Goal: Task Accomplishment & Management: Manage account settings

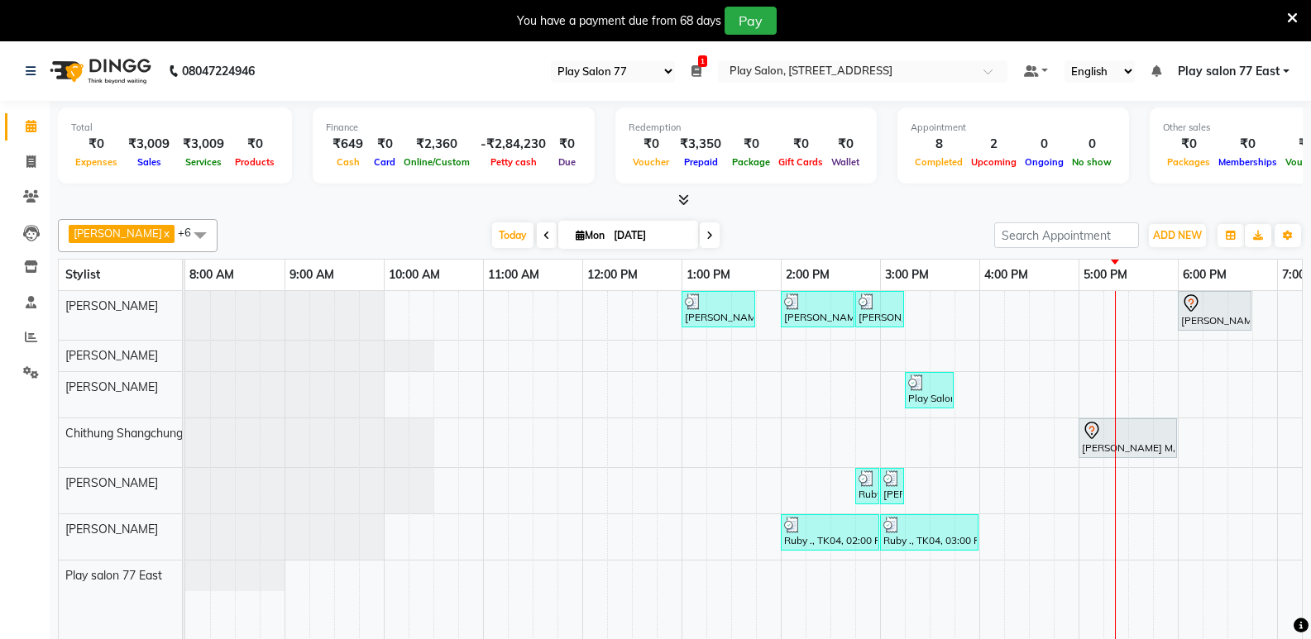
select select "95"
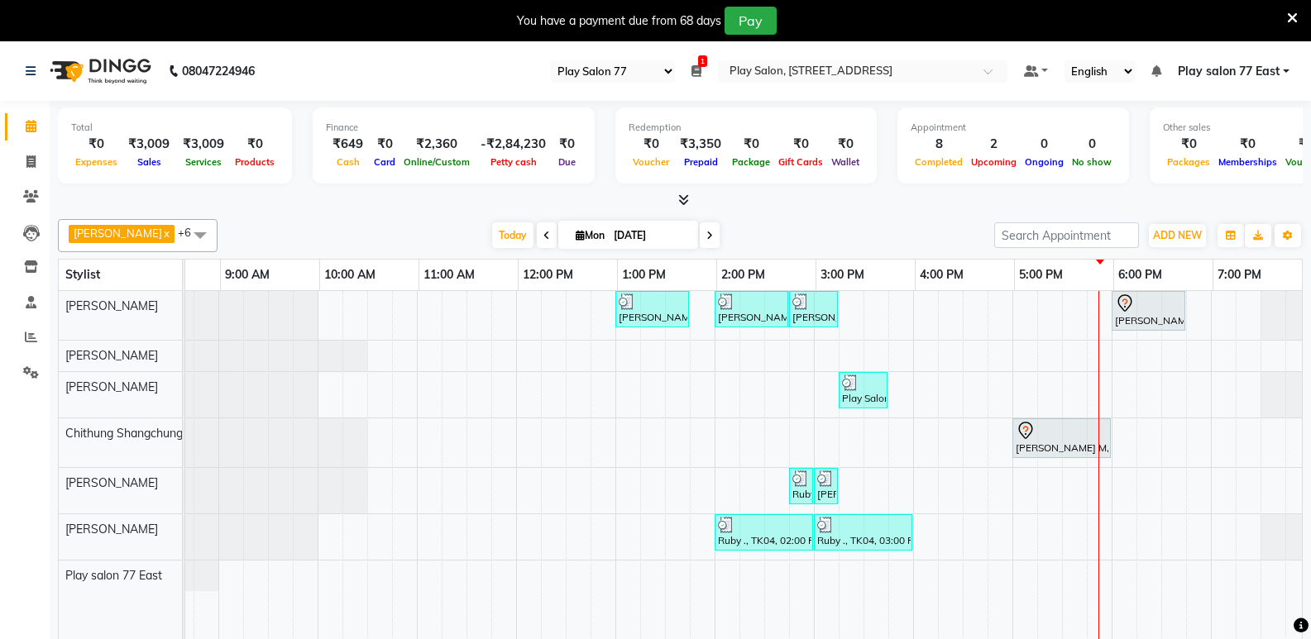
scroll to position [0, 66]
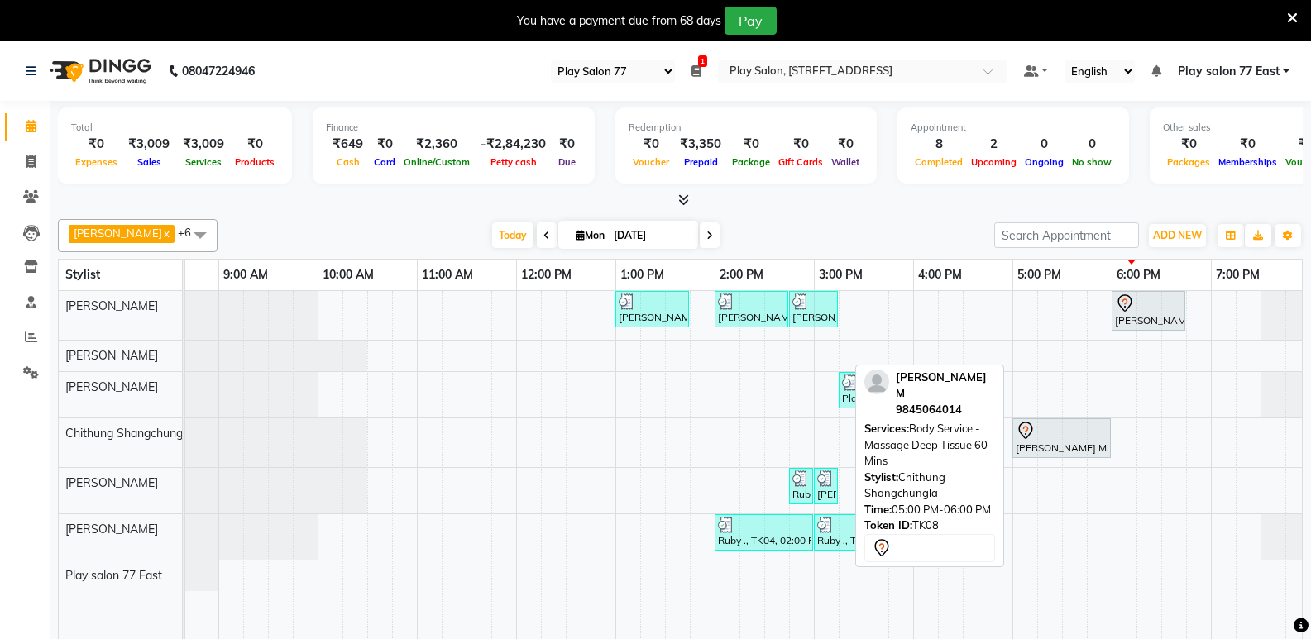
click at [1058, 453] on div "[PERSON_NAME] M, TK08, 05:00 PM-06:00 PM, Body Service - Massage Deep Tissue 60…" at bounding box center [1061, 438] width 95 height 35
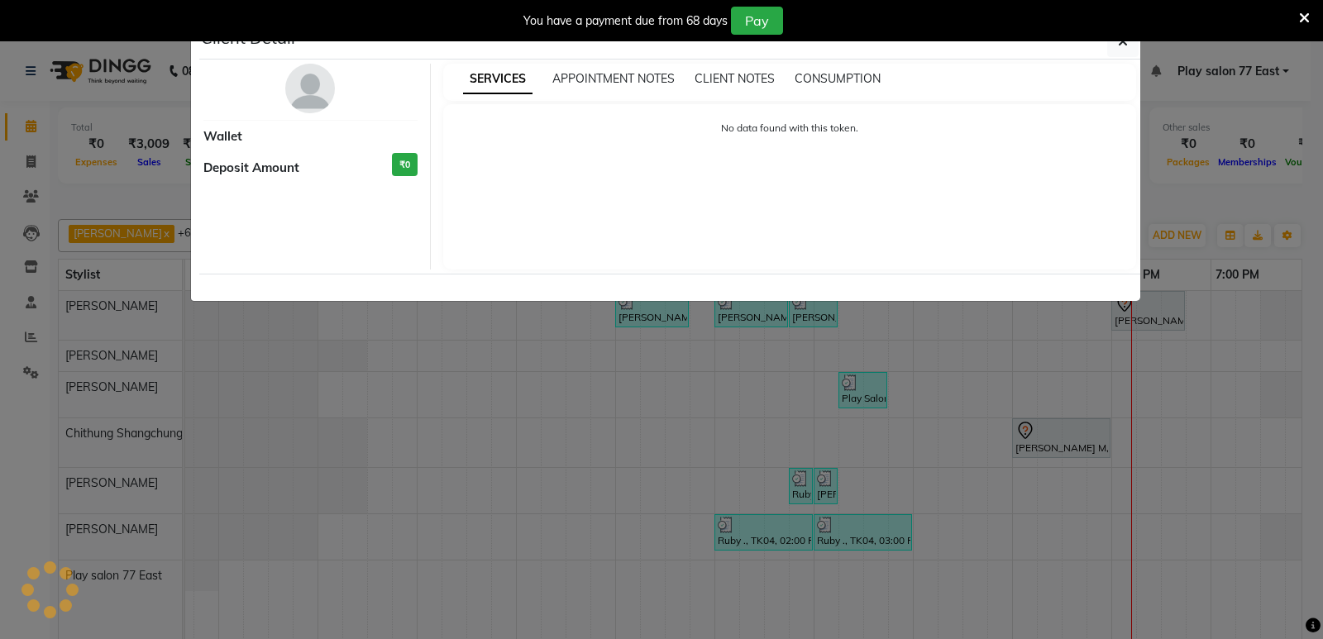
select select "7"
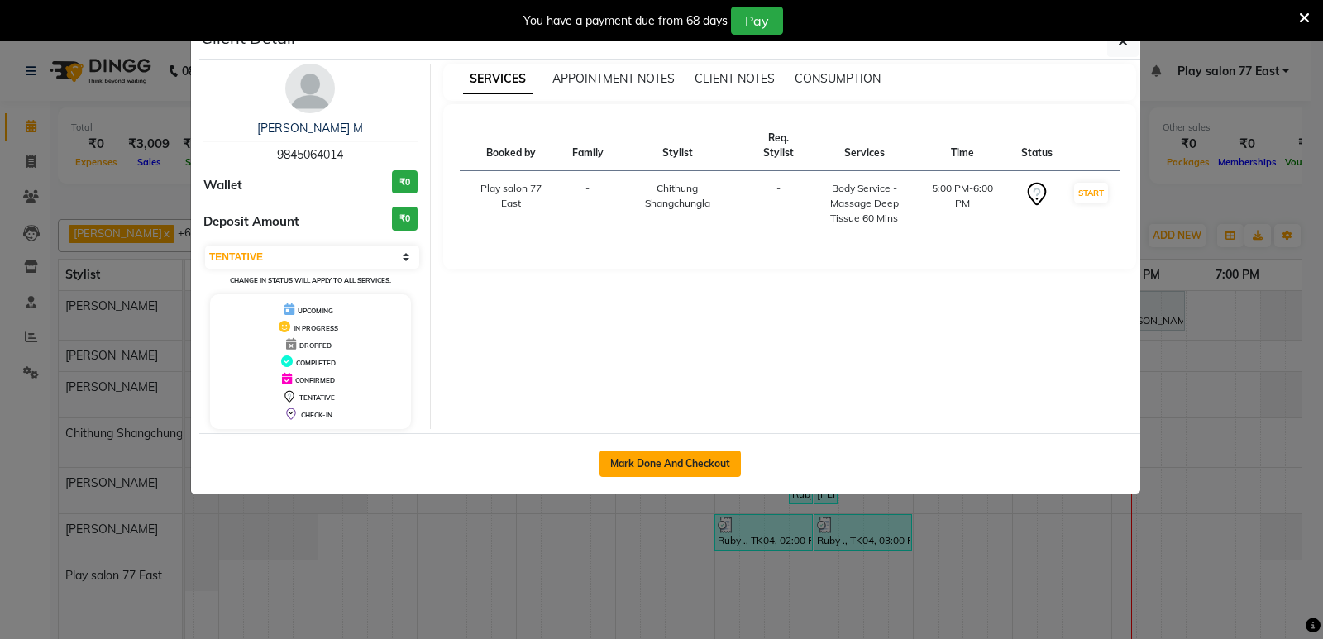
click at [714, 471] on button "Mark Done And Checkout" at bounding box center [670, 464] width 141 height 26
select select "service"
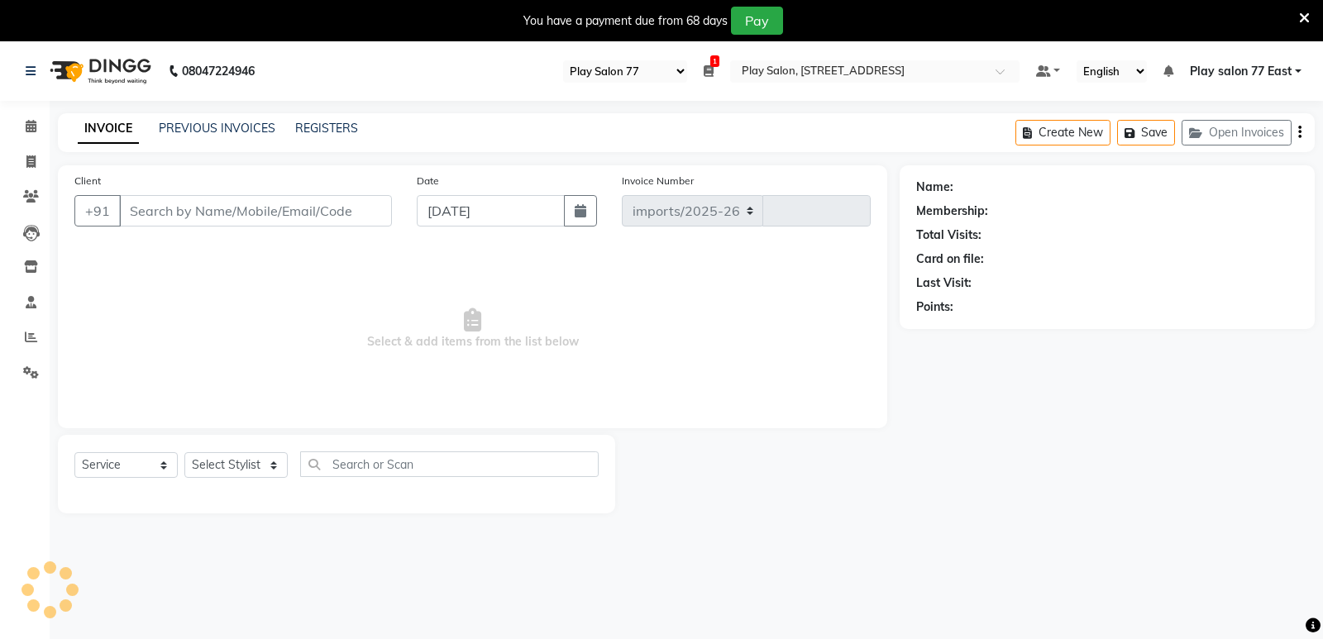
select select "8547"
type input "0758"
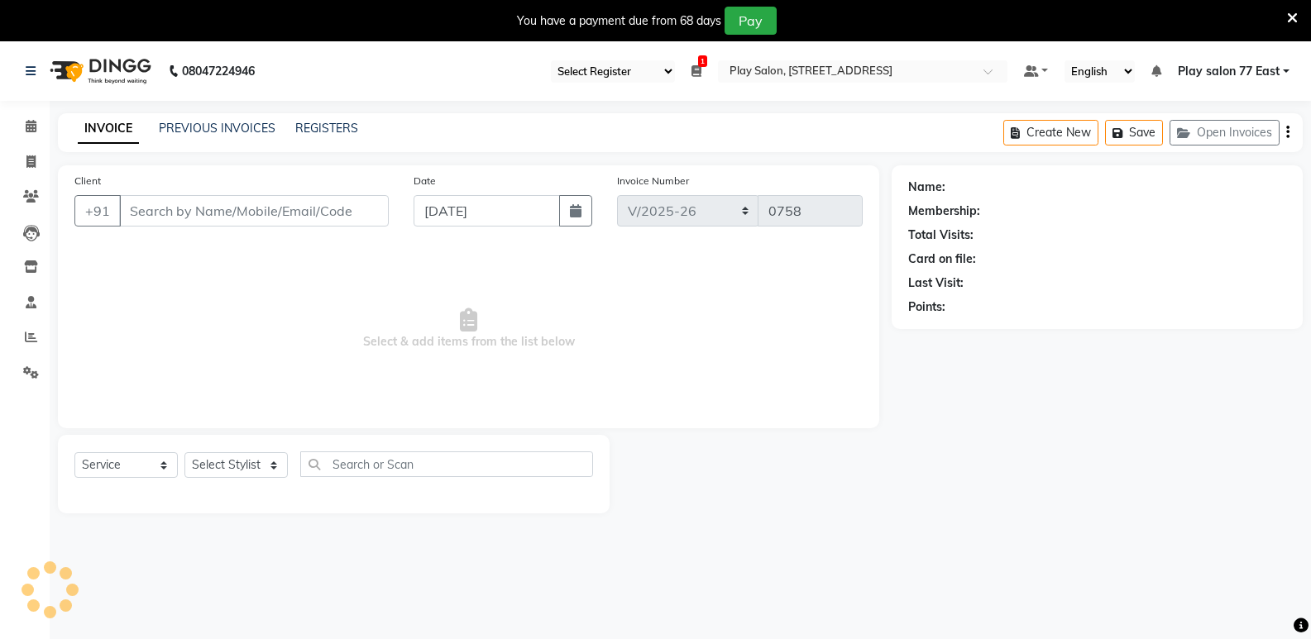
type input "9845064014"
select select "84931"
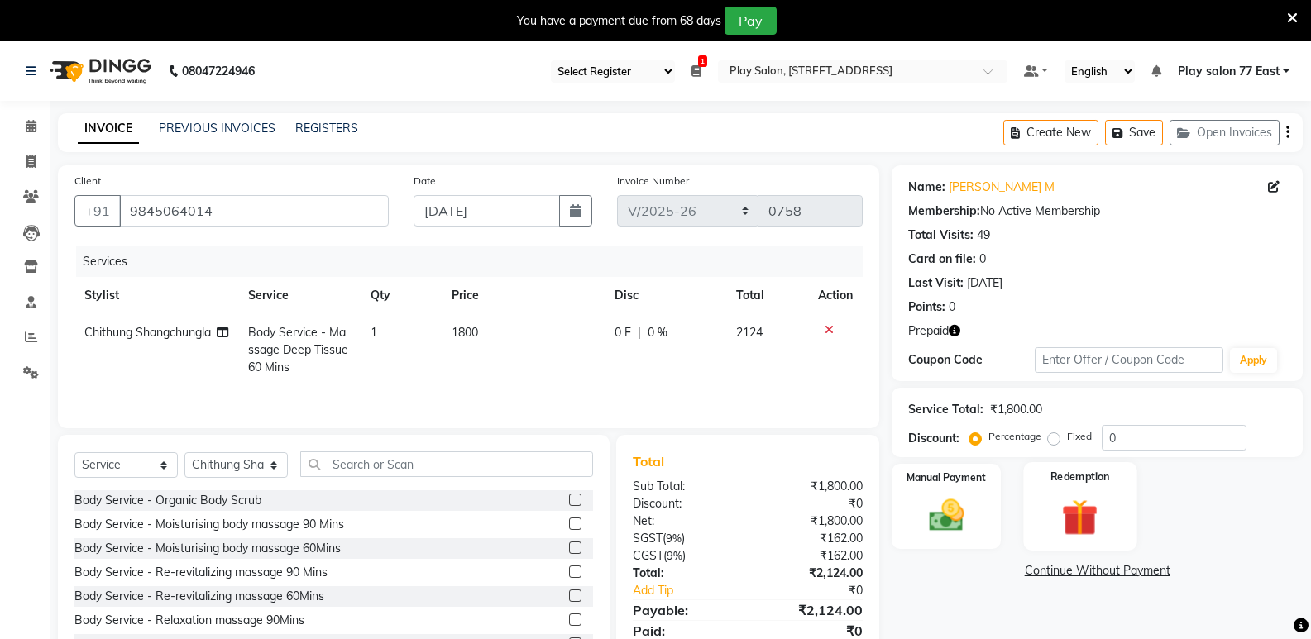
click at [1085, 490] on div "Redemption" at bounding box center [1079, 506] width 113 height 88
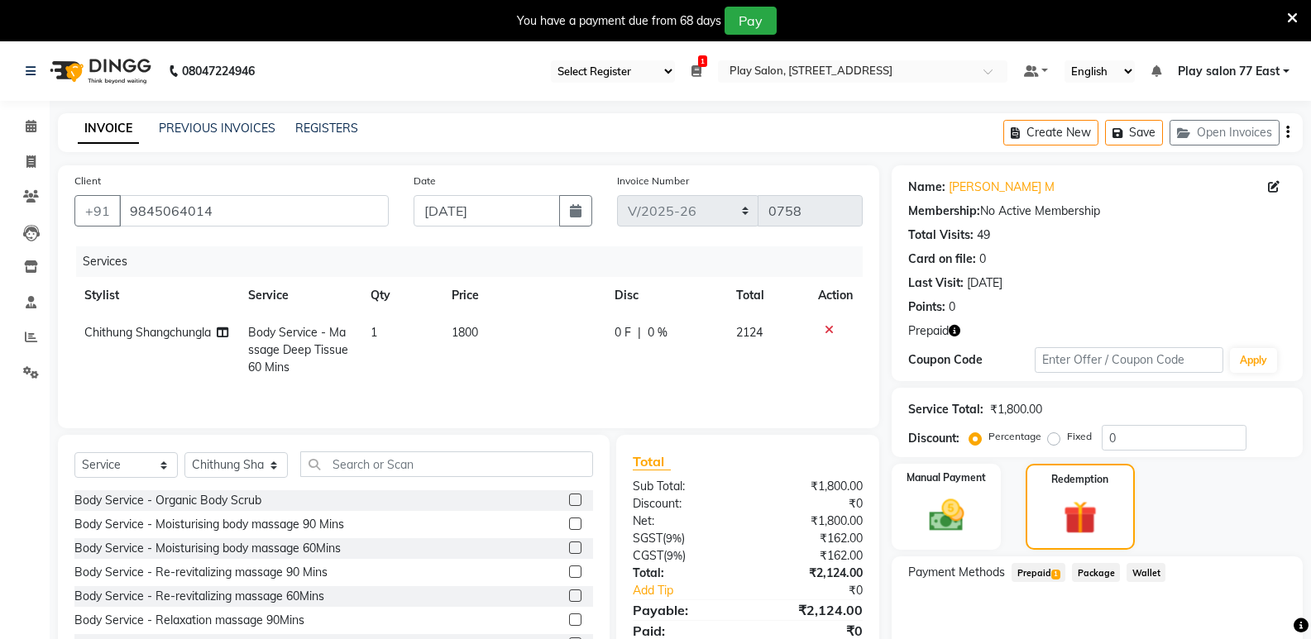
click at [1044, 571] on span "Prepaid 1" at bounding box center [1038, 572] width 54 height 19
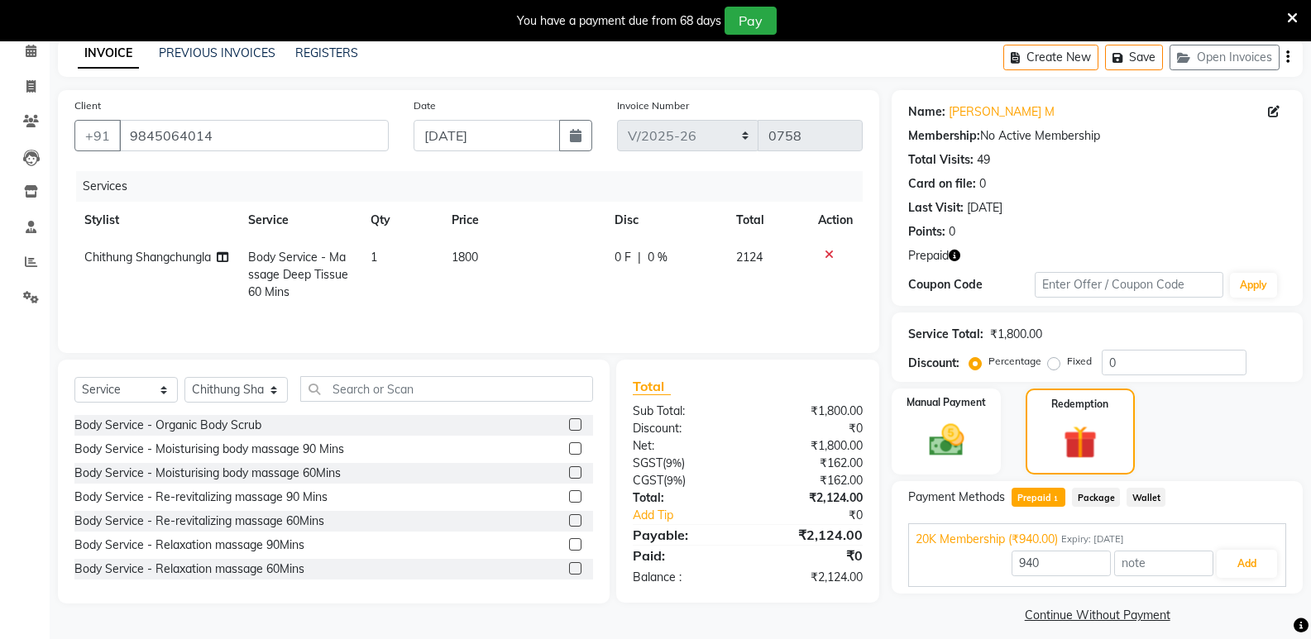
scroll to position [88, 0]
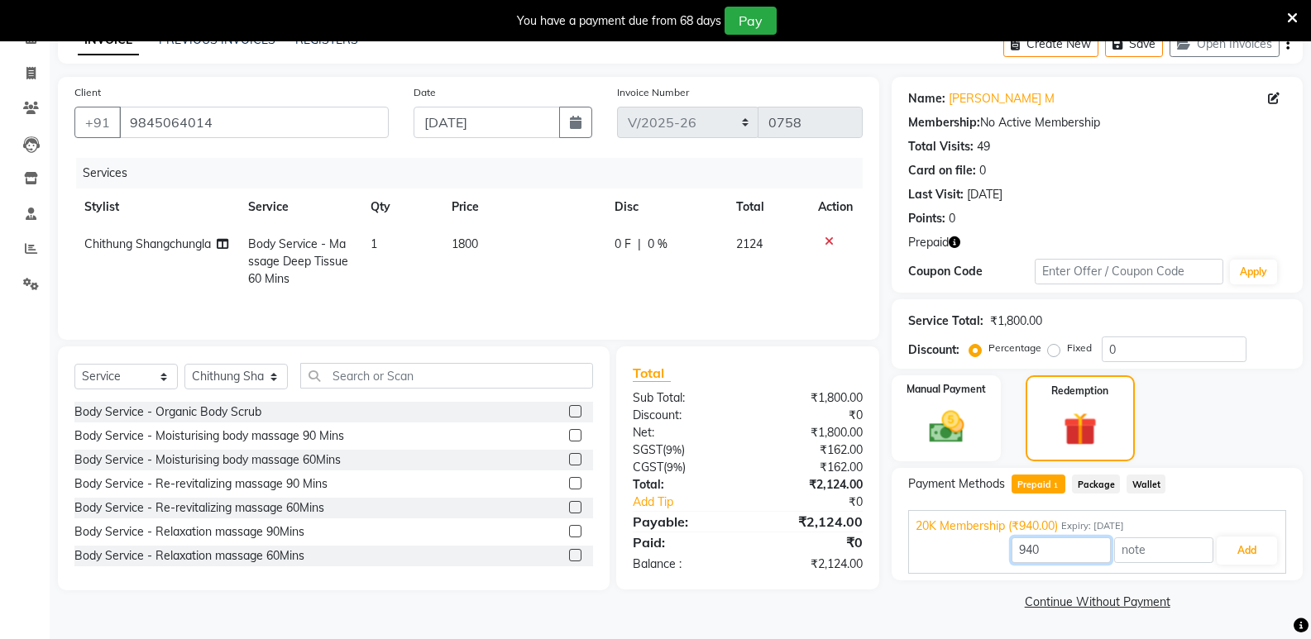
click at [1042, 552] on input "940" at bounding box center [1060, 550] width 99 height 26
click at [1039, 528] on span "20K Membership (₹940.00)" at bounding box center [986, 526] width 142 height 17
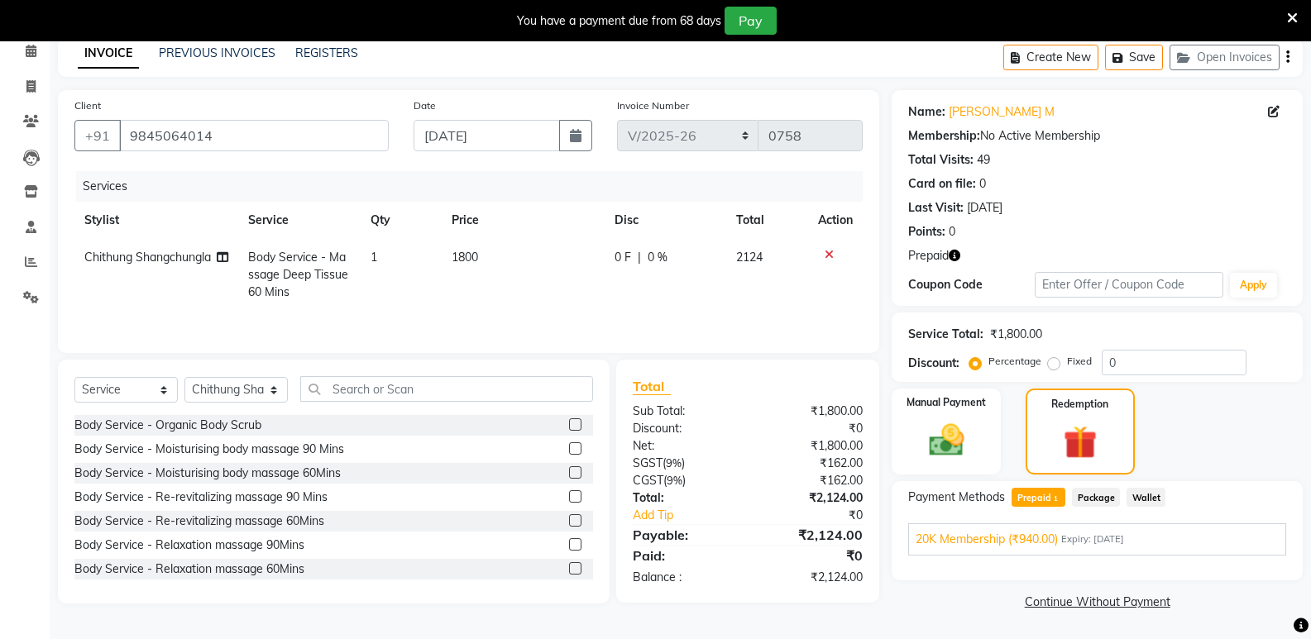
scroll to position [75, 0]
click at [1044, 557] on div "Payment Methods Prepaid 1 Package Wallet 20K Membership (₹940.00) Expiry: 07-05…" at bounding box center [1096, 530] width 411 height 99
drag, startPoint x: 217, startPoint y: 136, endPoint x: 104, endPoint y: 129, distance: 113.5
click at [104, 129] on div "+91 9845064014" at bounding box center [231, 135] width 314 height 31
click at [1034, 539] on span "20K Membership (₹940.00)" at bounding box center [986, 539] width 142 height 17
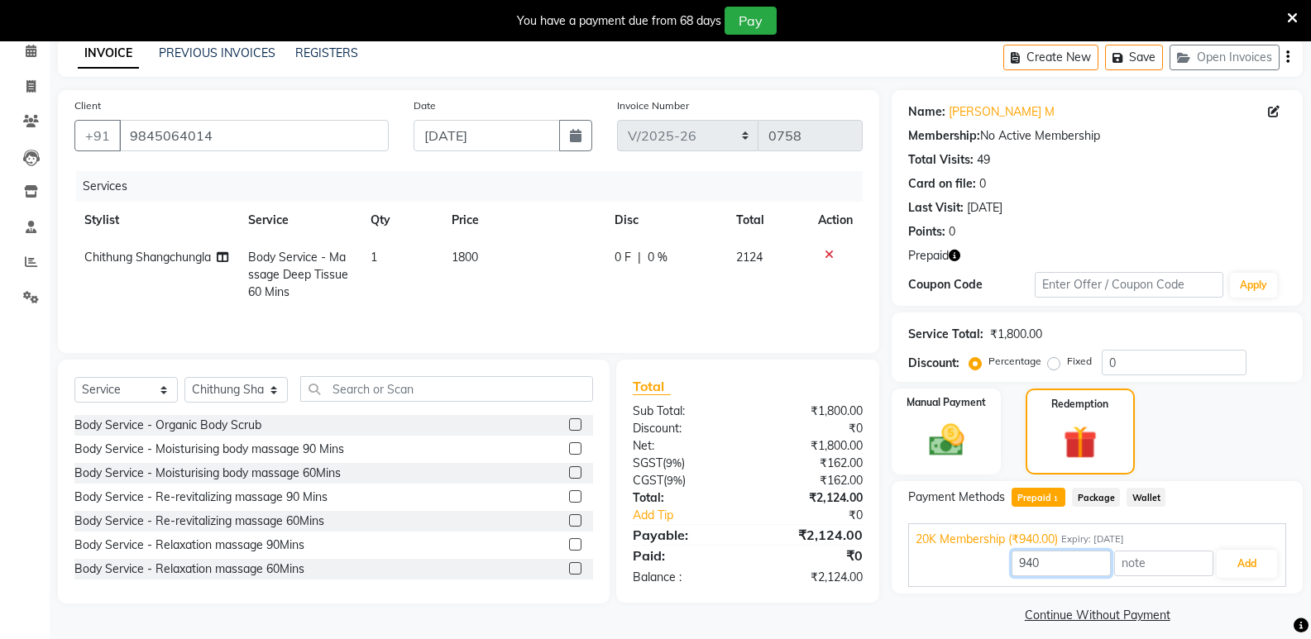
click at [1057, 562] on input "940" at bounding box center [1060, 564] width 99 height 26
type input "9"
type input "940"
click at [1241, 569] on button "Add" at bounding box center [1246, 564] width 60 height 28
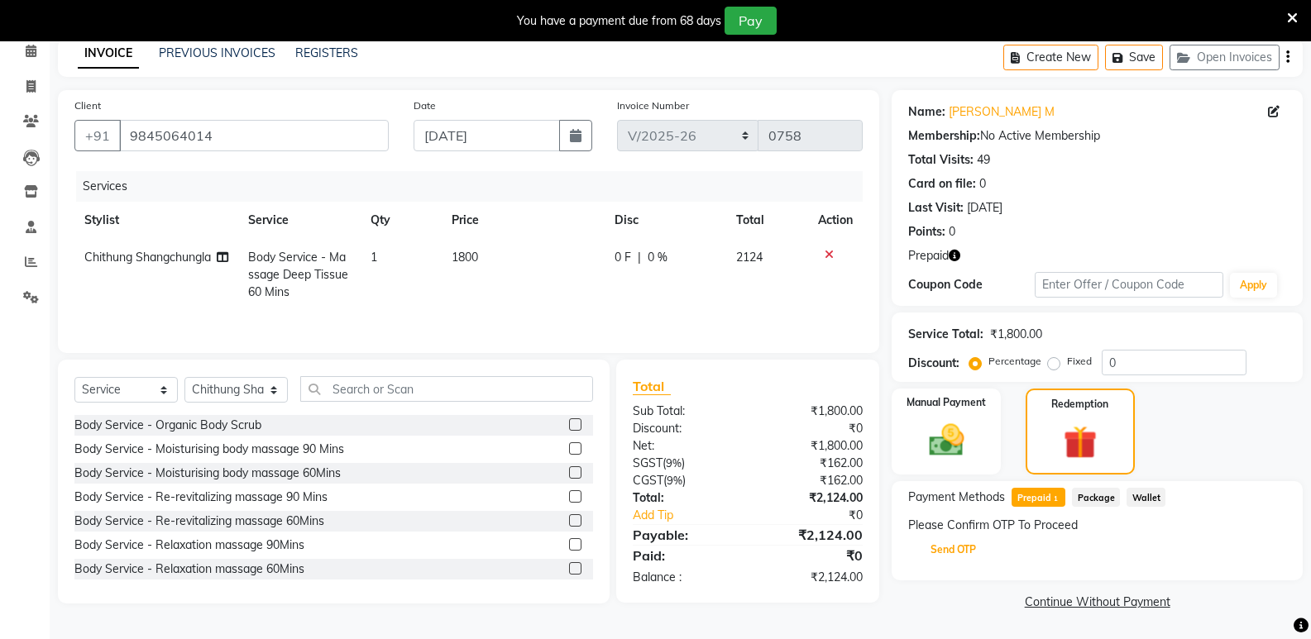
click at [968, 553] on button "Send OTP" at bounding box center [953, 550] width 87 height 28
click at [959, 547] on input "text" at bounding box center [990, 550] width 165 height 26
click at [942, 552] on input "text" at bounding box center [990, 550] width 165 height 26
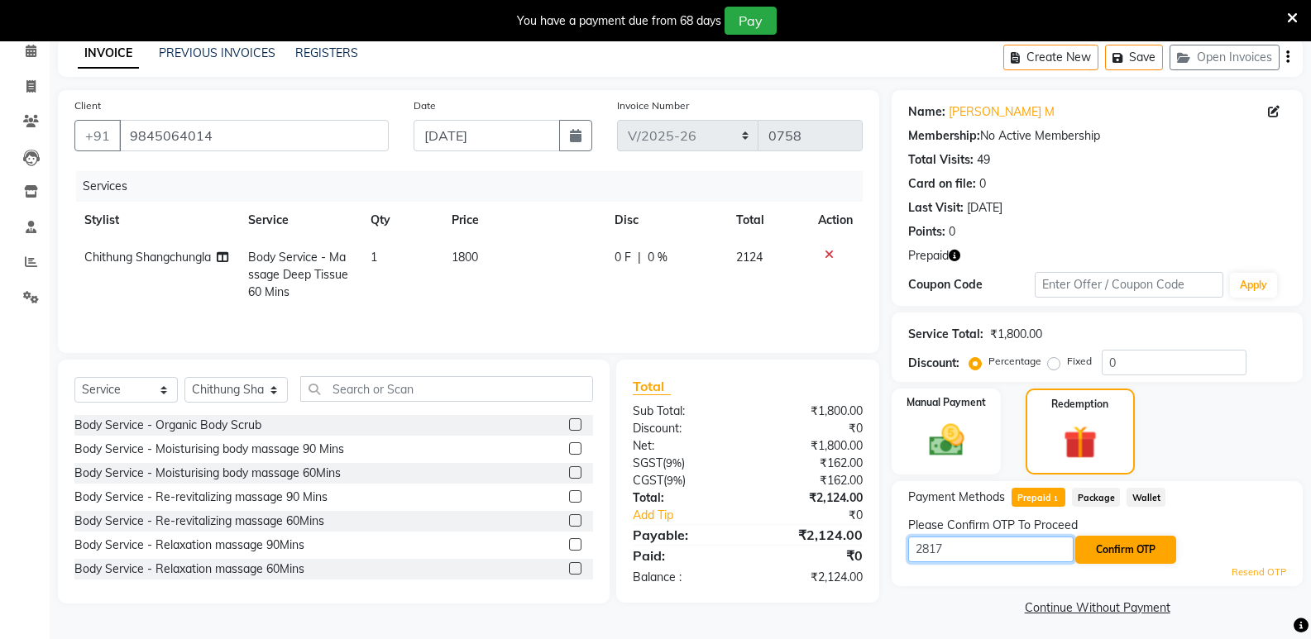
type input "2817"
click at [1117, 543] on button "Confirm OTP" at bounding box center [1125, 550] width 101 height 28
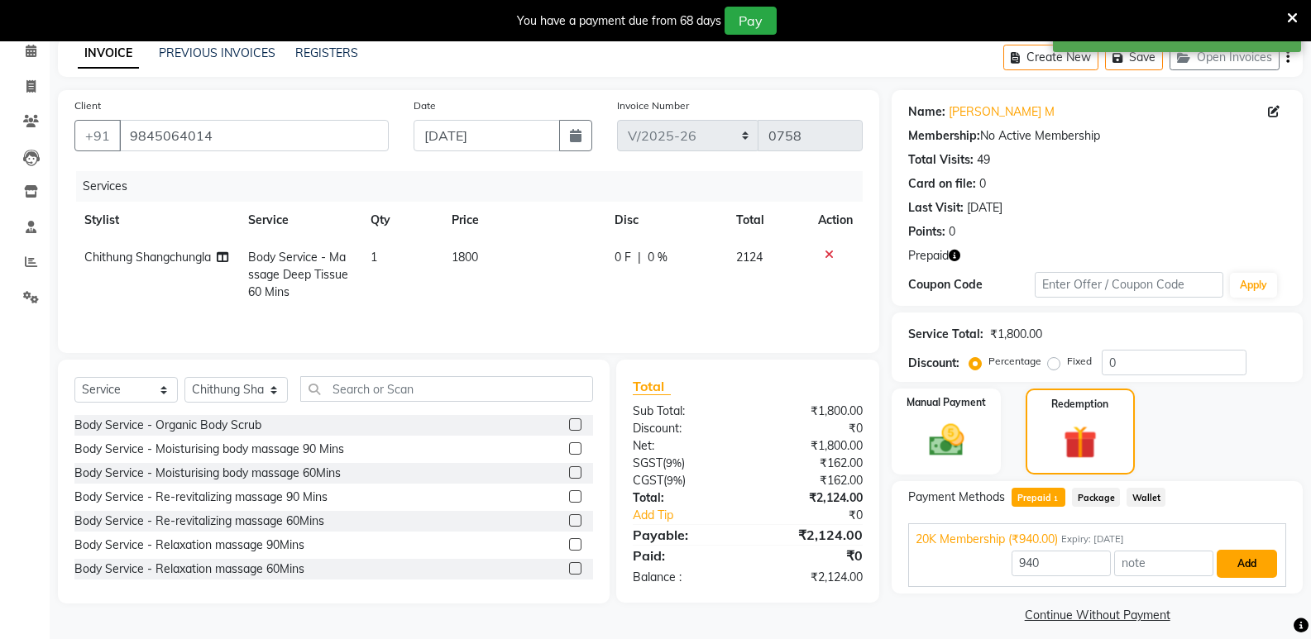
click at [1235, 564] on button "Add" at bounding box center [1246, 564] width 60 height 28
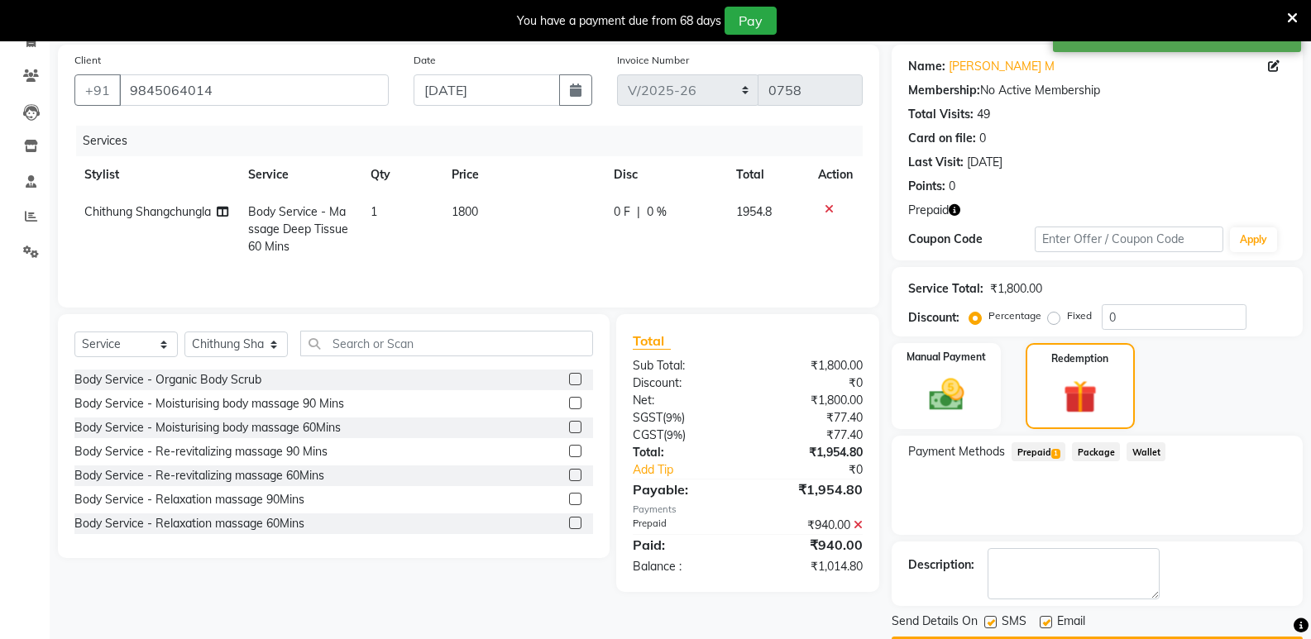
scroll to position [158, 0]
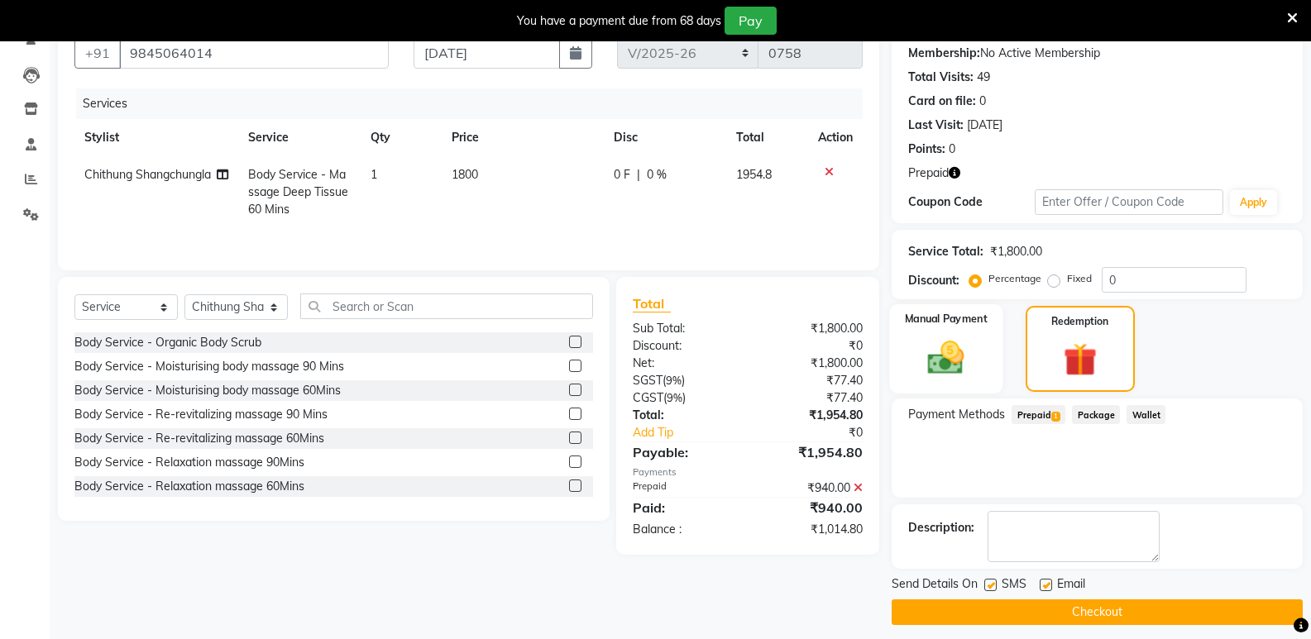
click at [942, 364] on img at bounding box center [945, 358] width 59 height 42
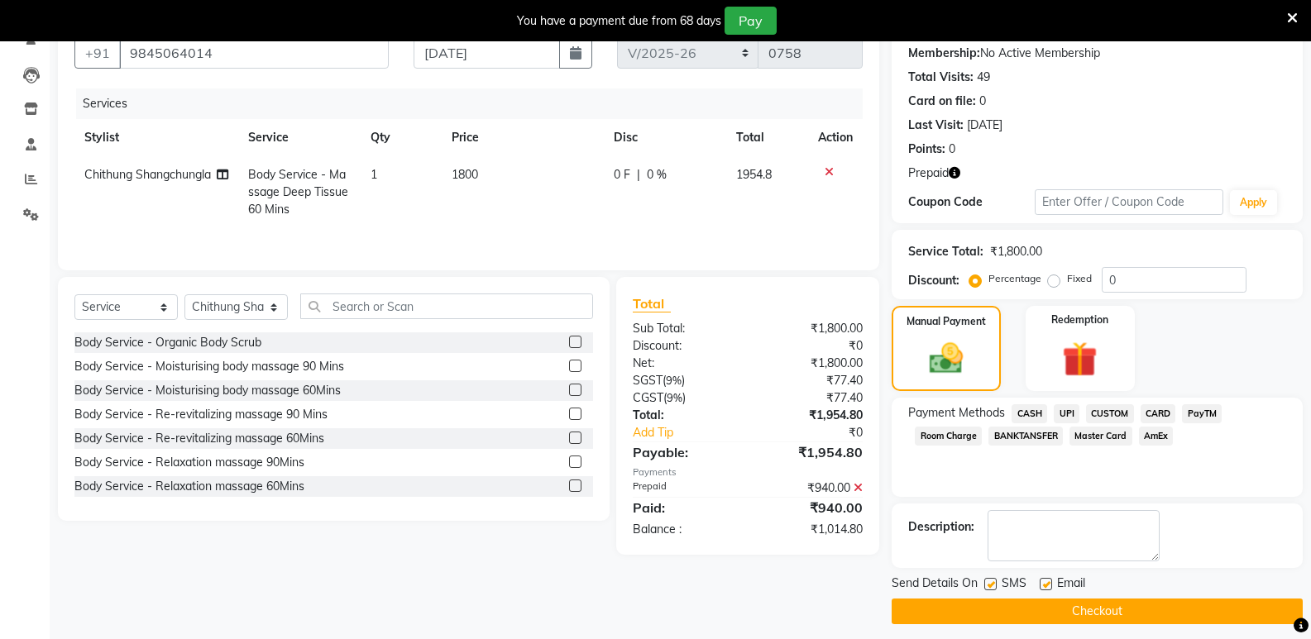
click at [1076, 408] on span "UPI" at bounding box center [1066, 413] width 26 height 19
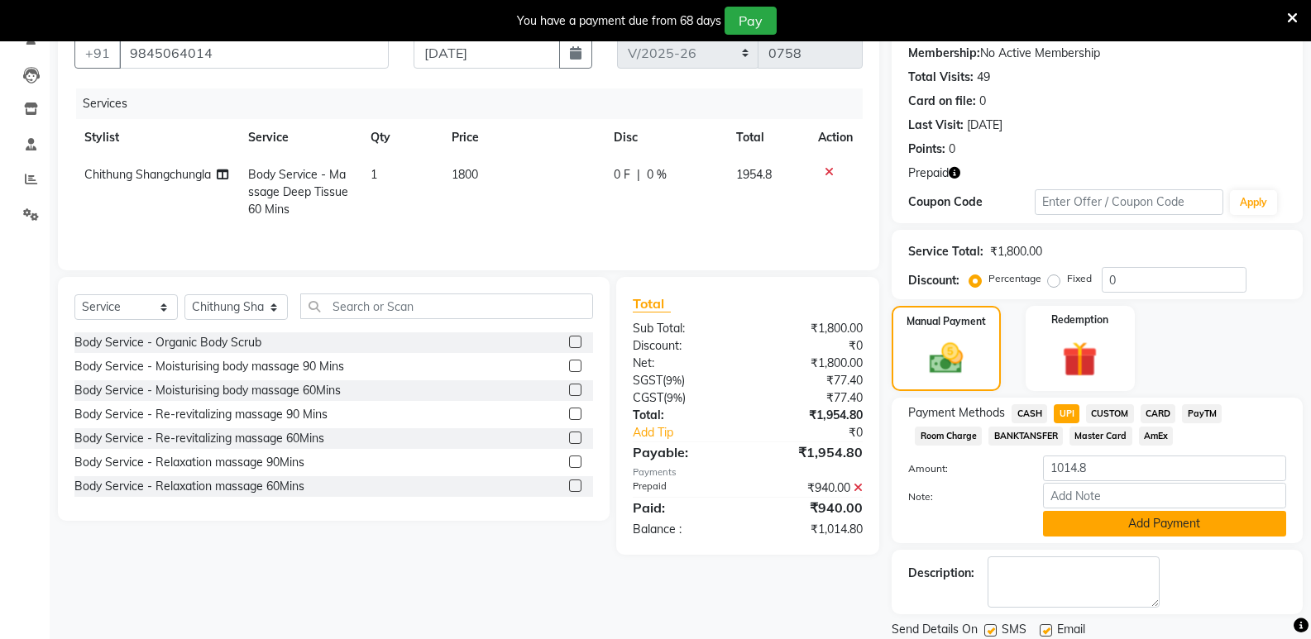
click at [1157, 517] on button "Add Payment" at bounding box center [1164, 524] width 243 height 26
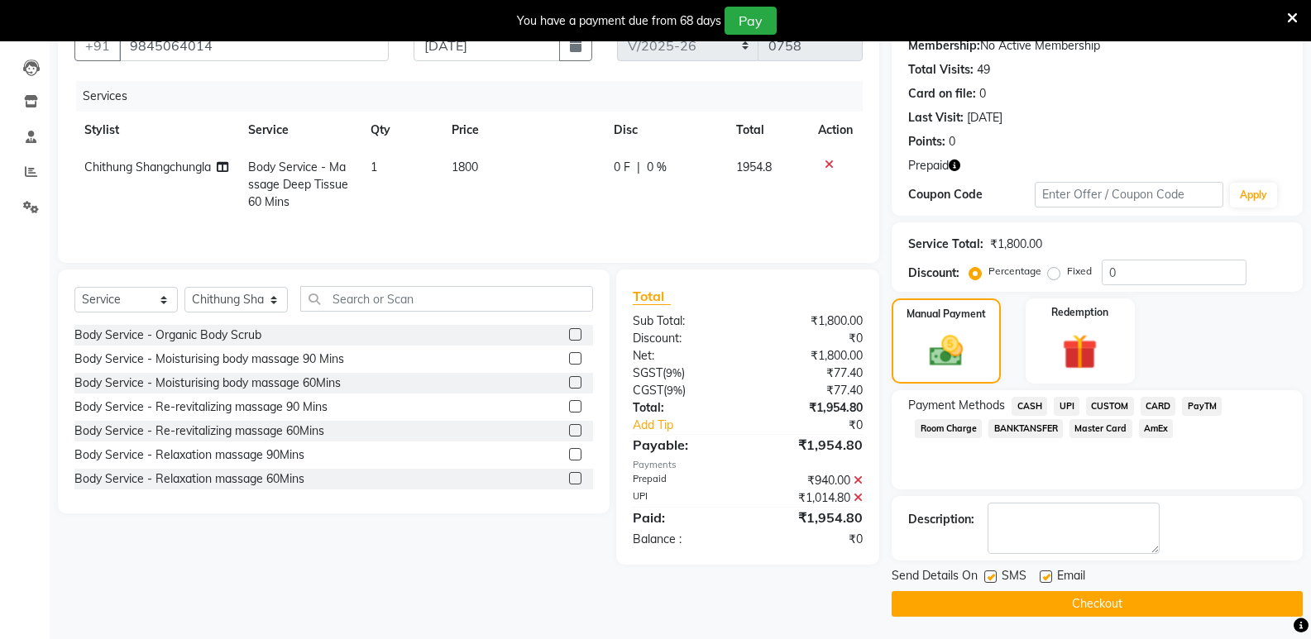
scroll to position [168, 0]
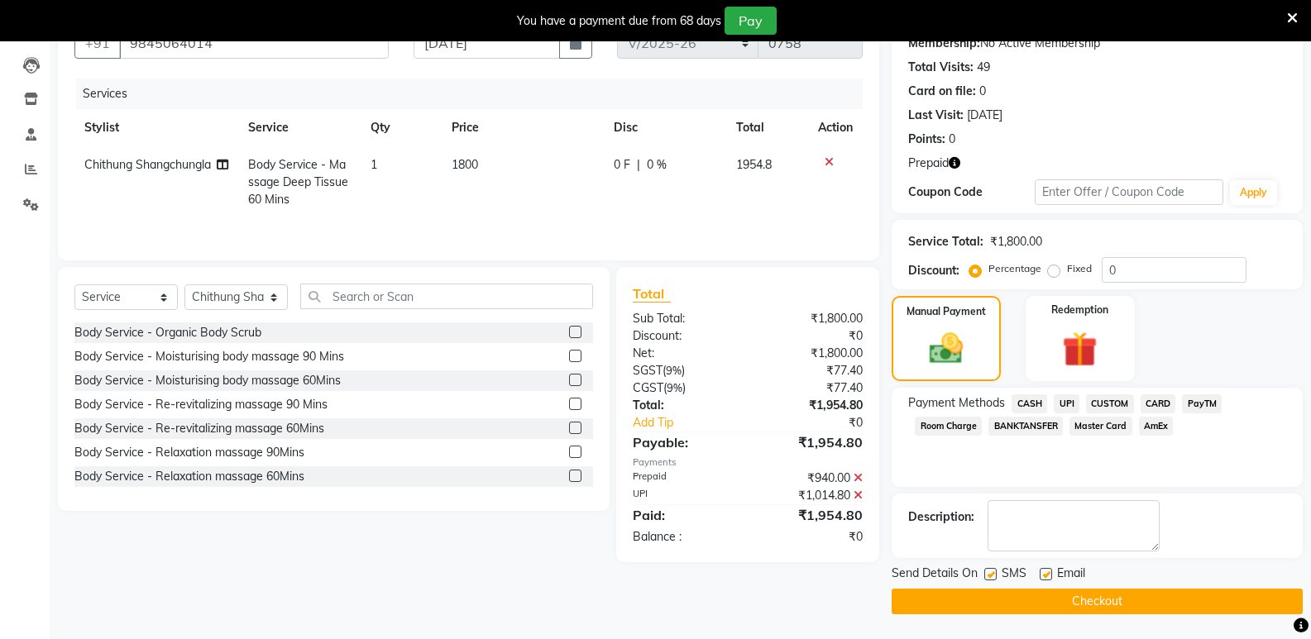
click at [403, 406] on div "Body Service - Re-revitalizing massage 90 Mins" at bounding box center [333, 404] width 518 height 21
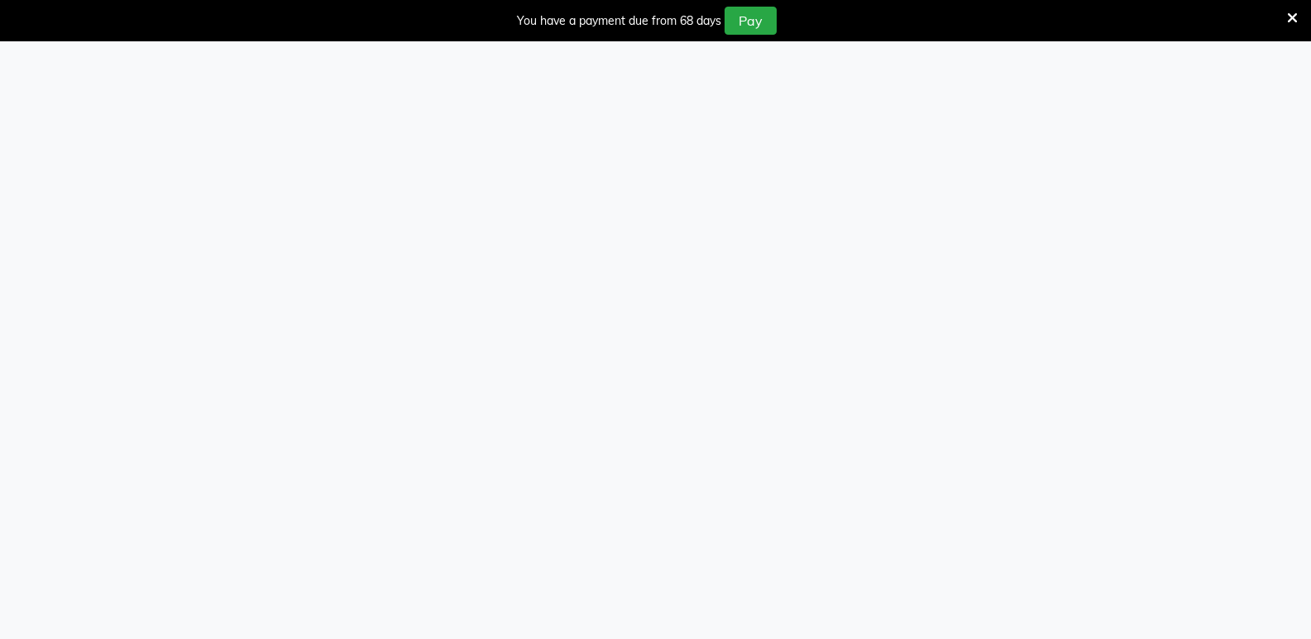
select select "service"
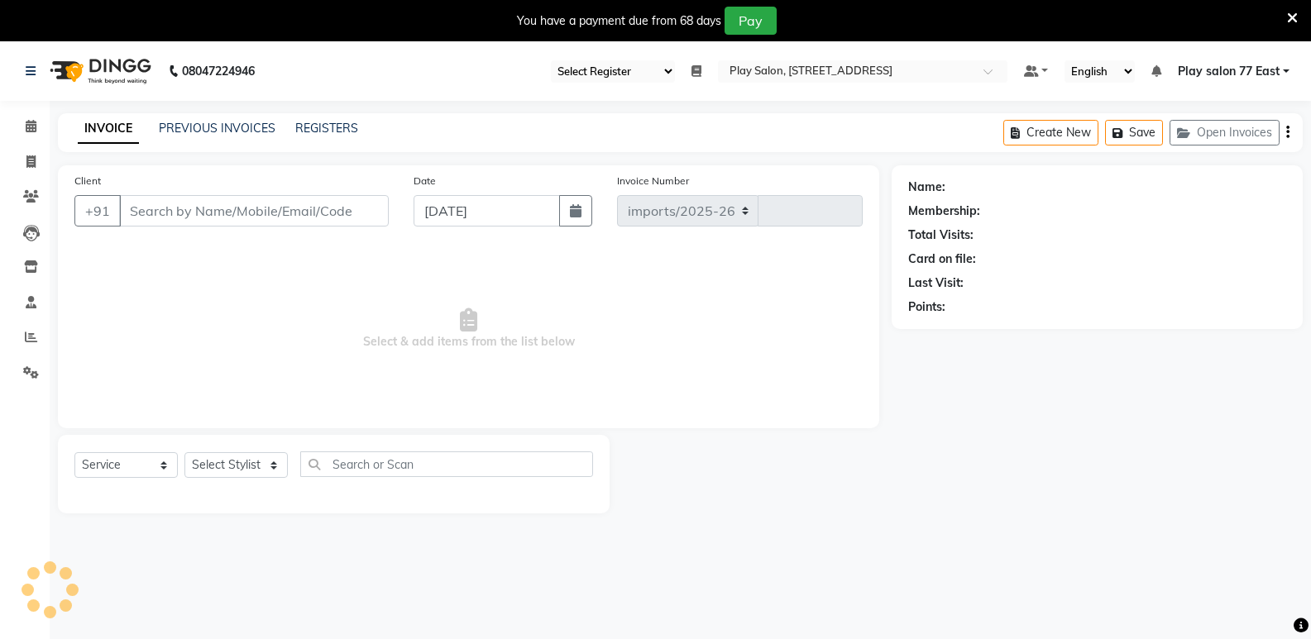
select select "95"
select select "8547"
type input "0758"
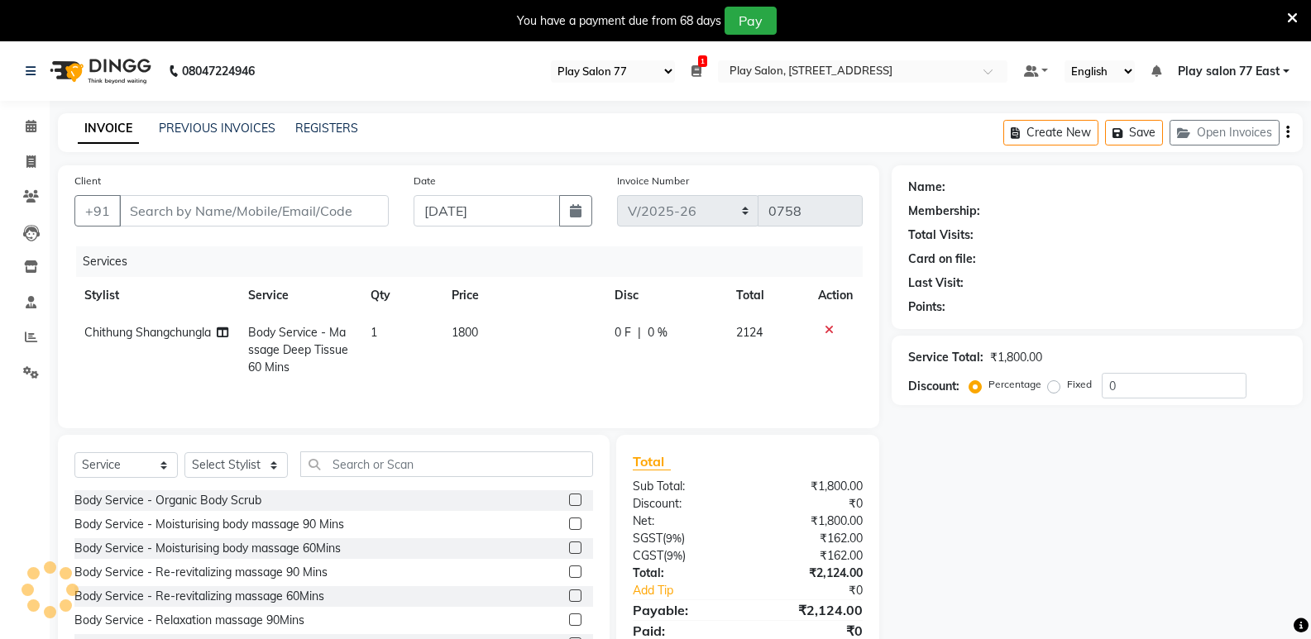
type input "9845064014"
select select "84931"
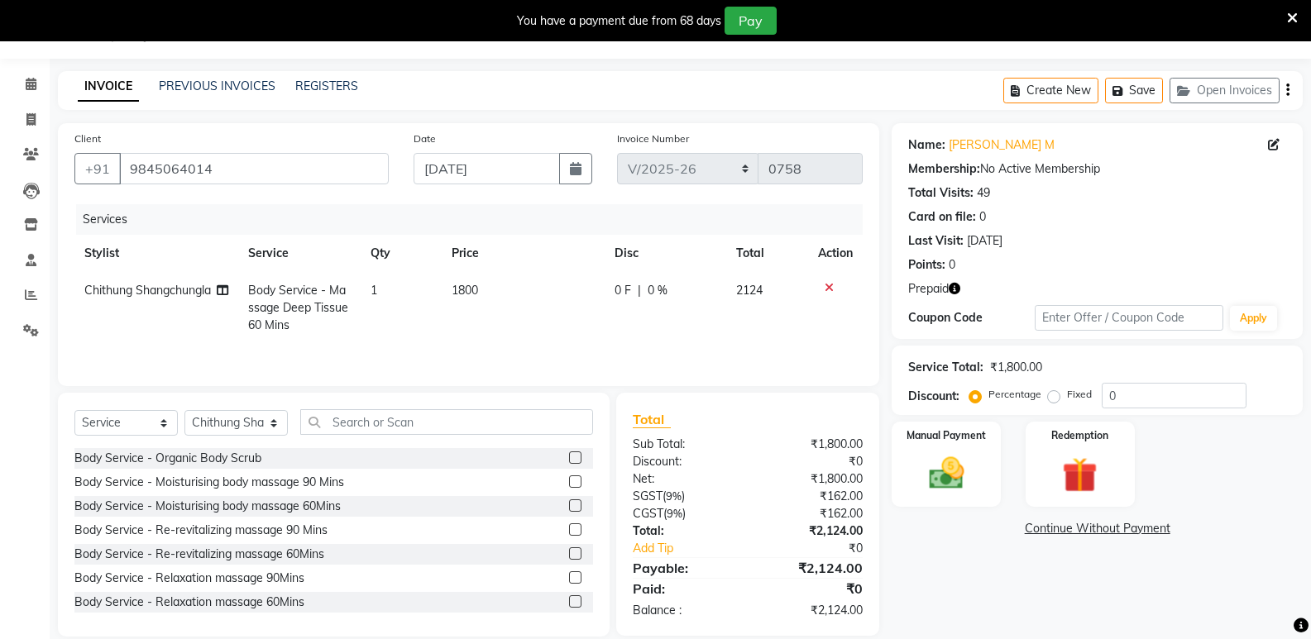
scroll to position [64, 0]
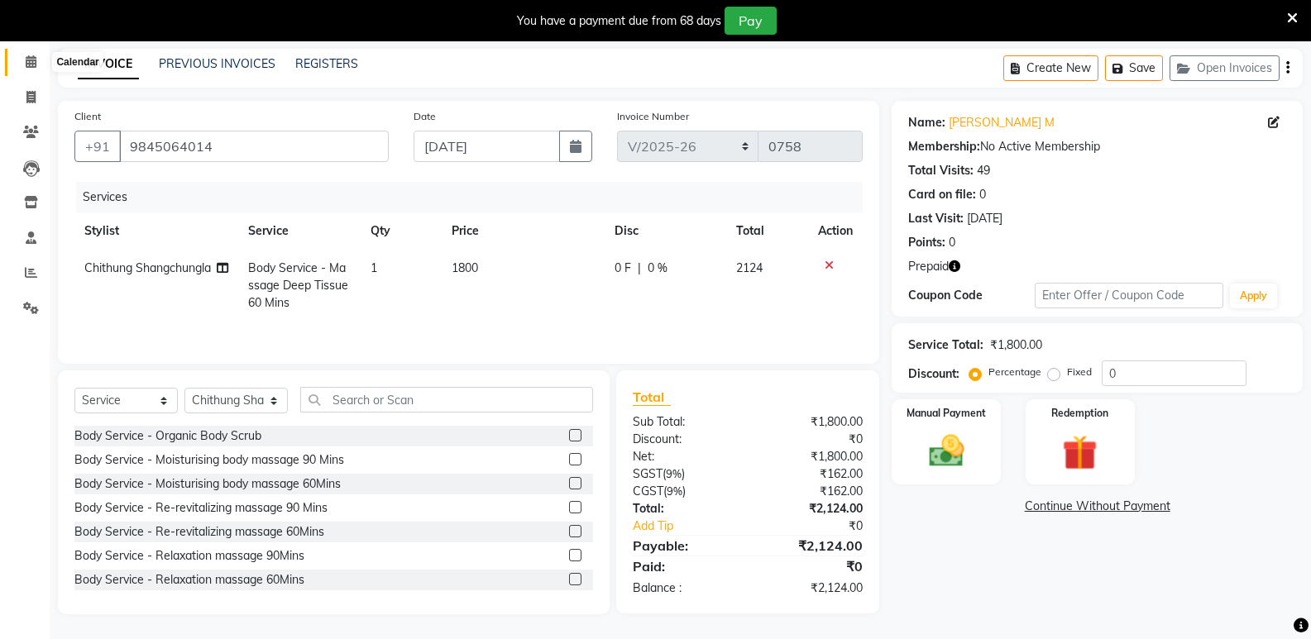
click at [27, 55] on icon at bounding box center [31, 61] width 11 height 12
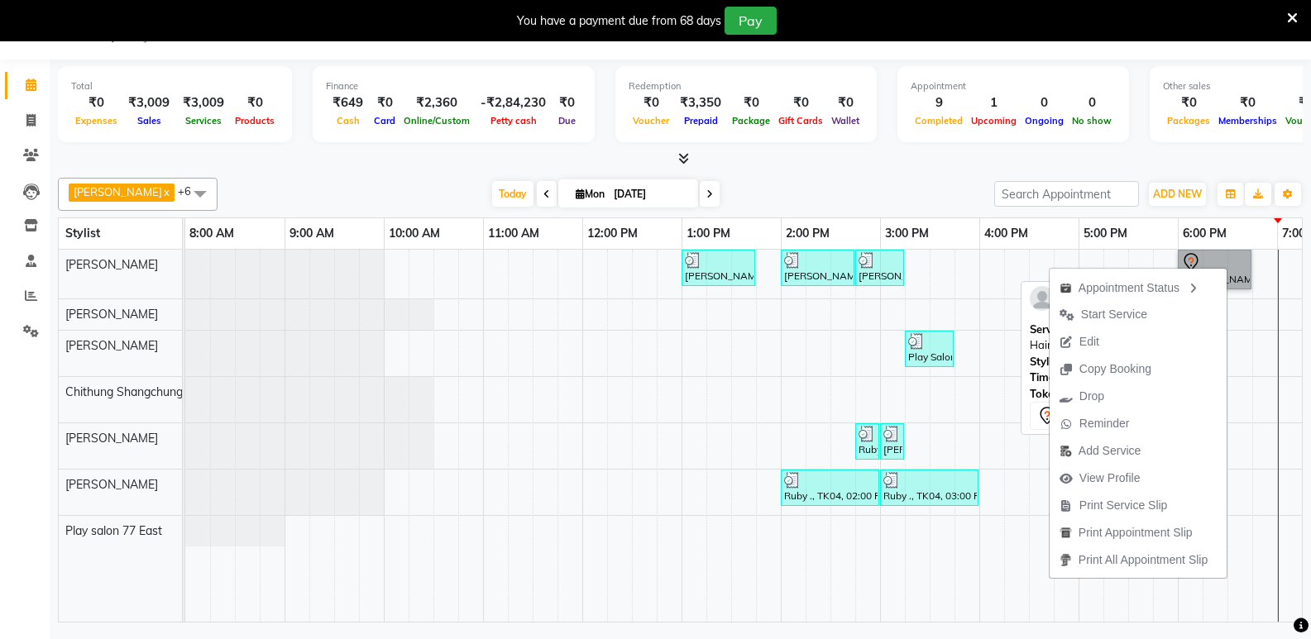
click at [1235, 256] on link "[PERSON_NAME], TK01, 06:00 PM-06:45 PM, Men Hair Cut - Hair Cut Men (Stylist)" at bounding box center [1215, 270] width 74 height 40
select select "7"
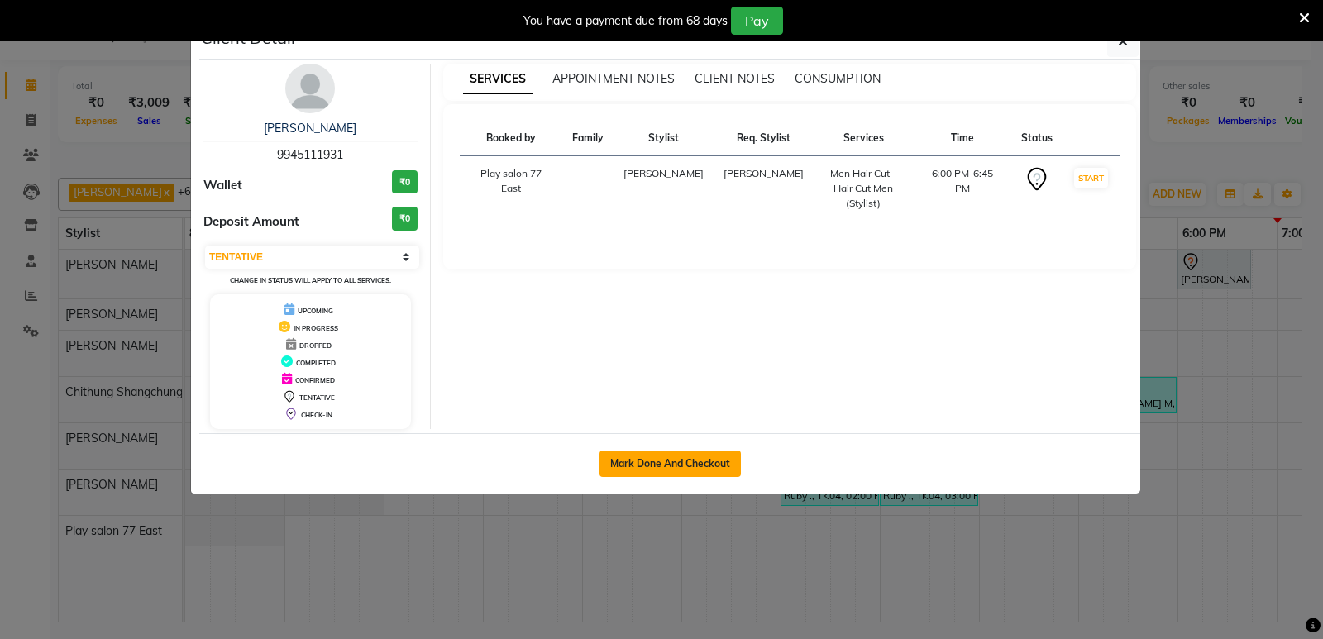
click at [697, 466] on button "Mark Done And Checkout" at bounding box center [670, 464] width 141 height 26
select select "service"
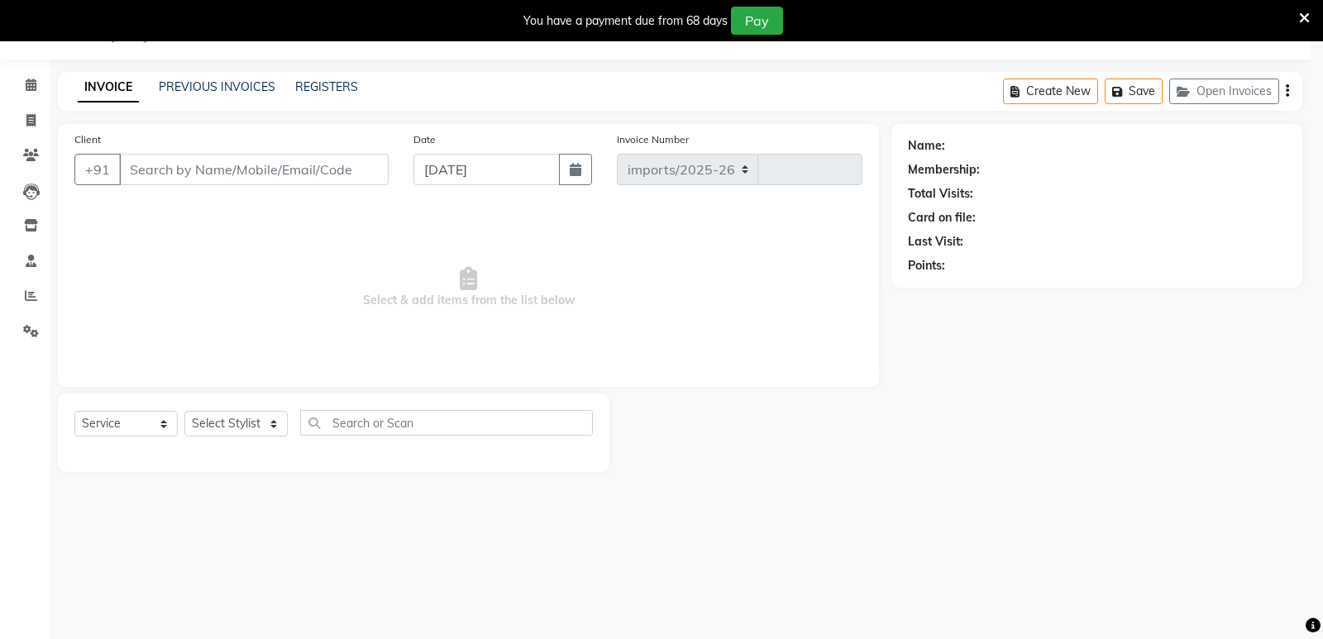
select select "8547"
type input "0758"
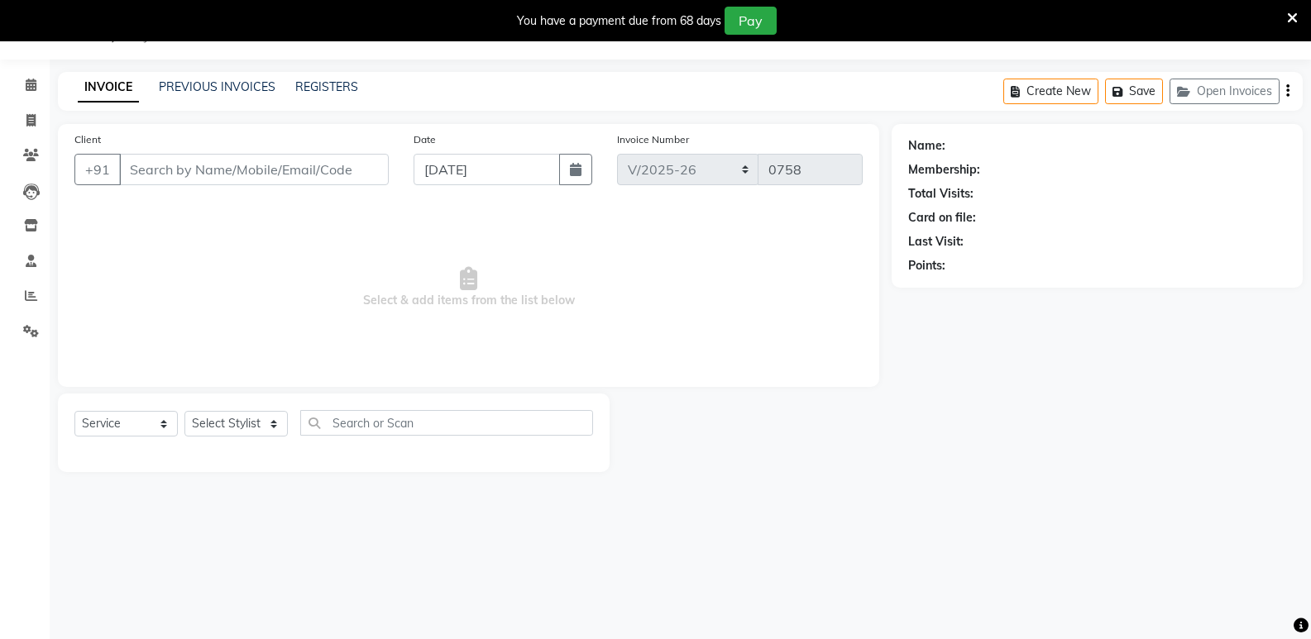
type input "9945111931"
select select "84935"
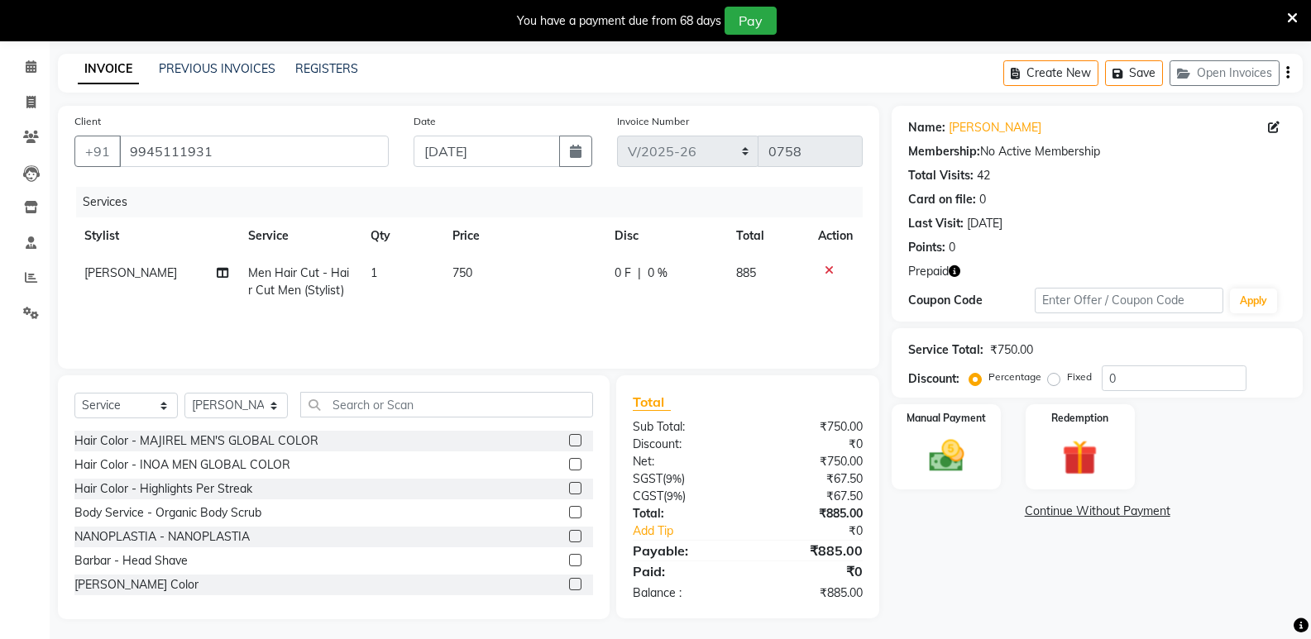
scroll to position [64, 0]
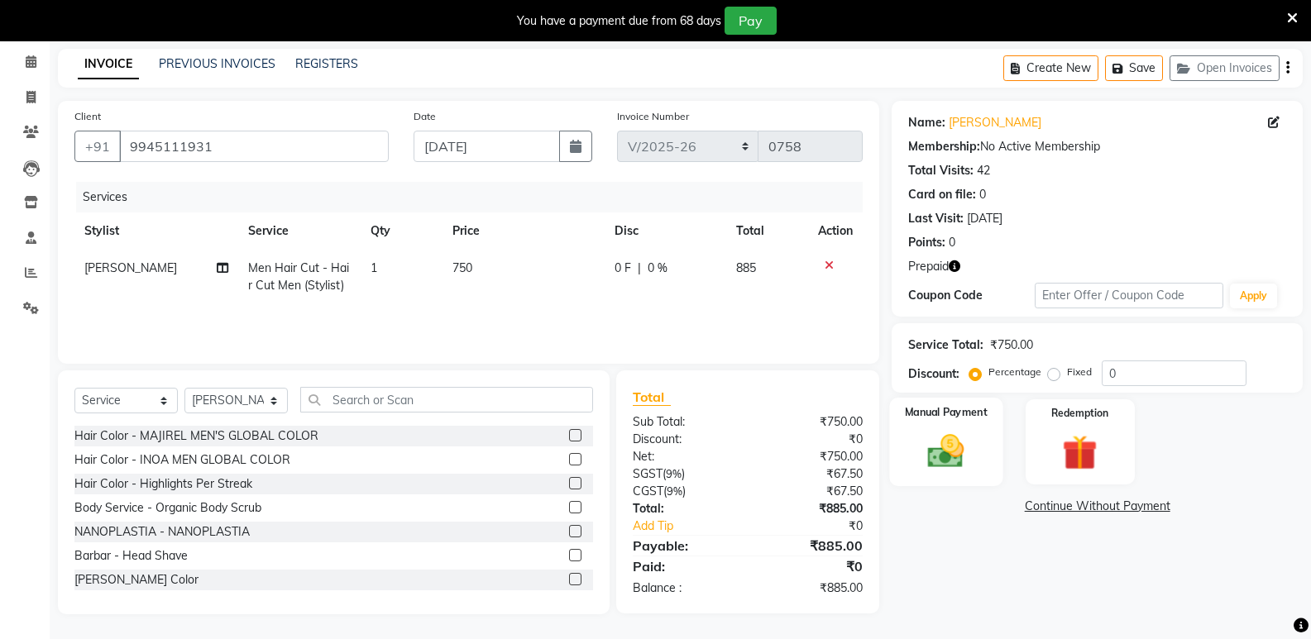
click at [976, 448] on div "Manual Payment" at bounding box center [946, 442] width 113 height 88
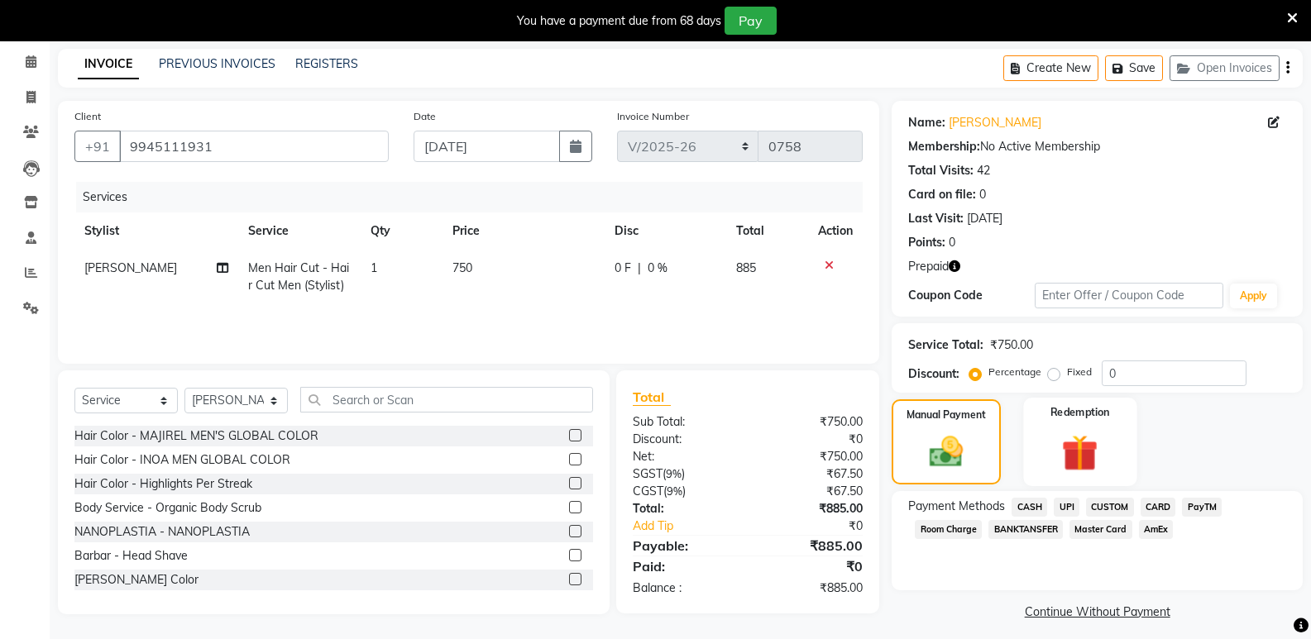
click at [1083, 456] on img at bounding box center [1079, 452] width 59 height 45
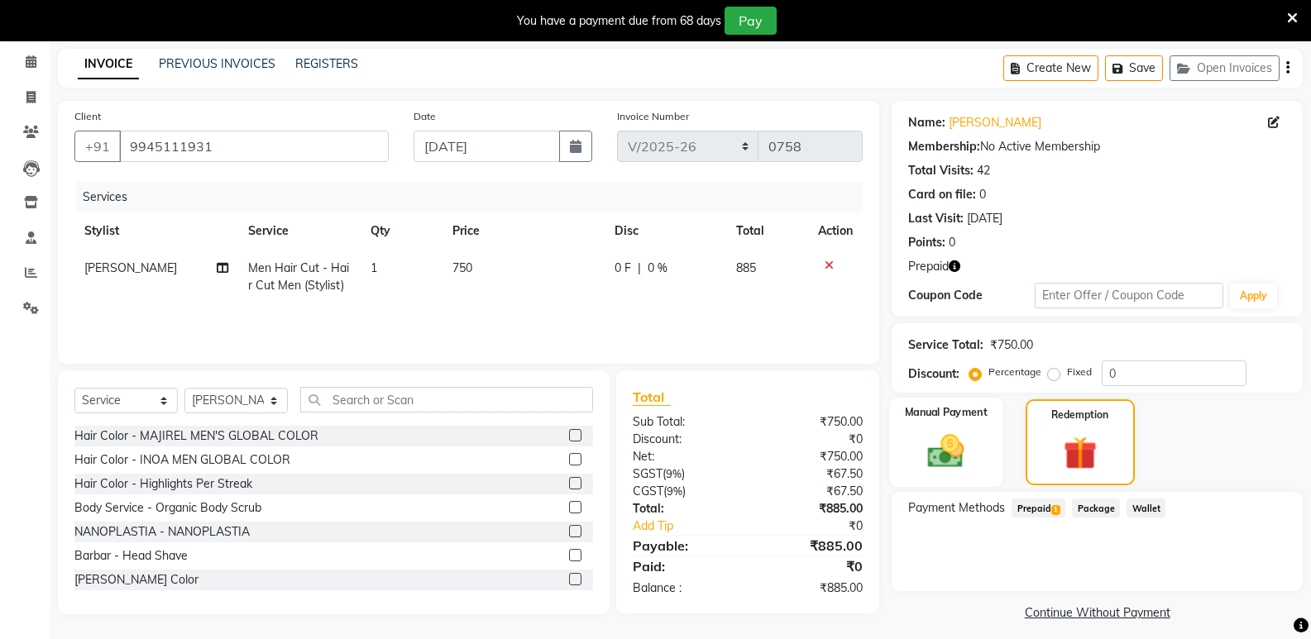
click at [985, 470] on div "Manual Payment" at bounding box center [946, 442] width 113 height 89
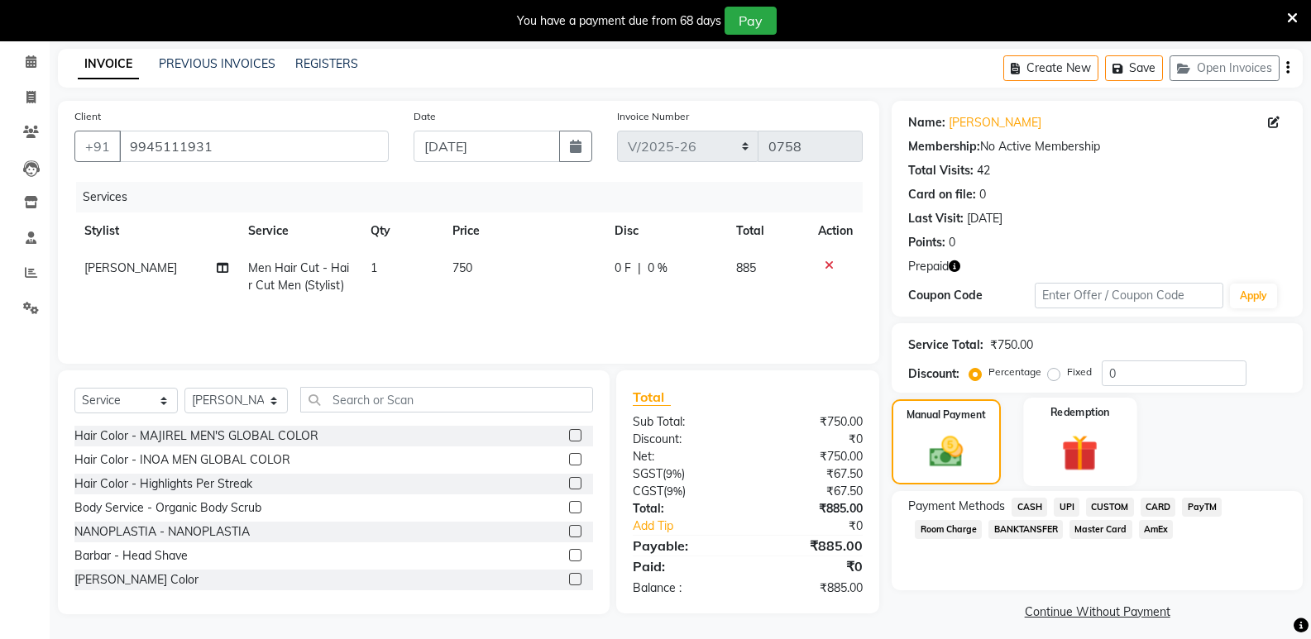
click at [1087, 467] on img at bounding box center [1079, 452] width 59 height 45
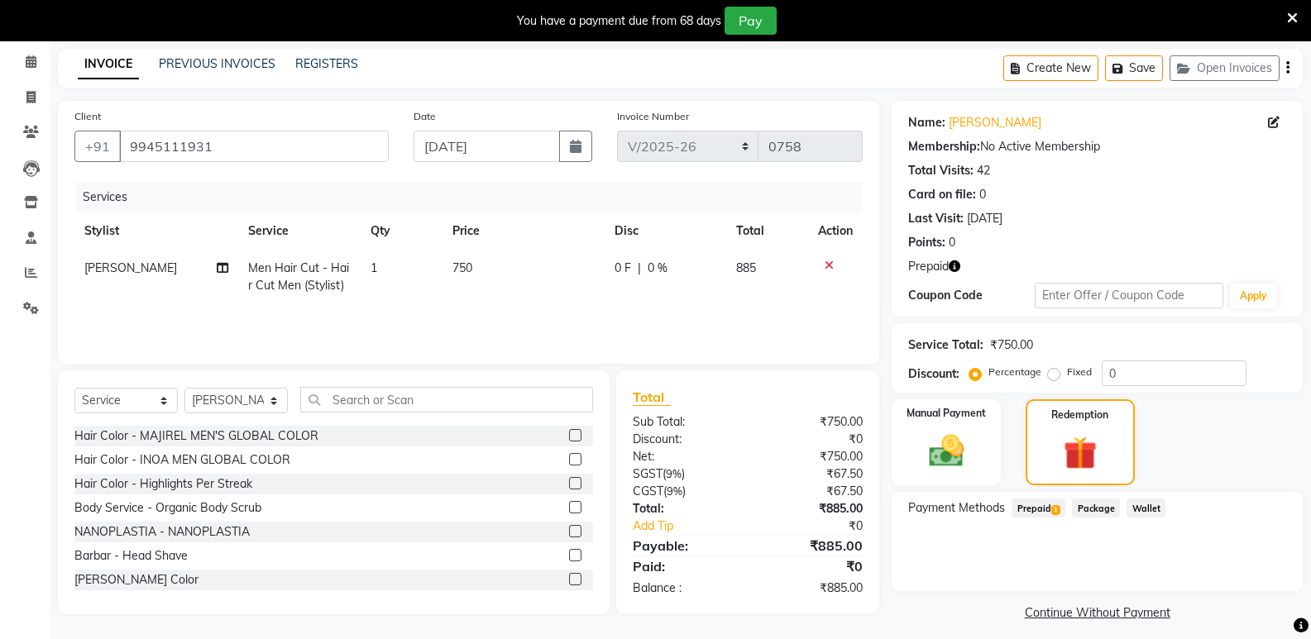
click at [1046, 507] on span "Prepaid 1" at bounding box center [1038, 508] width 54 height 19
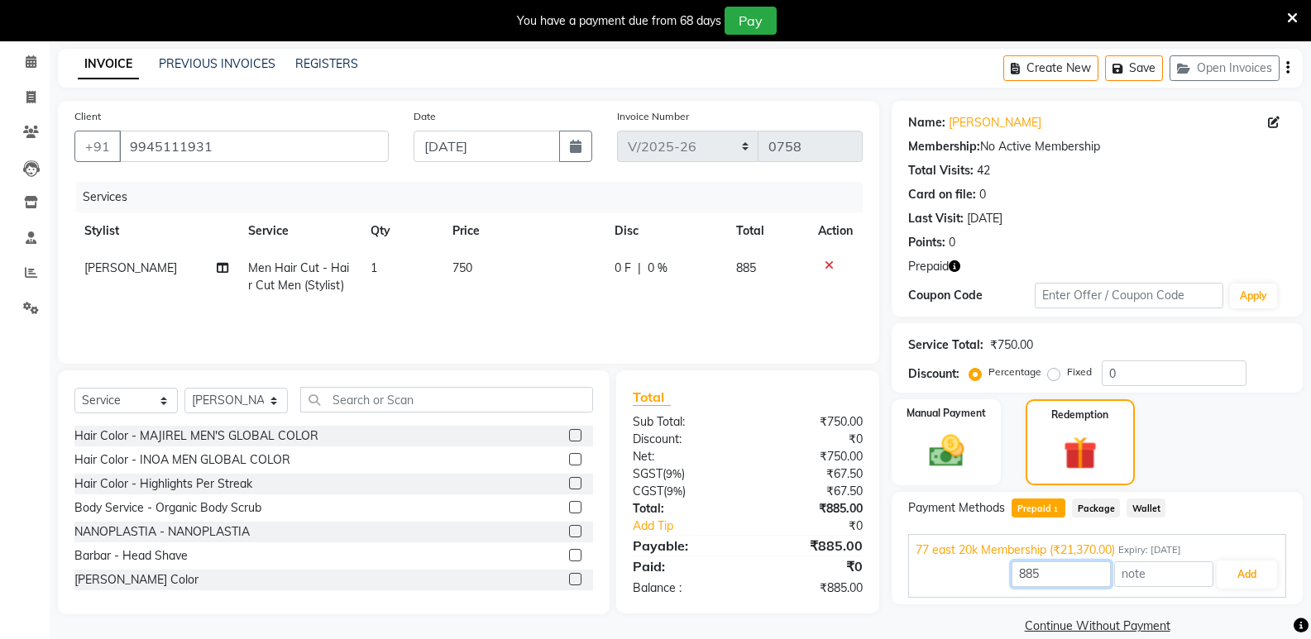
click at [1052, 572] on input "885" at bounding box center [1060, 574] width 99 height 26
type input "8"
type input "750"
click at [1224, 573] on button "Add" at bounding box center [1246, 575] width 60 height 28
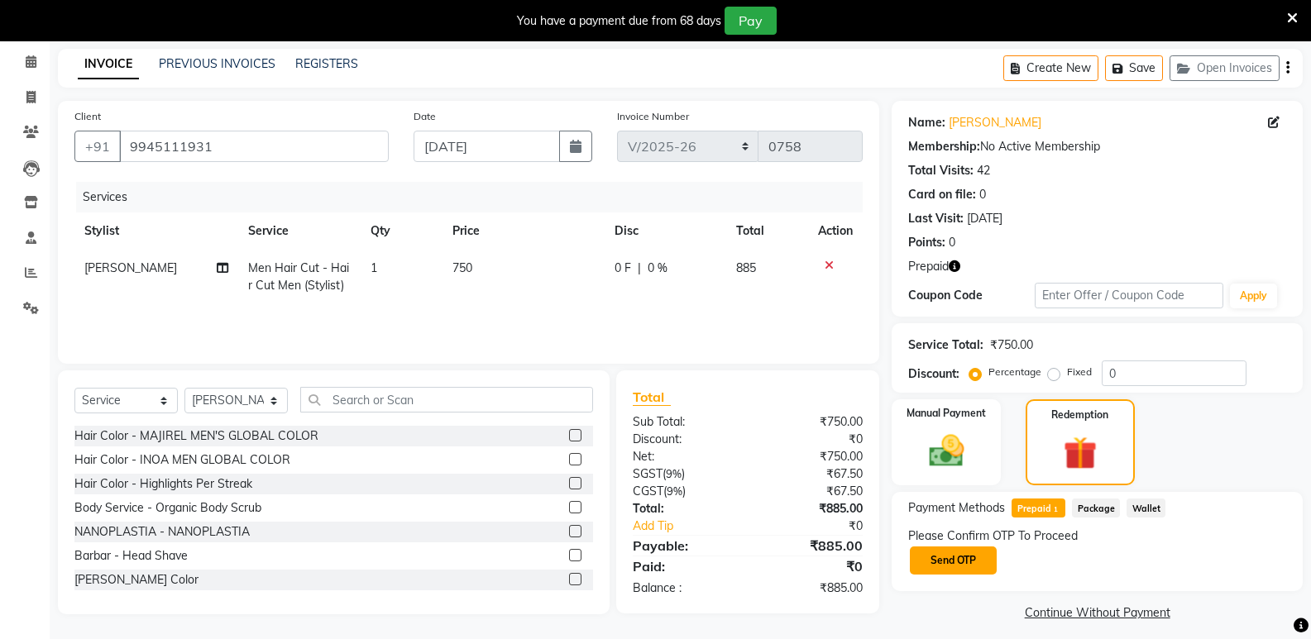
click at [971, 568] on button "Send OTP" at bounding box center [953, 561] width 87 height 28
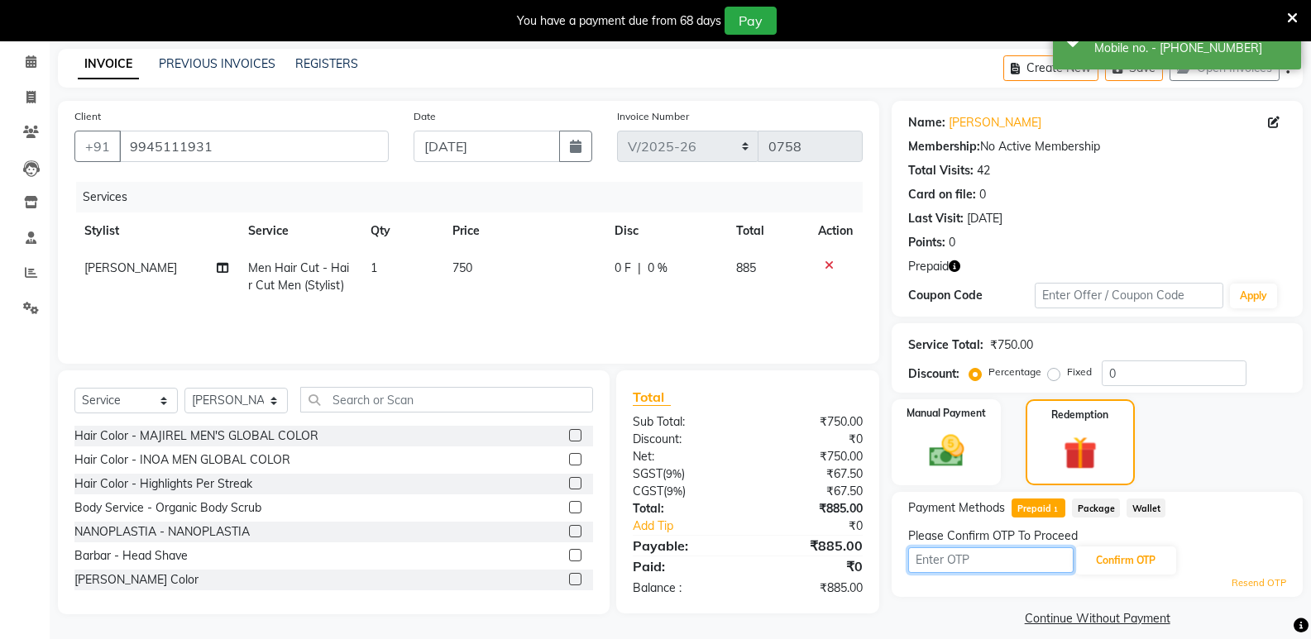
click at [1001, 559] on input "text" at bounding box center [990, 560] width 165 height 26
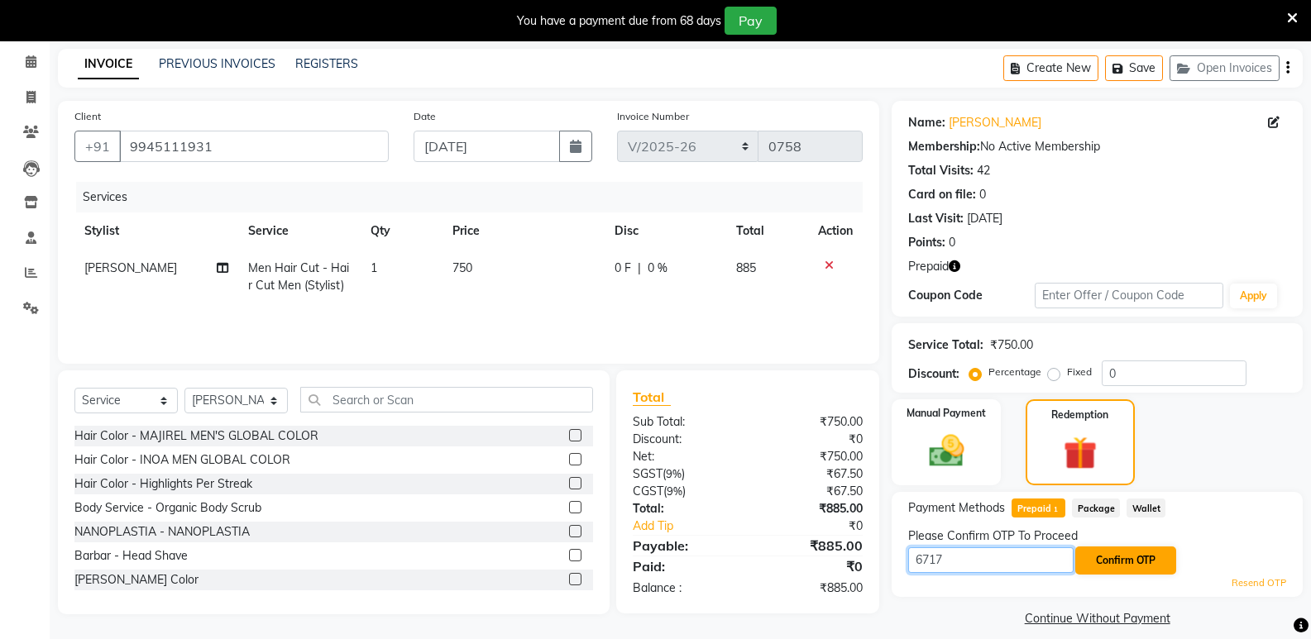
type input "6717"
click at [1137, 559] on button "Confirm OTP" at bounding box center [1125, 561] width 101 height 28
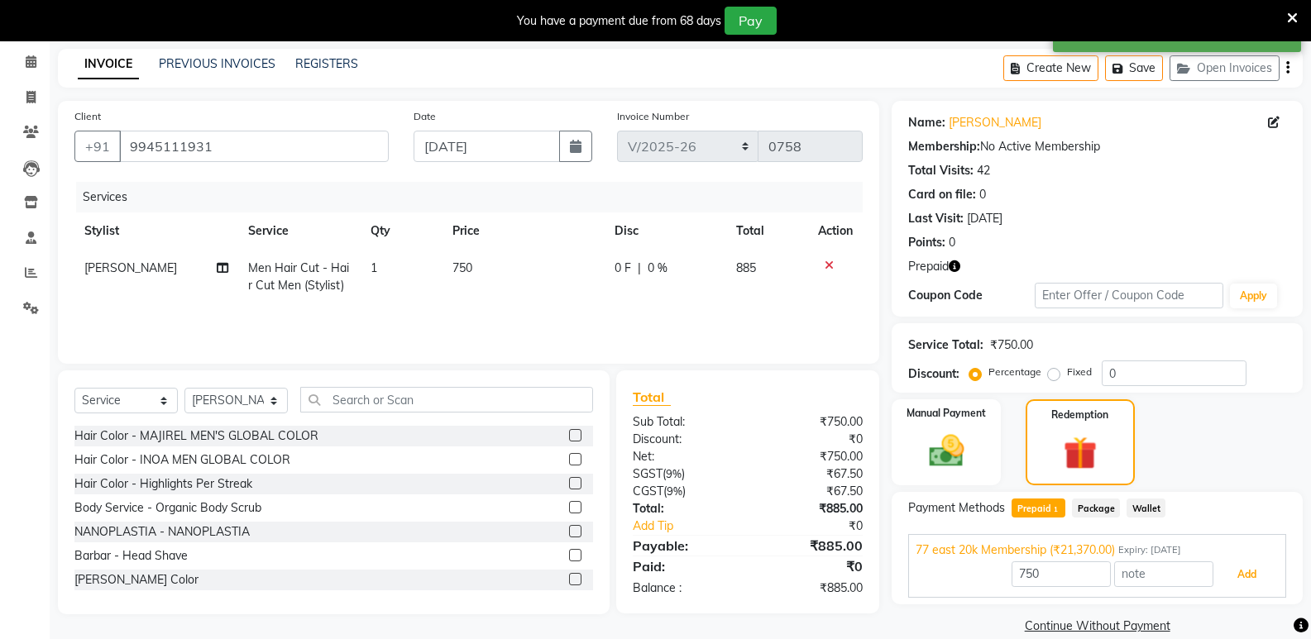
click at [1247, 572] on button "Add" at bounding box center [1246, 575] width 60 height 28
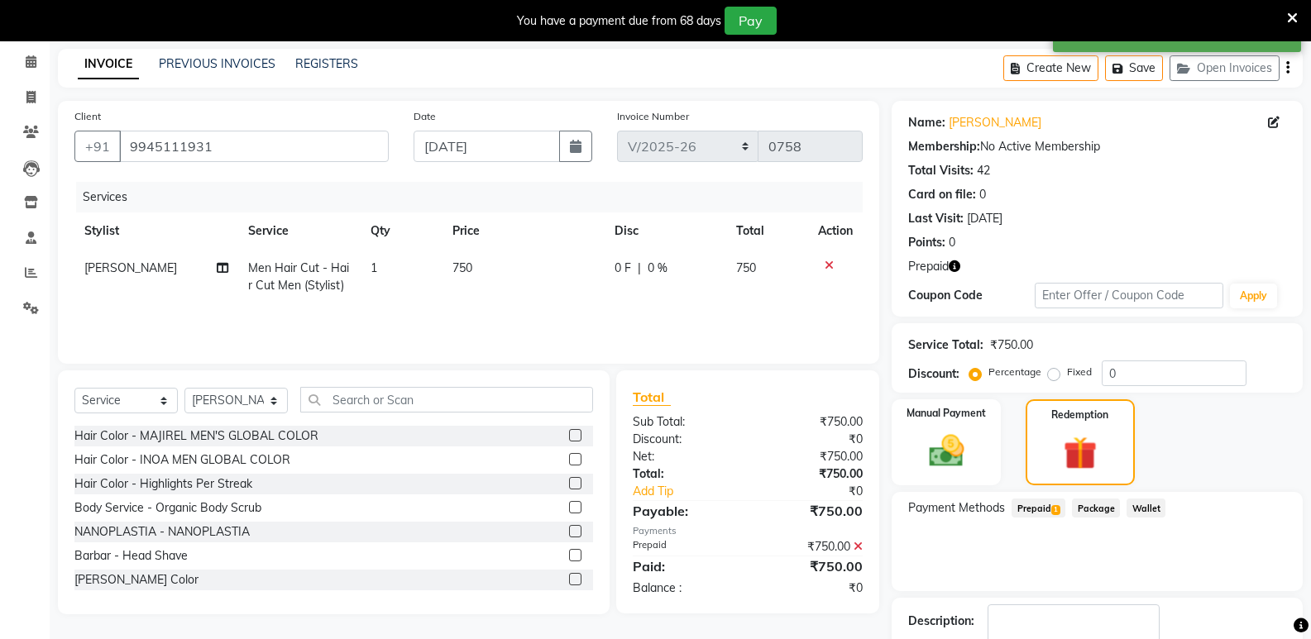
scroll to position [147, 0]
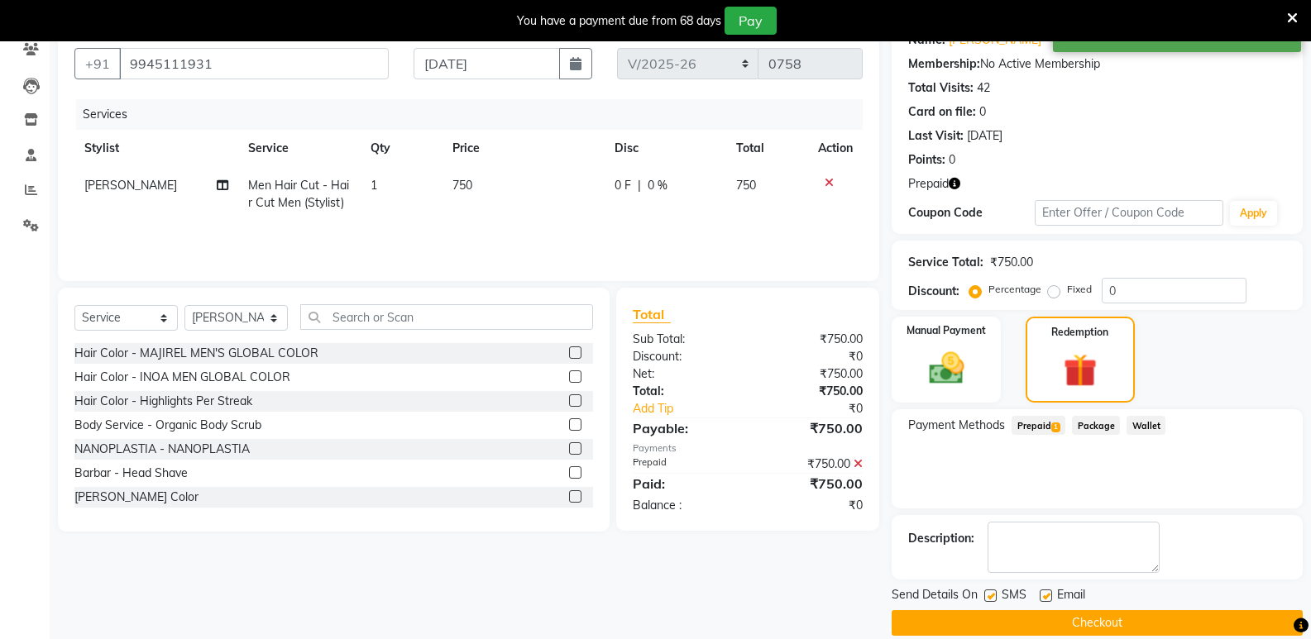
click at [1087, 621] on button "Checkout" at bounding box center [1096, 623] width 411 height 26
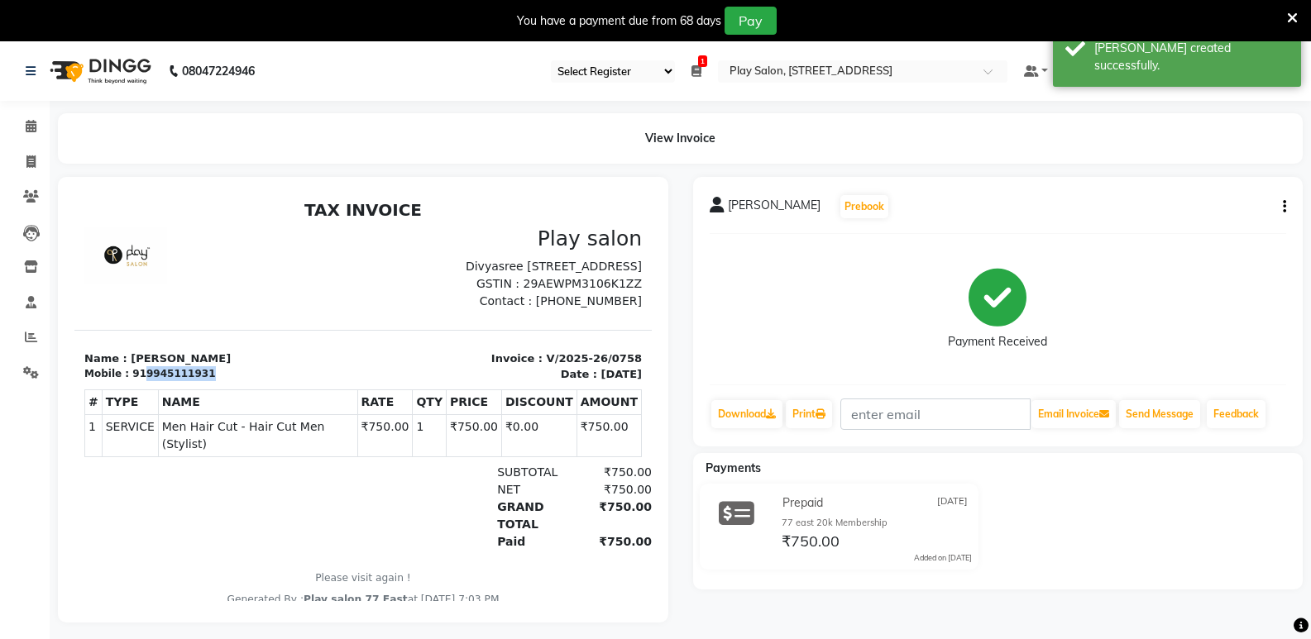
drag, startPoint x: 138, startPoint y: 390, endPoint x: 202, endPoint y: 395, distance: 63.9
click at [204, 381] on div "Mobile : 919945111931" at bounding box center [218, 373] width 269 height 15
copy div "9945111931"
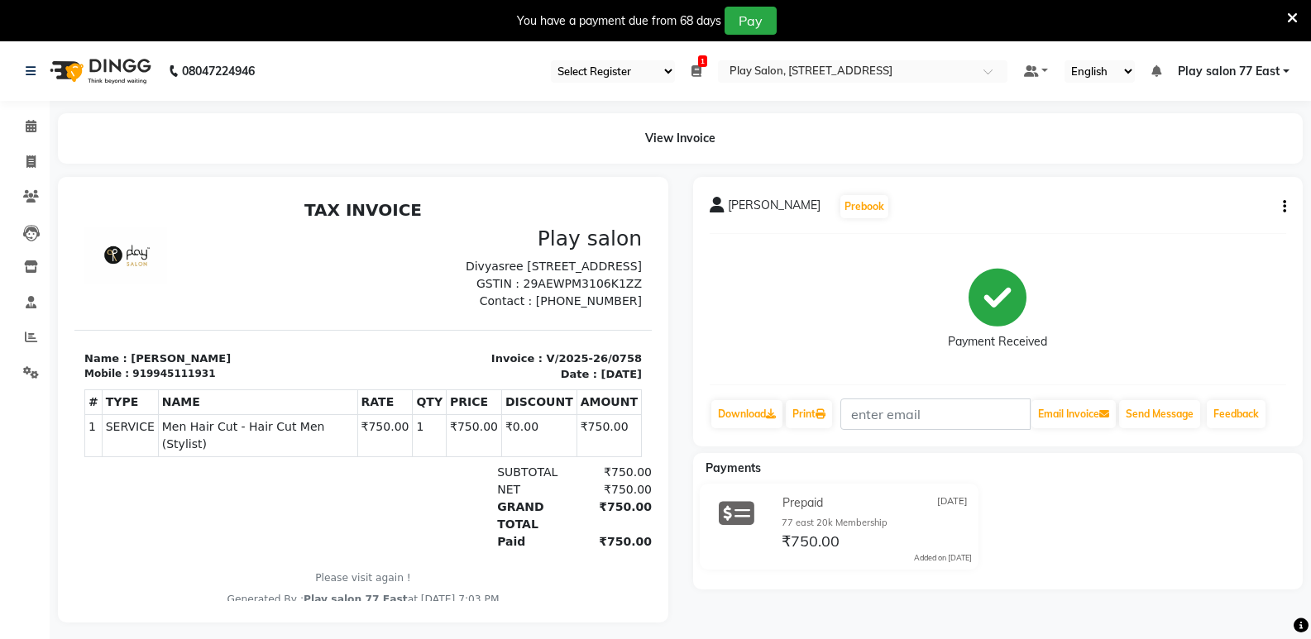
click at [243, 518] on div at bounding box center [177, 507] width 186 height 87
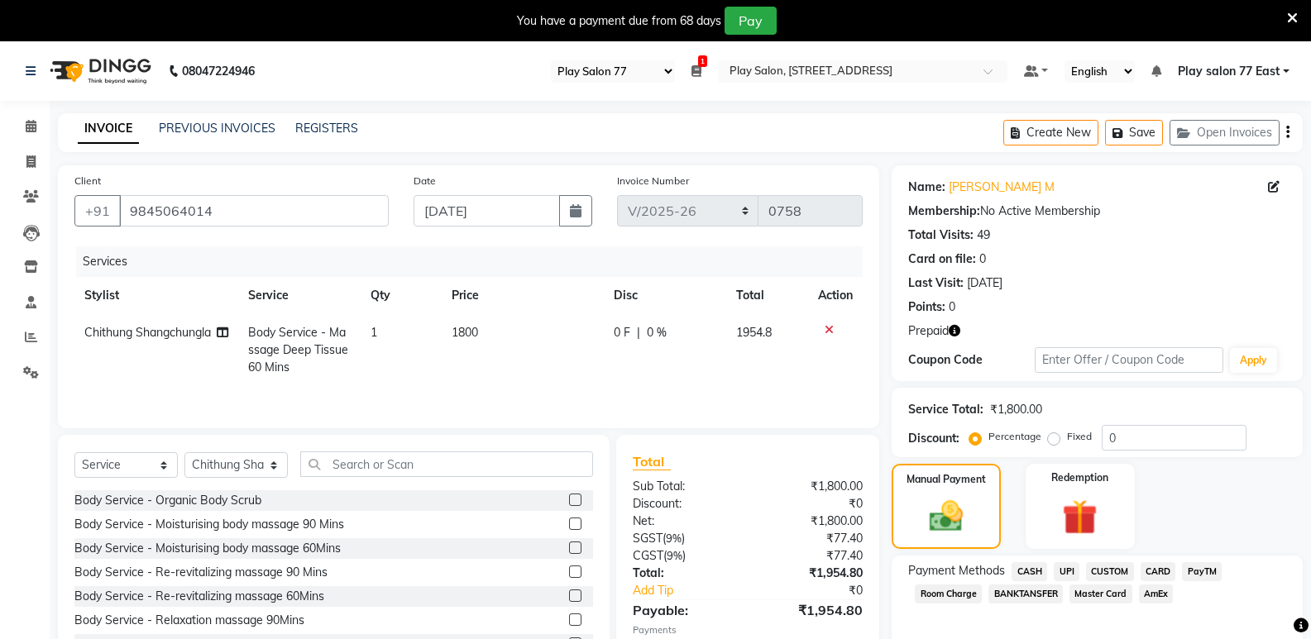
select select "95"
select select "8547"
select select "service"
select select "84931"
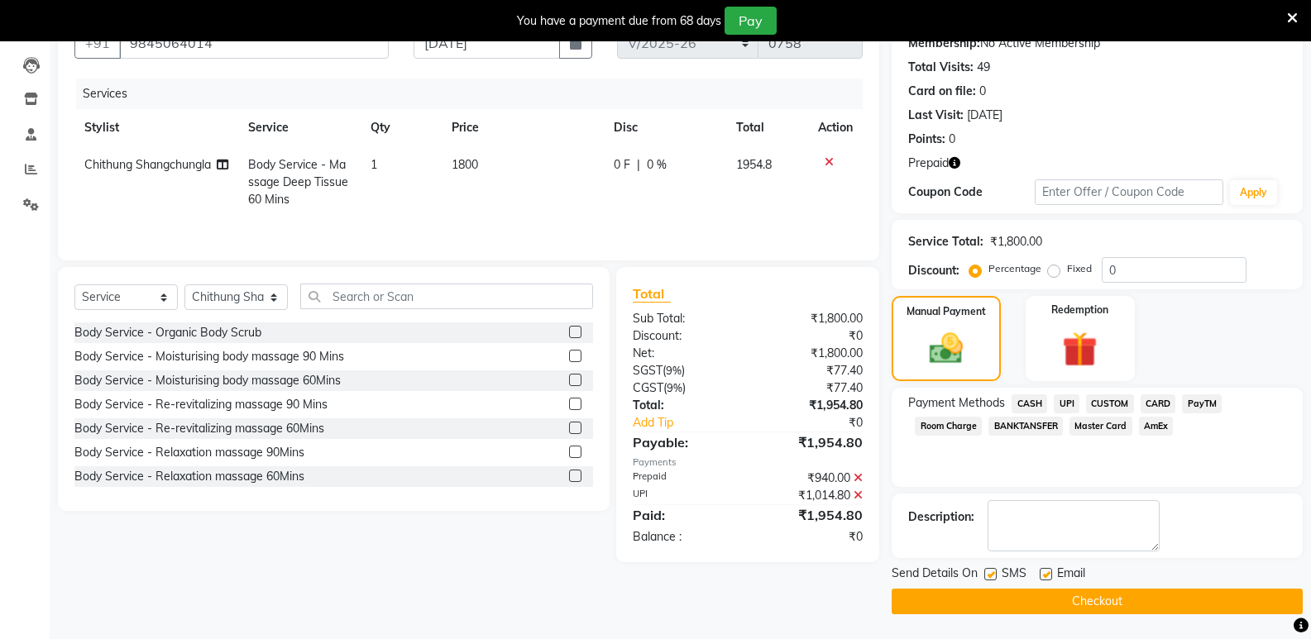
scroll to position [168, 0]
click at [1111, 608] on button "Checkout" at bounding box center [1096, 602] width 411 height 26
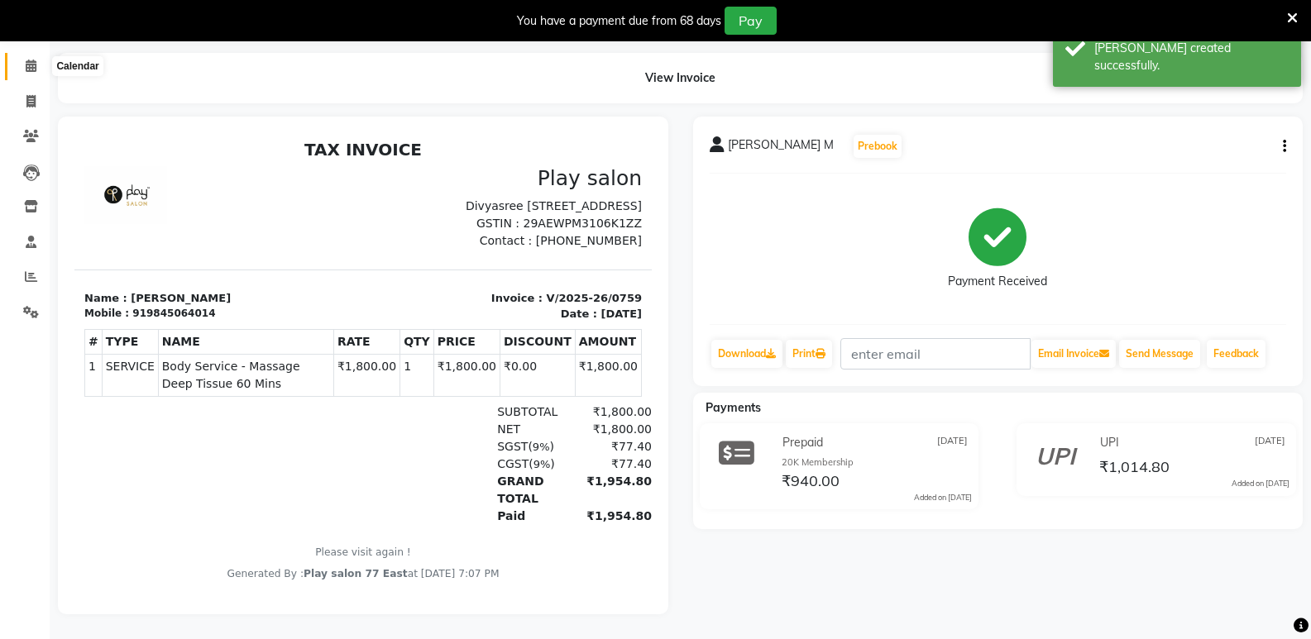
click at [27, 60] on icon at bounding box center [31, 66] width 11 height 12
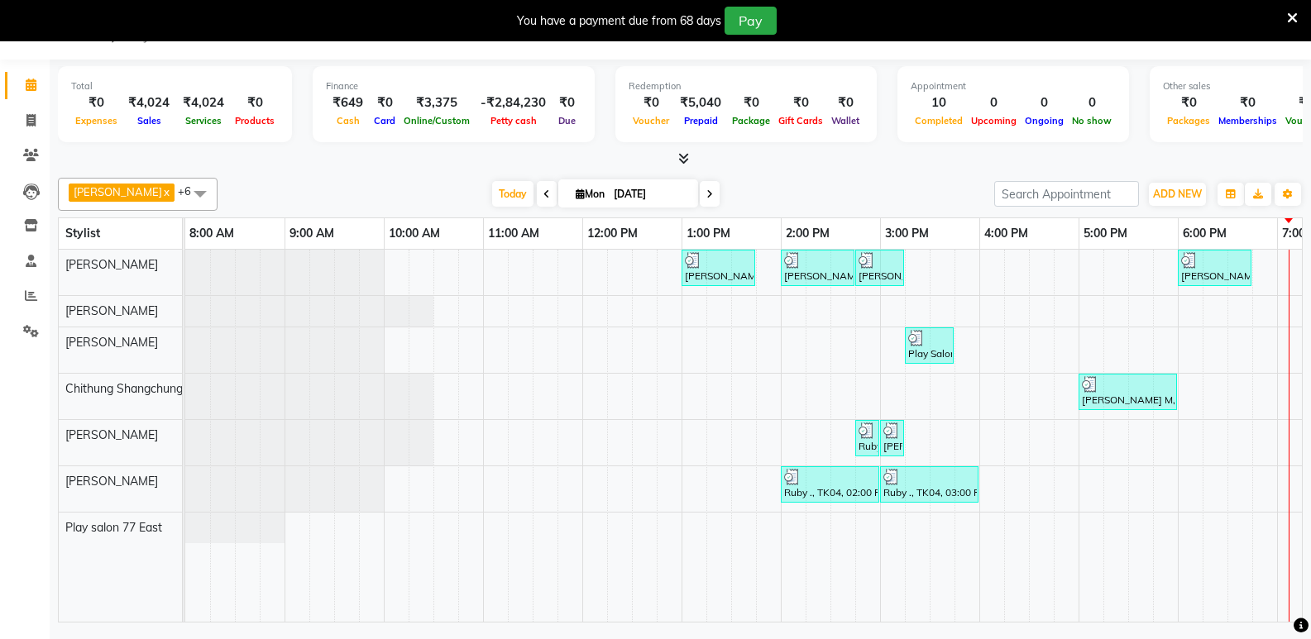
scroll to position [0, 174]
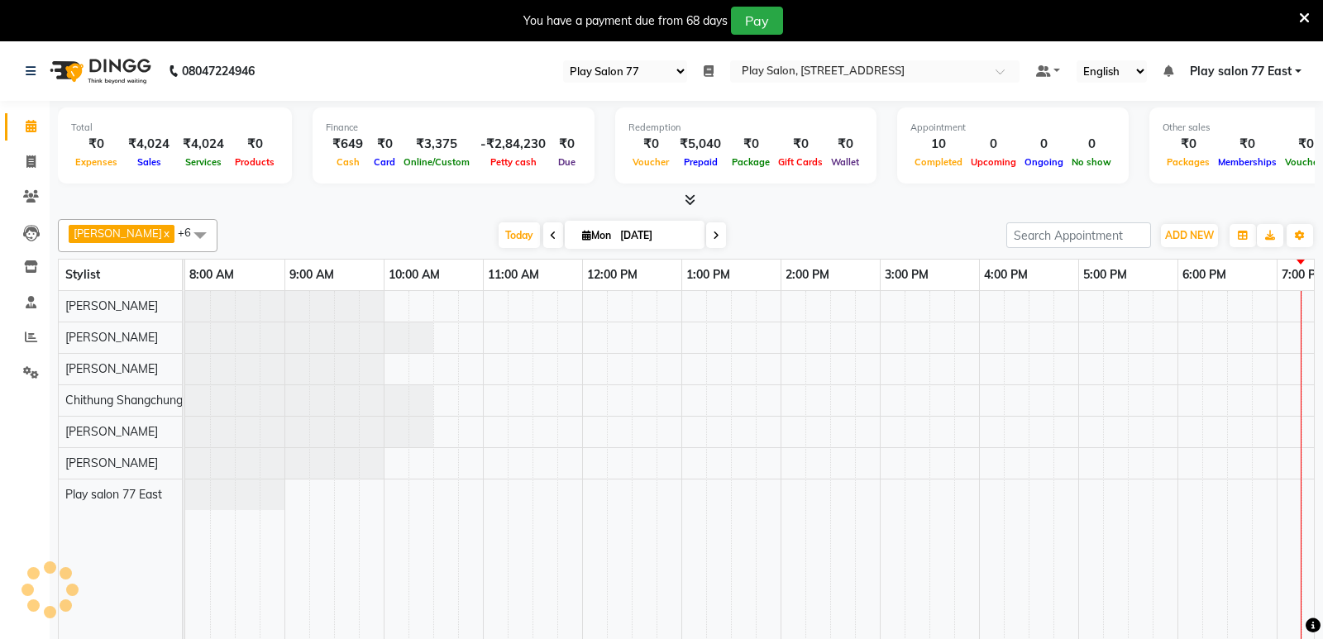
select select "95"
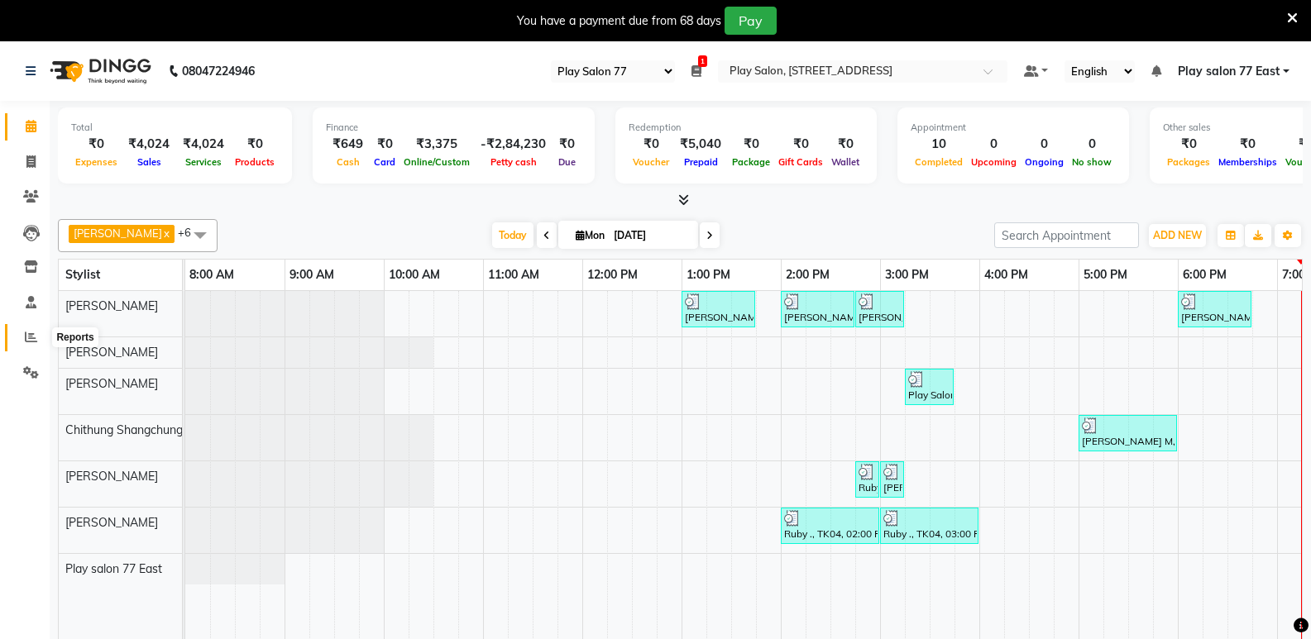
click at [32, 337] on icon at bounding box center [31, 337] width 12 height 12
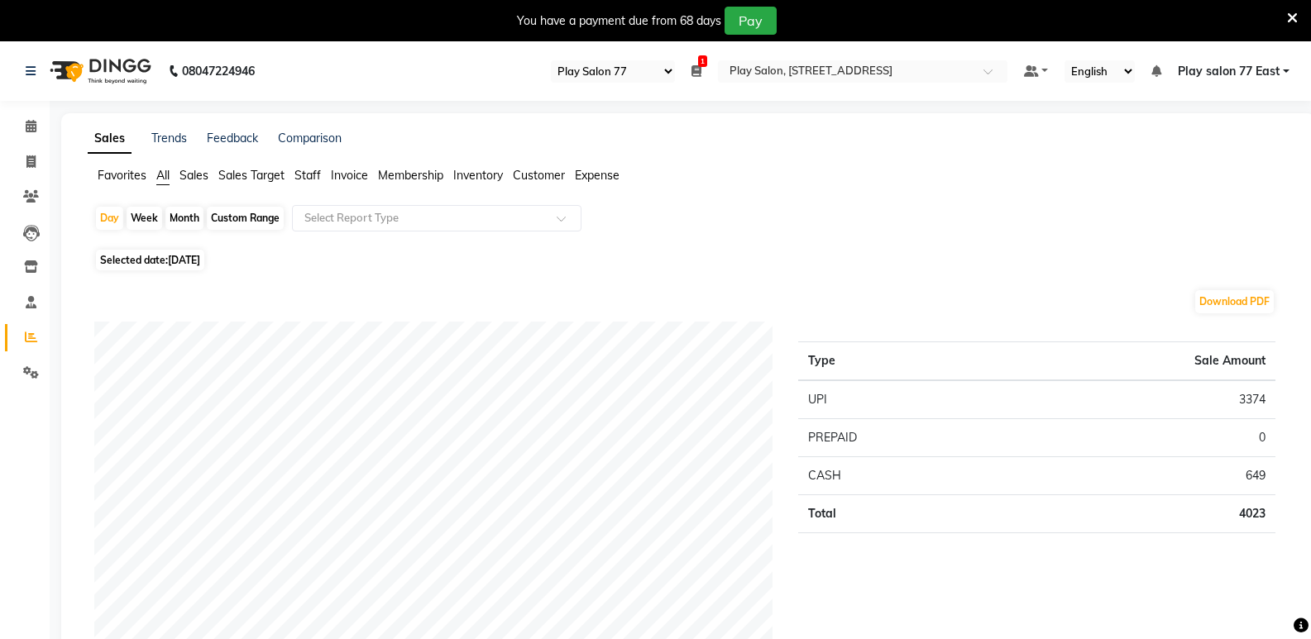
click at [311, 178] on span "Staff" at bounding box center [307, 175] width 26 height 15
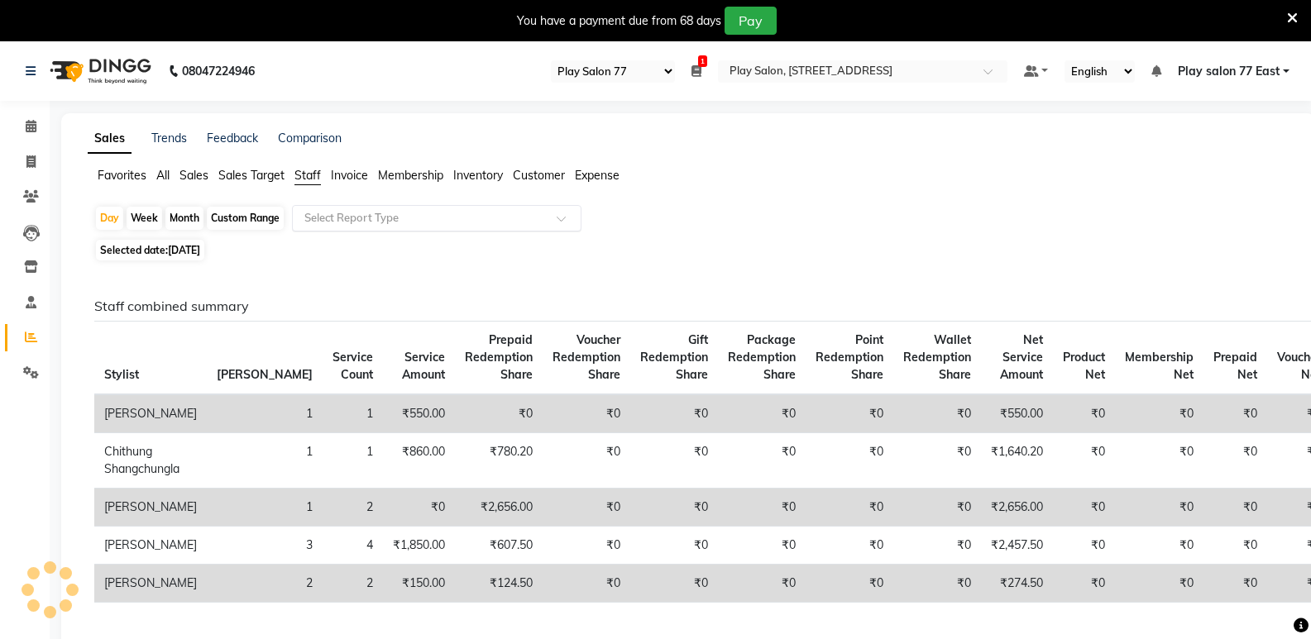
click at [371, 220] on input "text" at bounding box center [420, 218] width 238 height 17
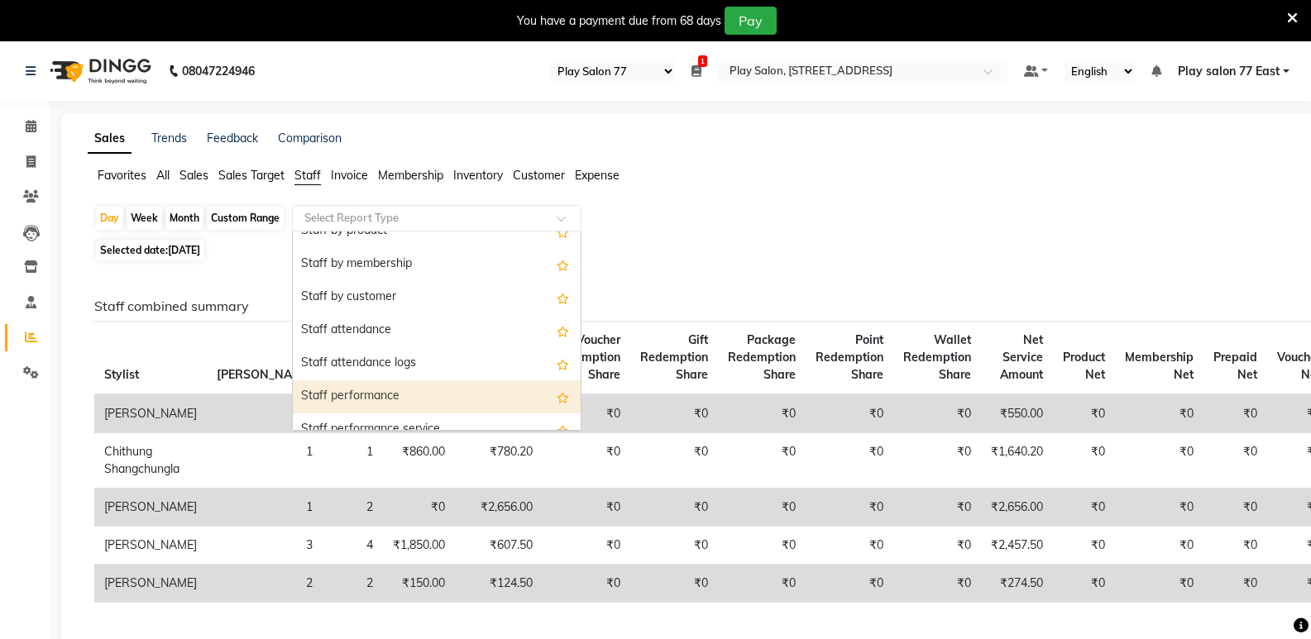
scroll to position [165, 0]
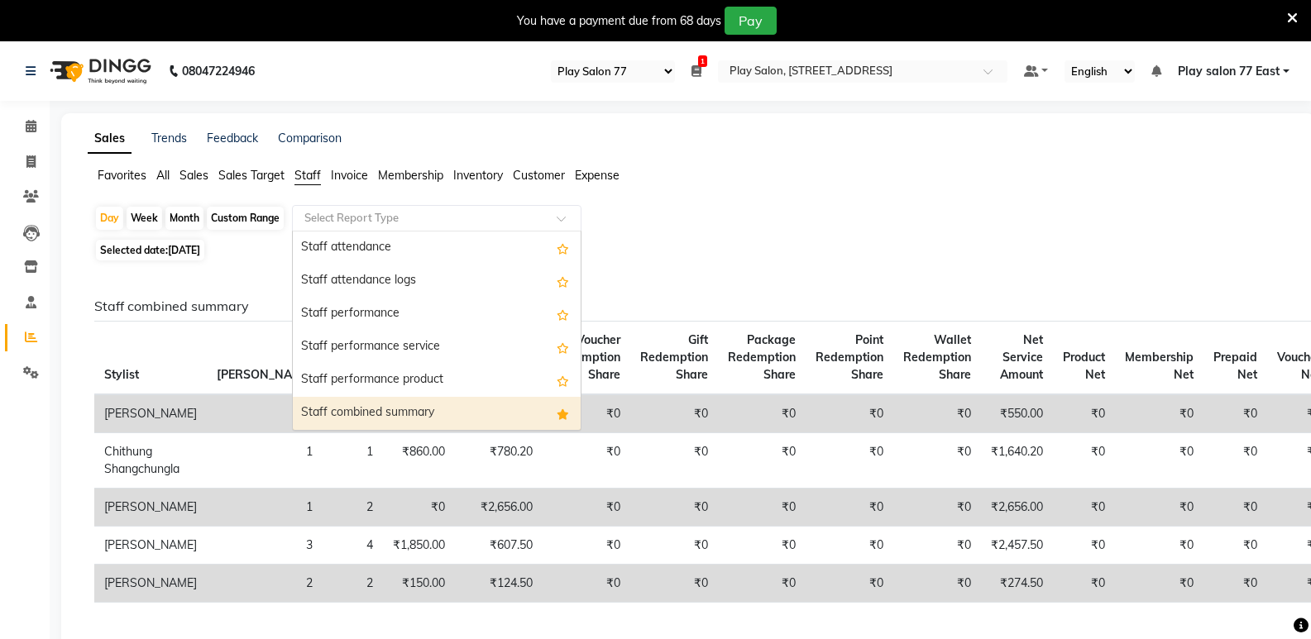
click at [411, 413] on div "Staff combined summary" at bounding box center [437, 413] width 288 height 33
select select "full_report"
select select "csv"
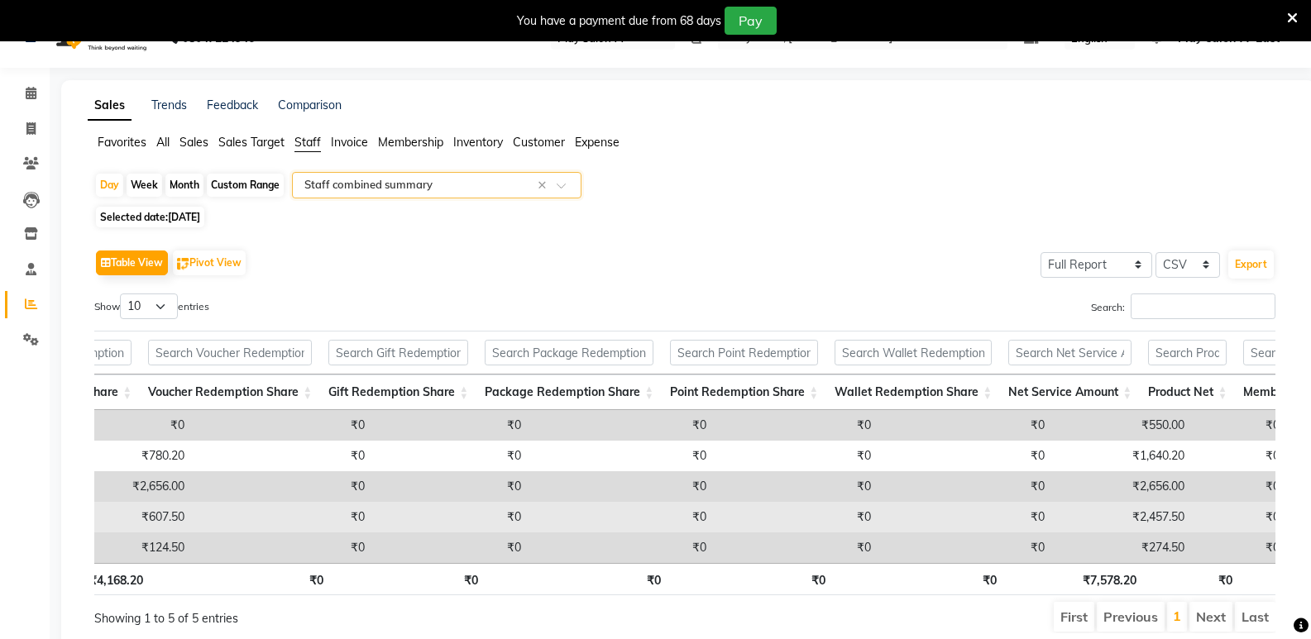
scroll to position [0, 0]
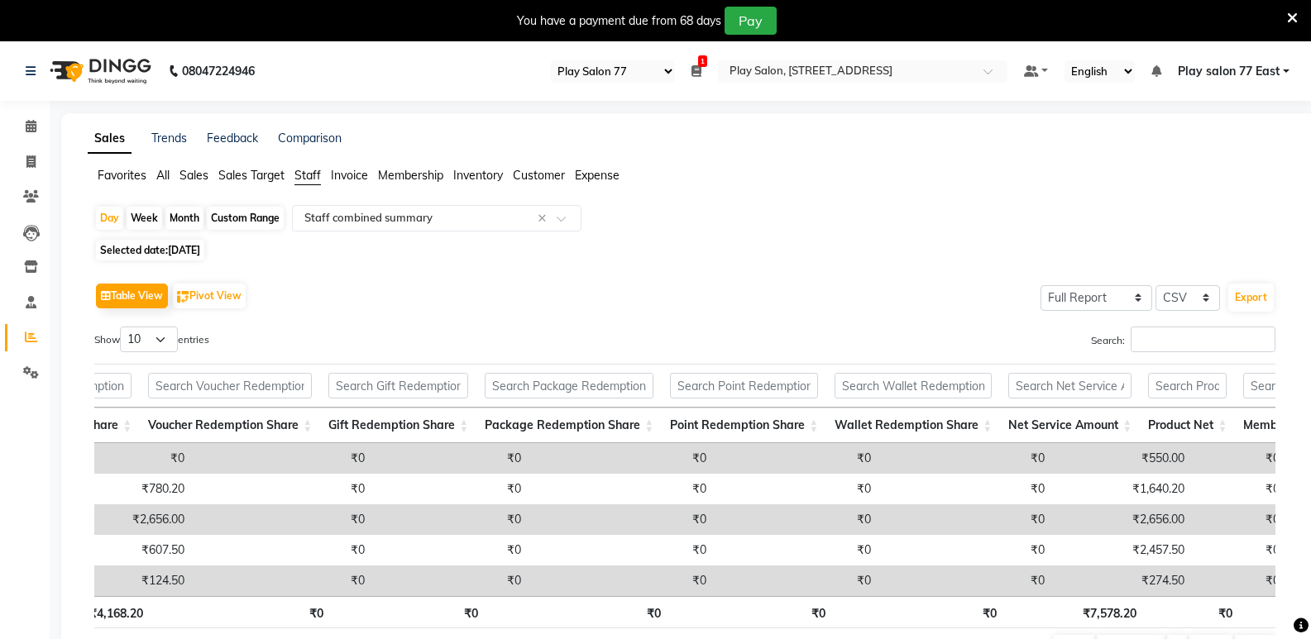
click at [164, 178] on span "All" at bounding box center [162, 175] width 13 height 15
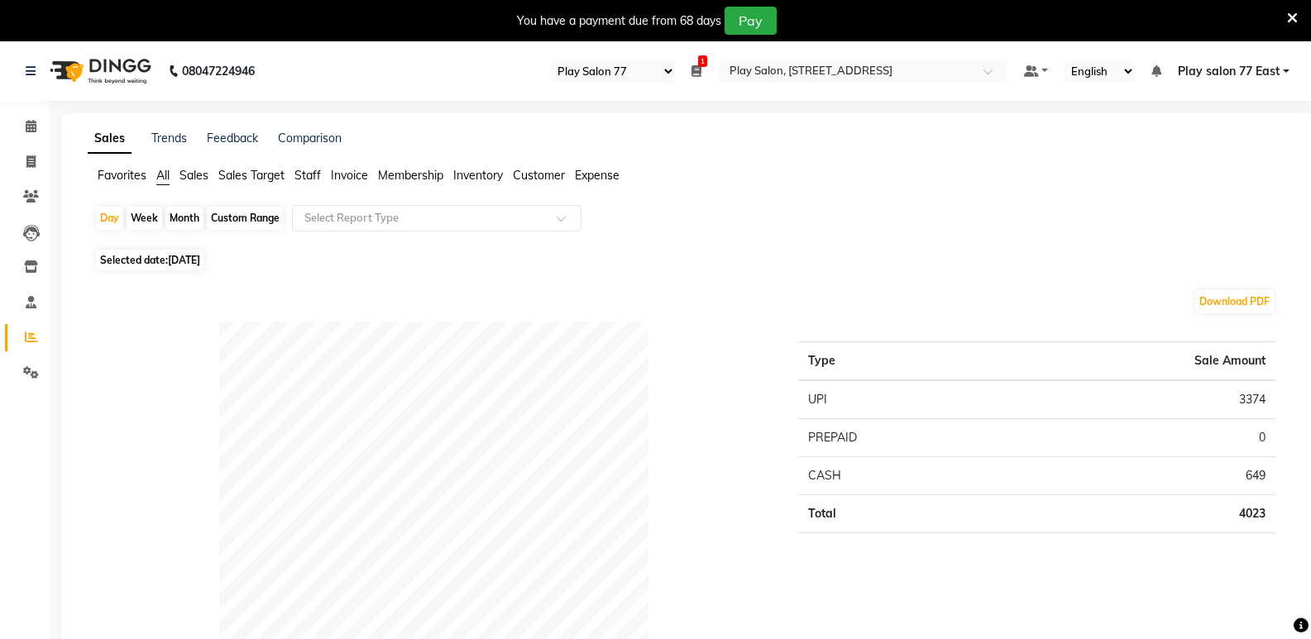
click at [191, 175] on span "Sales" at bounding box center [193, 175] width 29 height 15
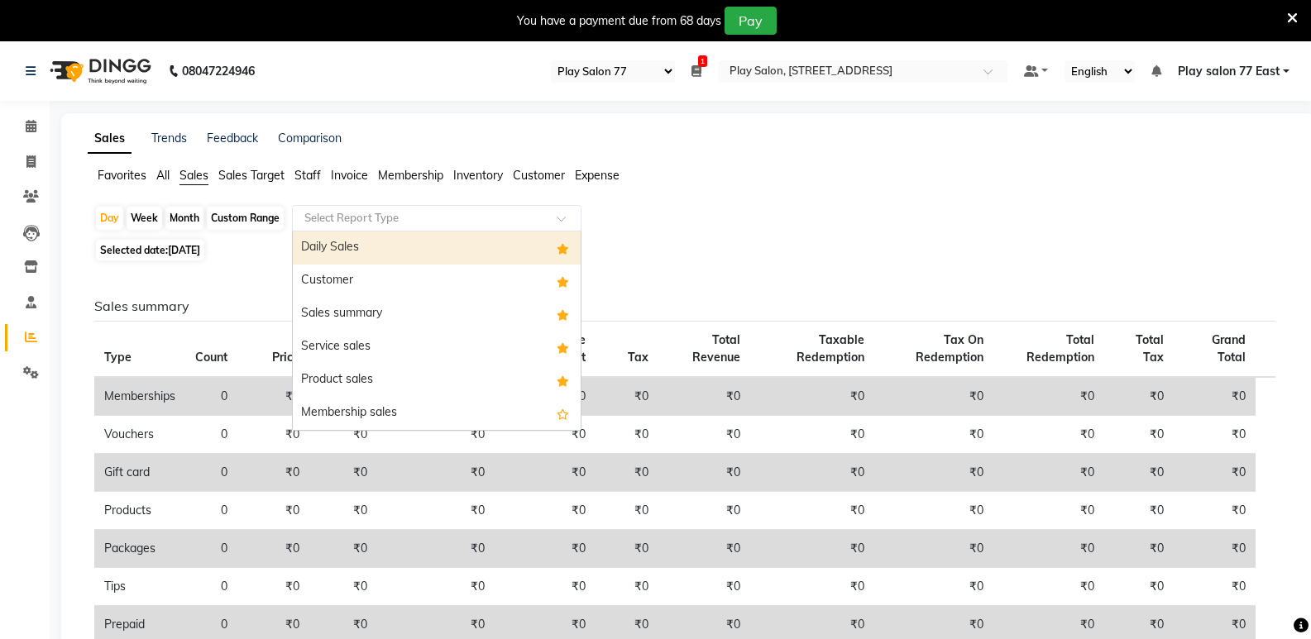
click at [347, 219] on input "text" at bounding box center [420, 218] width 238 height 17
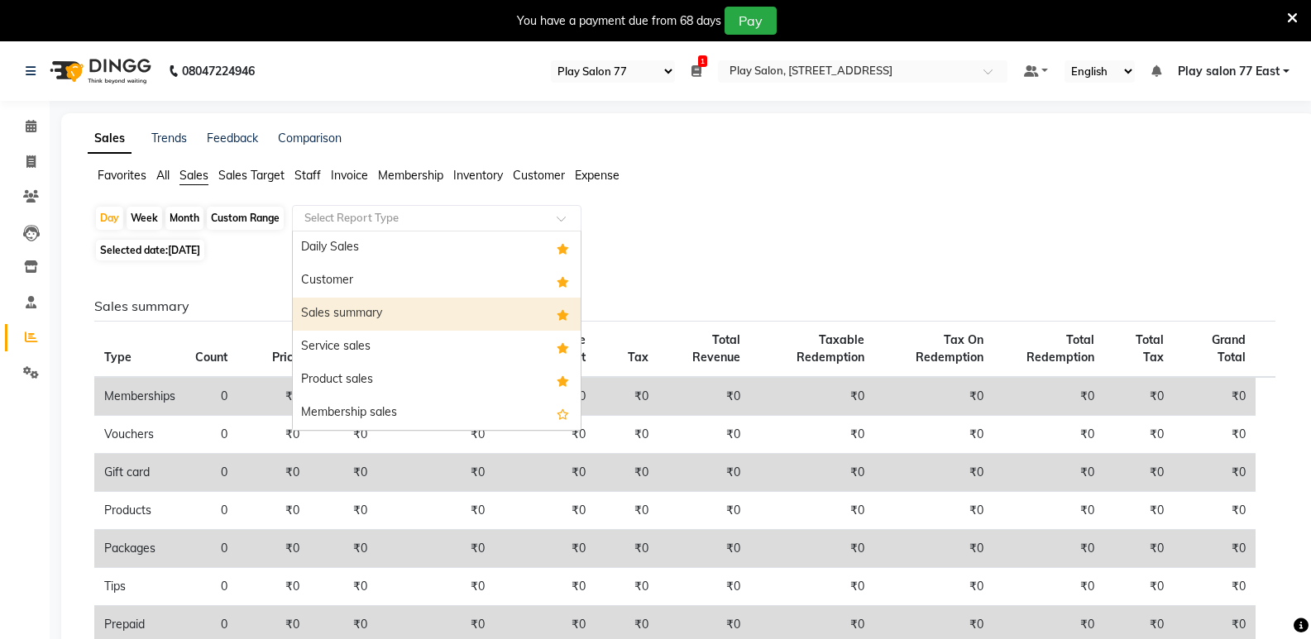
click at [332, 316] on div "Sales summary" at bounding box center [437, 314] width 288 height 33
select select "full_report"
select select "csv"
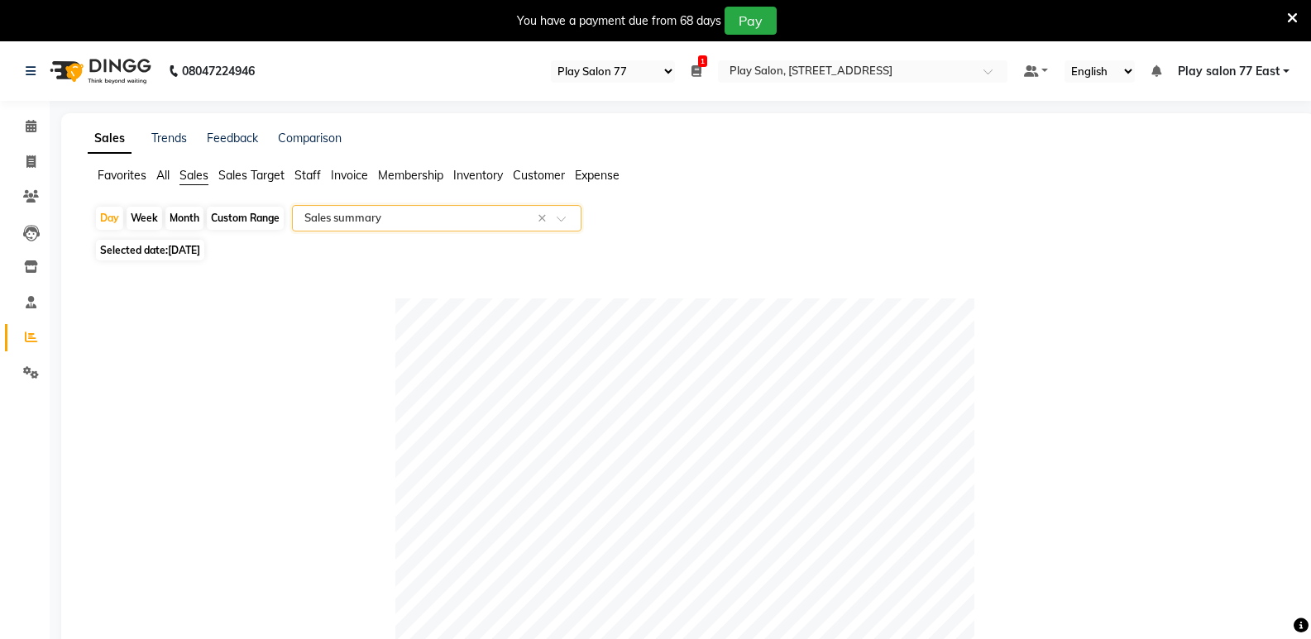
click at [344, 219] on input "text" at bounding box center [420, 218] width 238 height 17
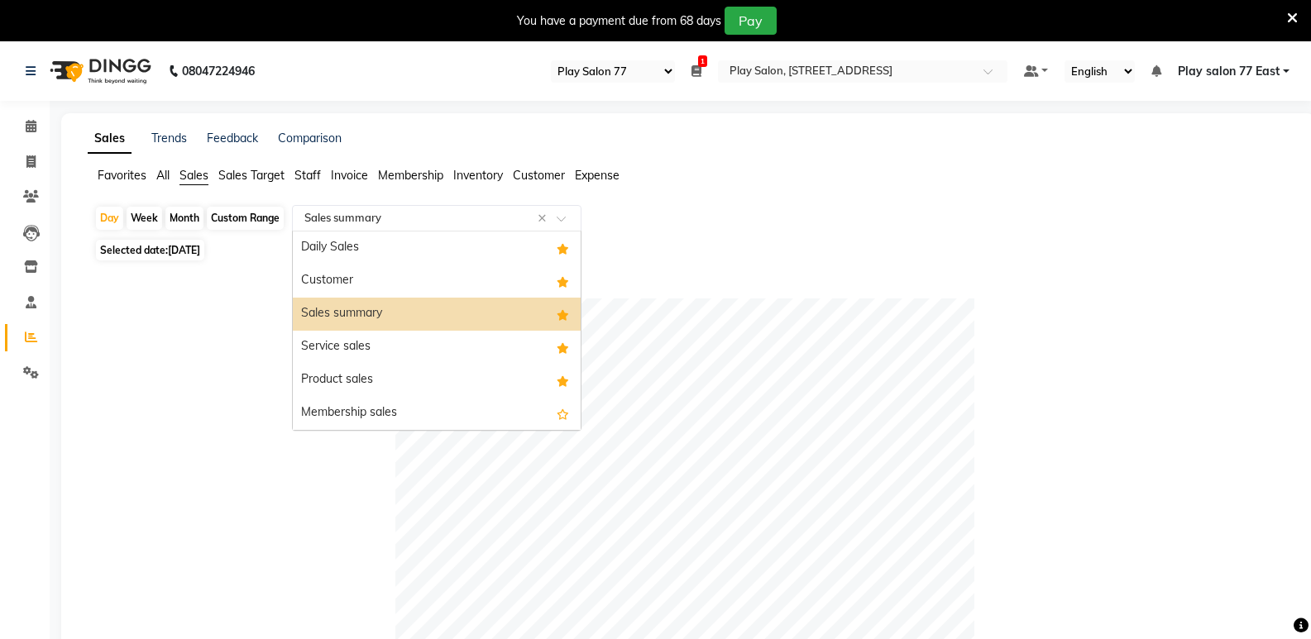
click at [342, 313] on div "Sales summary" at bounding box center [437, 314] width 288 height 33
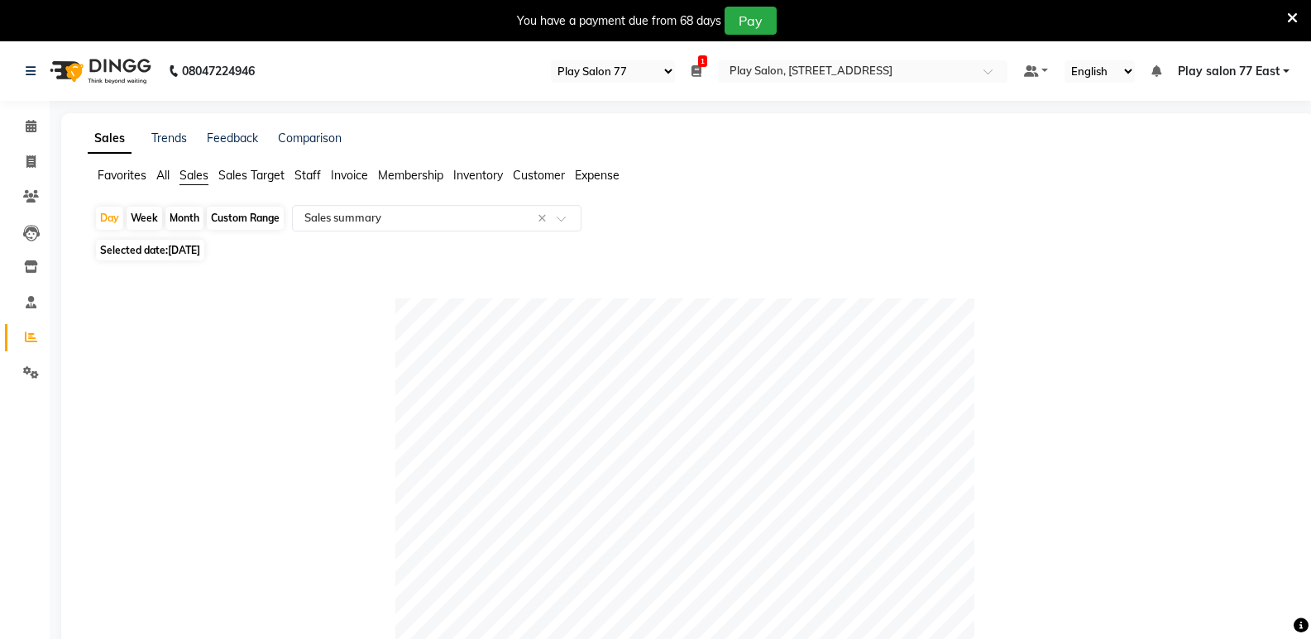
click at [544, 171] on span "Customer" at bounding box center [539, 175] width 52 height 15
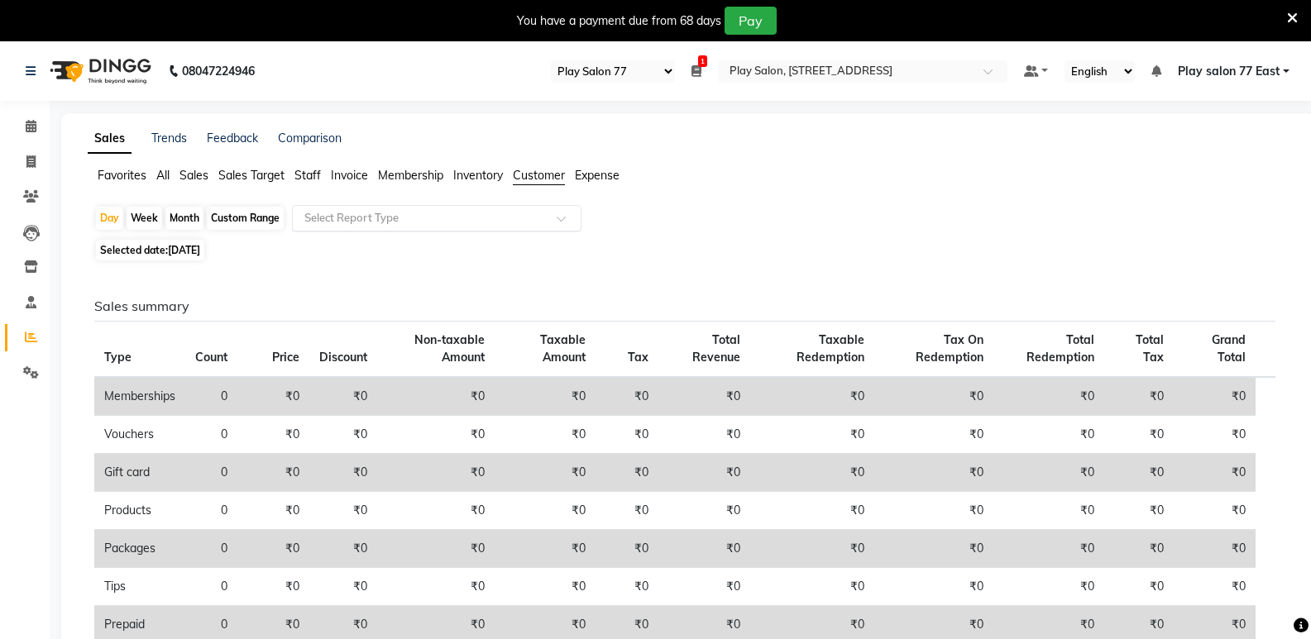
click at [401, 216] on input "text" at bounding box center [420, 218] width 238 height 17
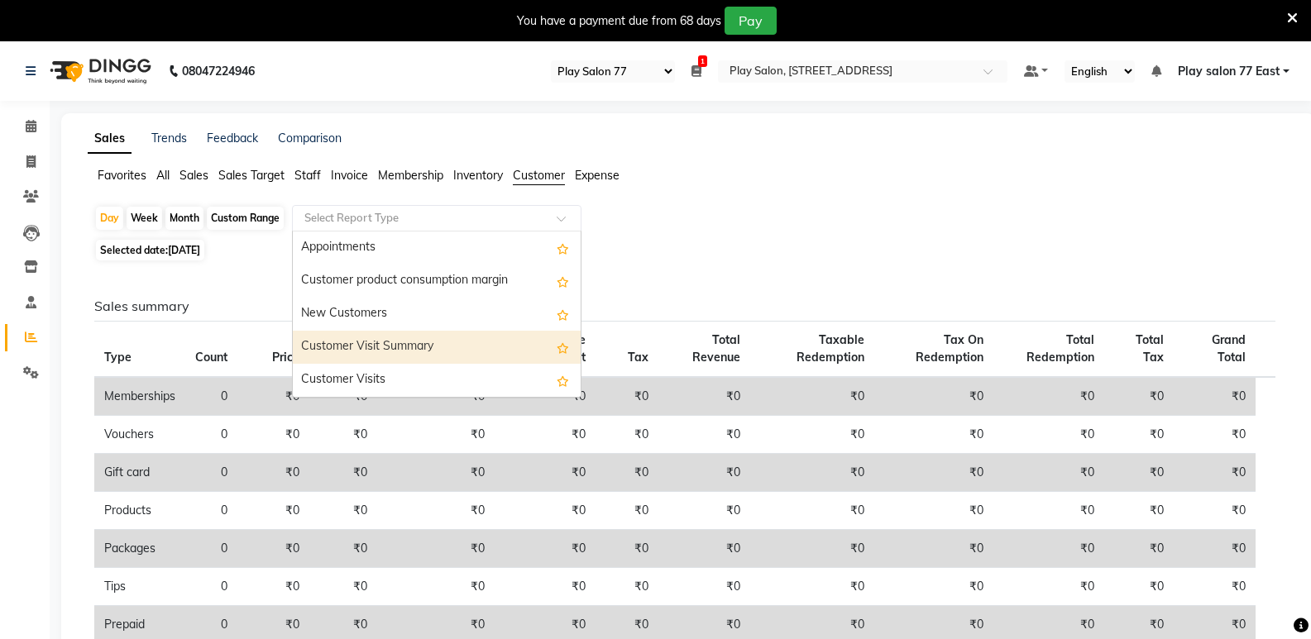
click at [365, 341] on div "Customer Visit Summary" at bounding box center [437, 347] width 288 height 33
select select "full_report"
select select "csv"
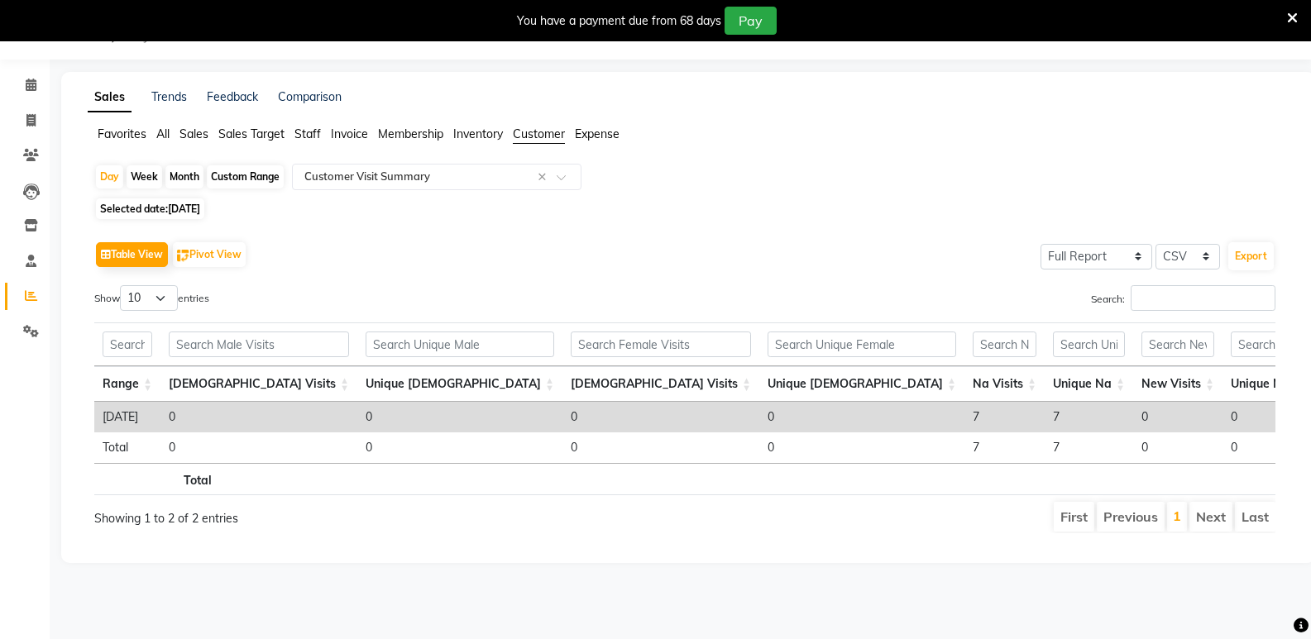
click at [162, 134] on span "All" at bounding box center [162, 134] width 13 height 15
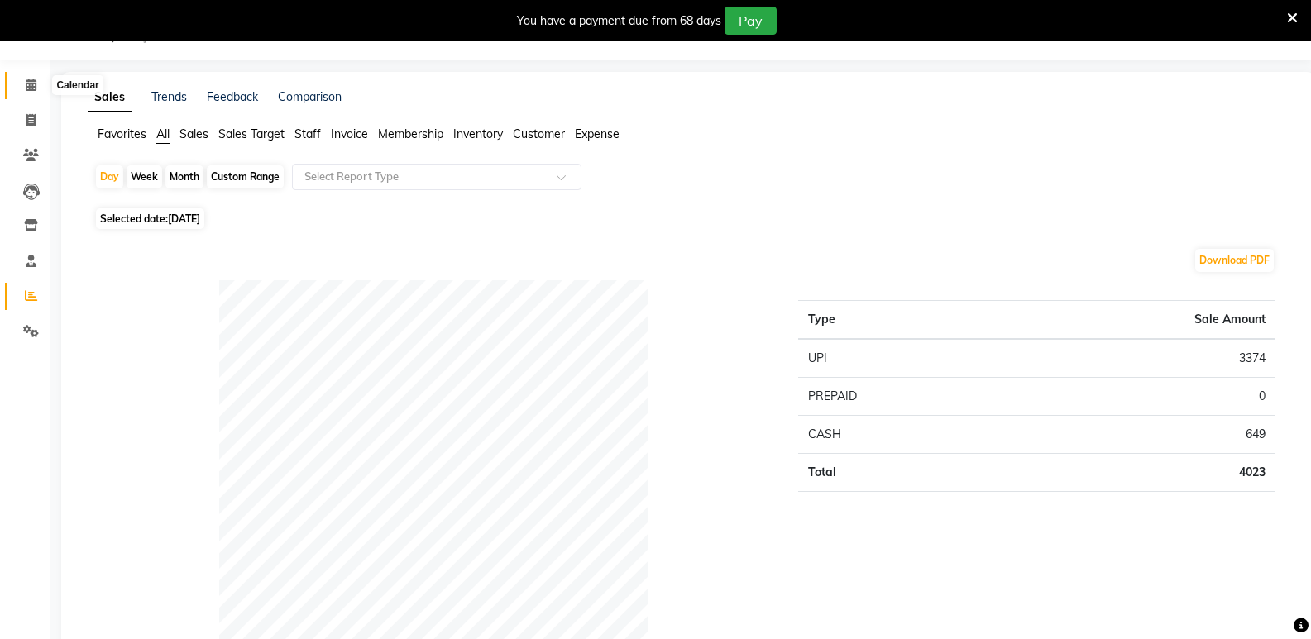
click at [32, 86] on icon at bounding box center [31, 85] width 11 height 12
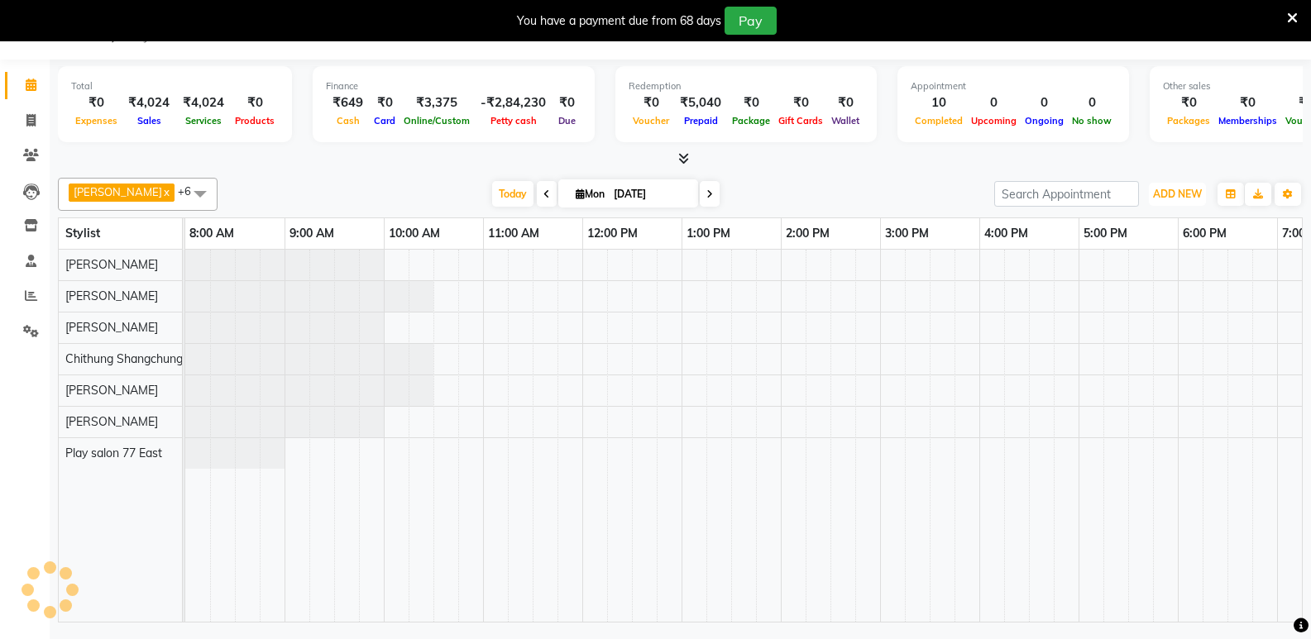
click at [1183, 186] on button "ADD NEW Toggle Dropdown" at bounding box center [1177, 194] width 57 height 23
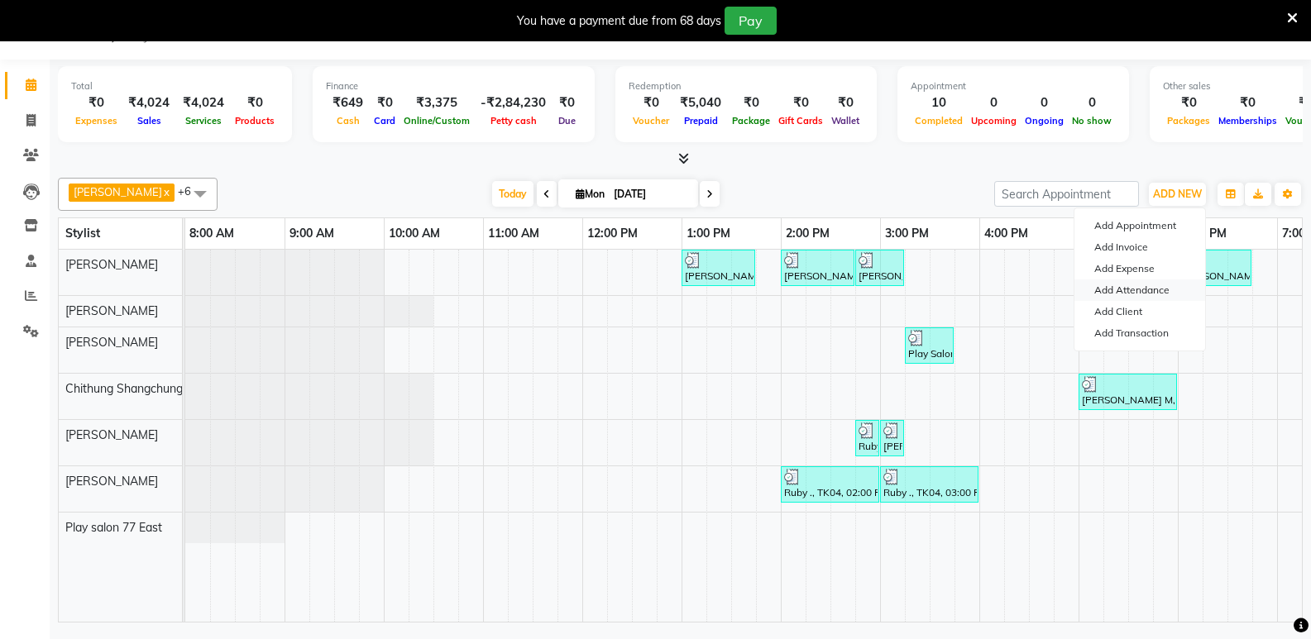
click at [1140, 294] on link "Add Attendance" at bounding box center [1139, 289] width 131 height 21
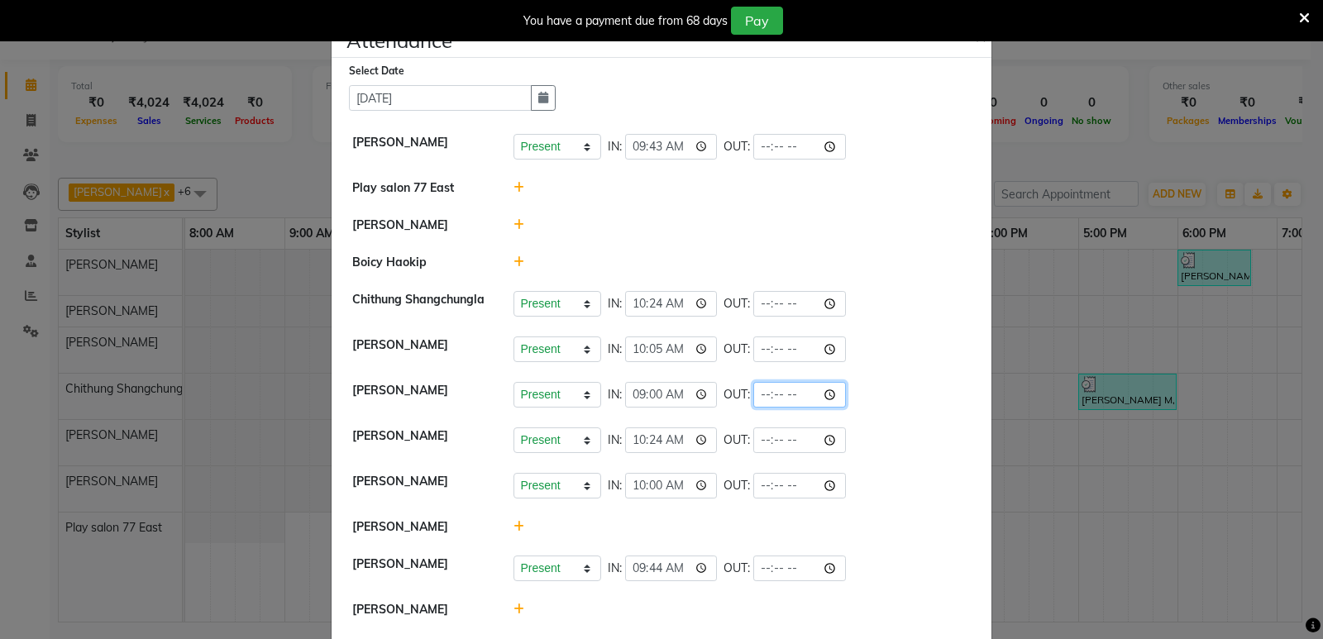
click at [776, 395] on input "time" at bounding box center [799, 395] width 93 height 26
type input "19:22"
click at [929, 451] on div "Present Absent Late Half Day Weekly Off IN: 10:24 OUT:" at bounding box center [743, 441] width 458 height 26
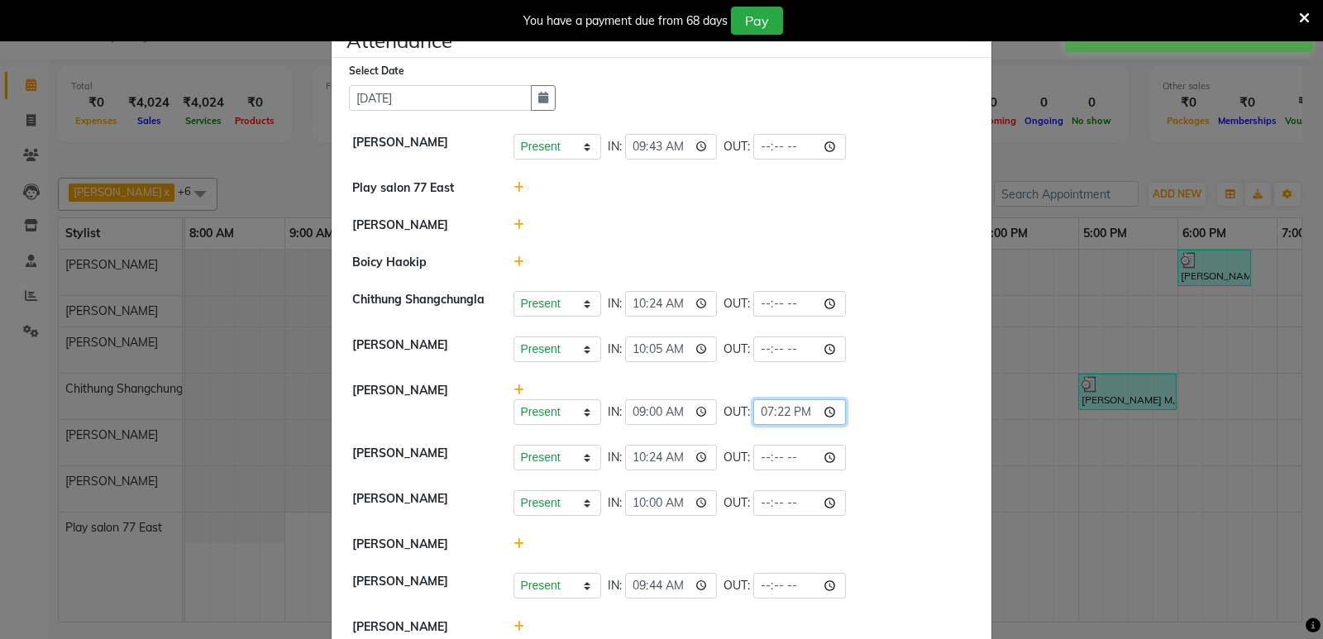
click at [780, 415] on input "19:22" at bounding box center [799, 412] width 93 height 26
type input "19:00"
click at [865, 356] on div "Present Absent Late Half Day Weekly Off IN: 10:05 OUT:" at bounding box center [743, 350] width 458 height 26
click at [1123, 453] on ngb-modal-window "Attendance × Select Date 01-09-2025 Manisha Gurung Present Absent Late Half Day…" at bounding box center [661, 319] width 1323 height 639
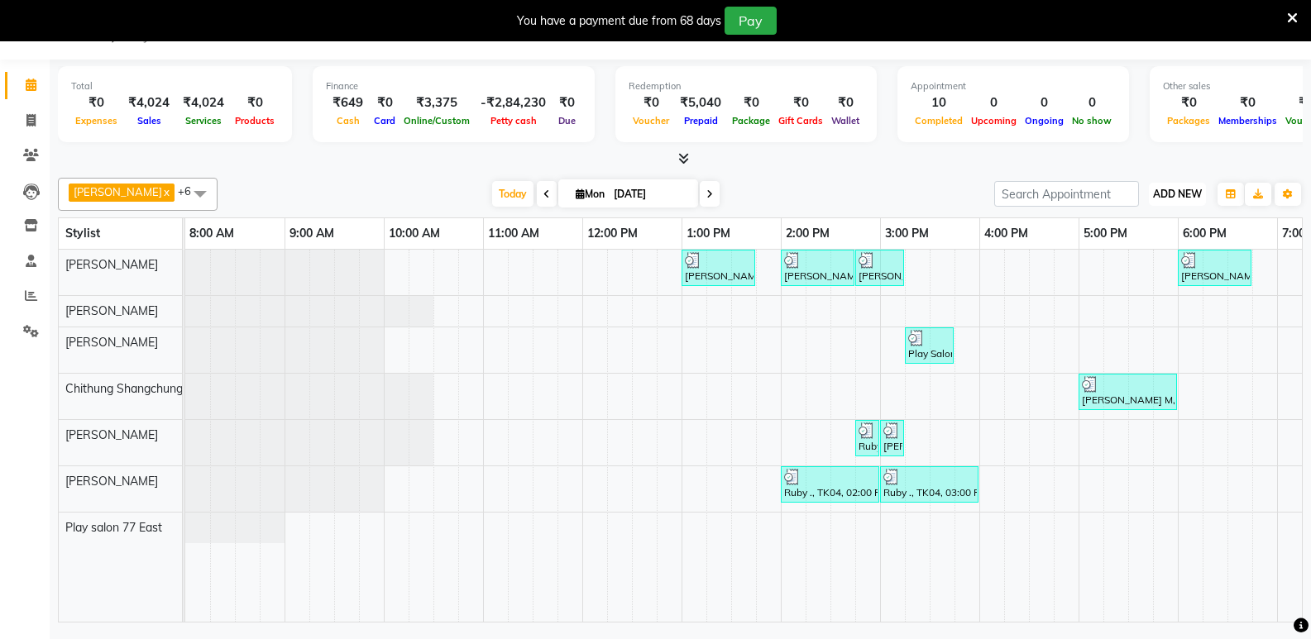
click at [1169, 198] on span "ADD NEW" at bounding box center [1177, 194] width 49 height 12
click at [1163, 294] on link "Add Attendance" at bounding box center [1139, 289] width 131 height 21
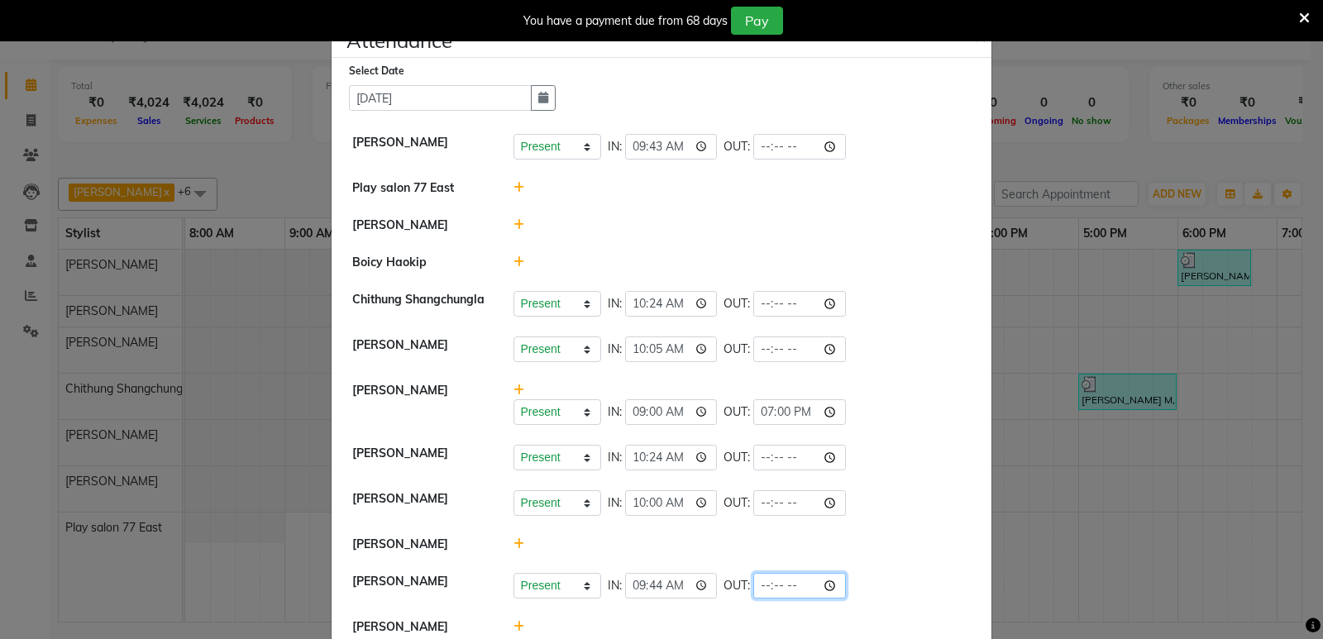
click at [784, 591] on input "time" at bounding box center [799, 586] width 93 height 26
type input "19:30"
click at [786, 150] on input "time" at bounding box center [799, 147] width 93 height 26
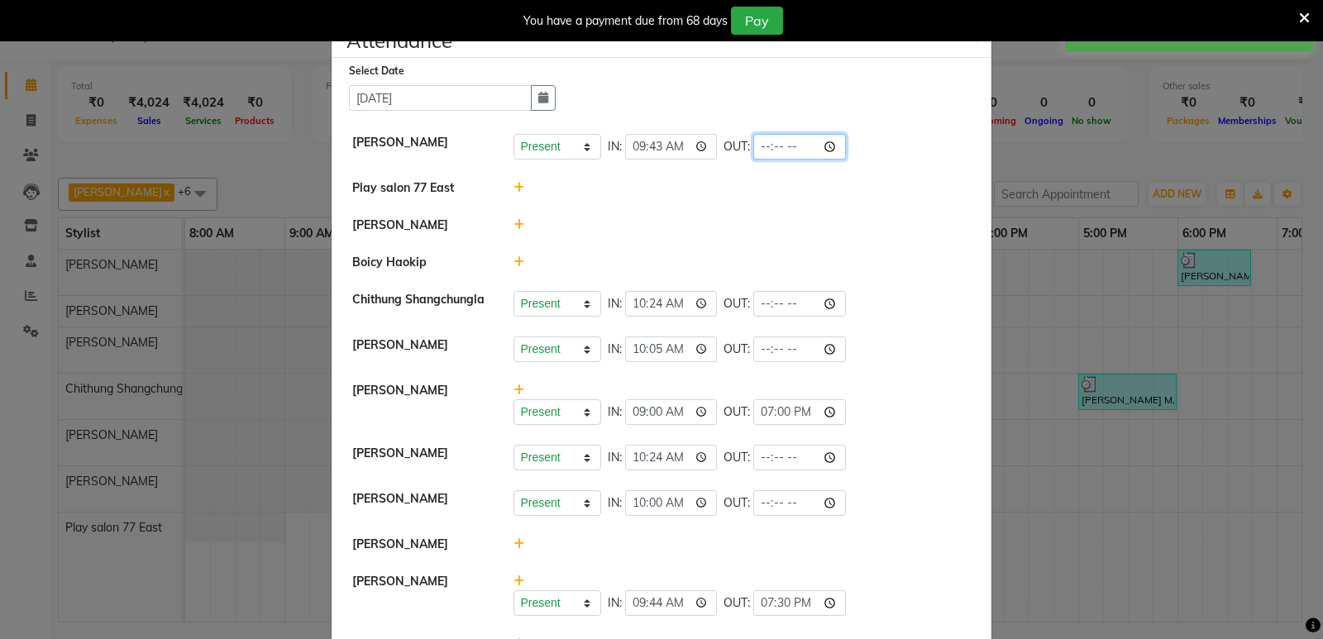
click at [783, 143] on input "time" at bounding box center [799, 147] width 93 height 26
type input "19:30"
drag, startPoint x: 1196, startPoint y: 222, endPoint x: 1158, endPoint y: 236, distance: 39.5
click at [1183, 232] on ngb-modal-window "Attendance × Select Date 01-09-2025 Manisha Gurung Present Absent Late Half Day…" at bounding box center [661, 319] width 1323 height 639
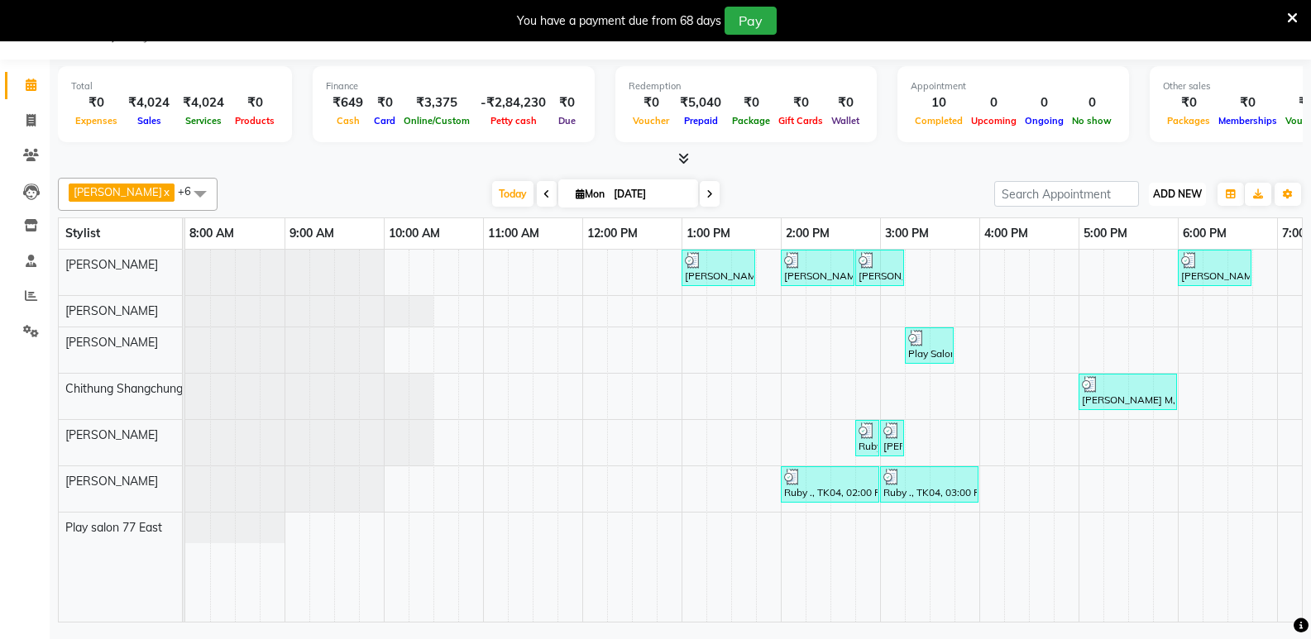
click at [1182, 189] on span "ADD NEW" at bounding box center [1177, 194] width 49 height 12
click at [1133, 294] on link "Add Attendance" at bounding box center [1139, 289] width 131 height 21
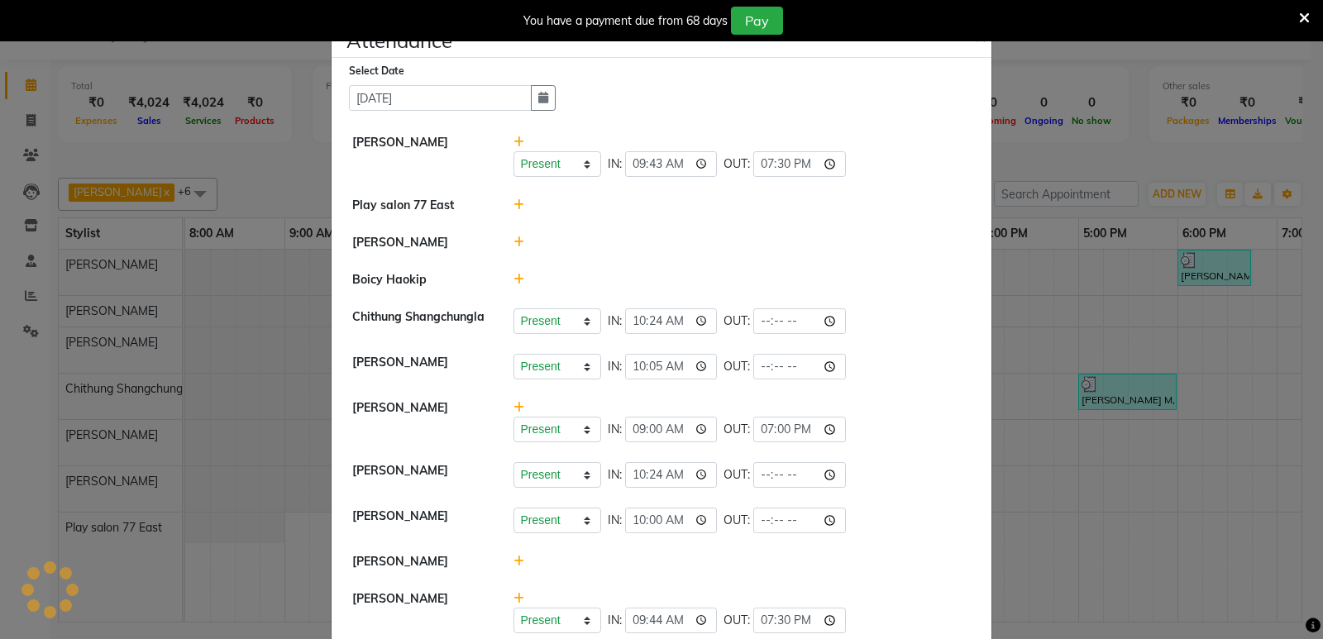
click at [1075, 443] on ngb-modal-window "Attendance × Select Date 01-09-2025 Manisha Gurung Present Absent Late Half Day…" at bounding box center [661, 319] width 1323 height 639
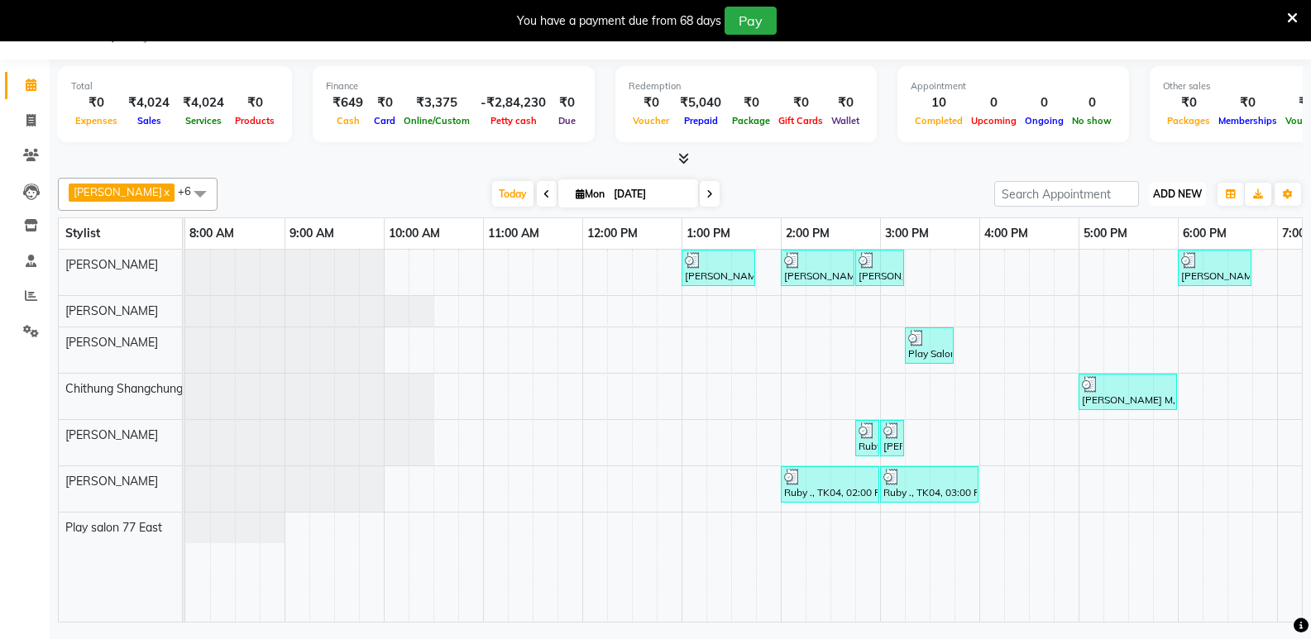
click at [1192, 193] on span "ADD NEW" at bounding box center [1177, 194] width 49 height 12
click at [1135, 291] on link "Add Attendance" at bounding box center [1139, 289] width 131 height 21
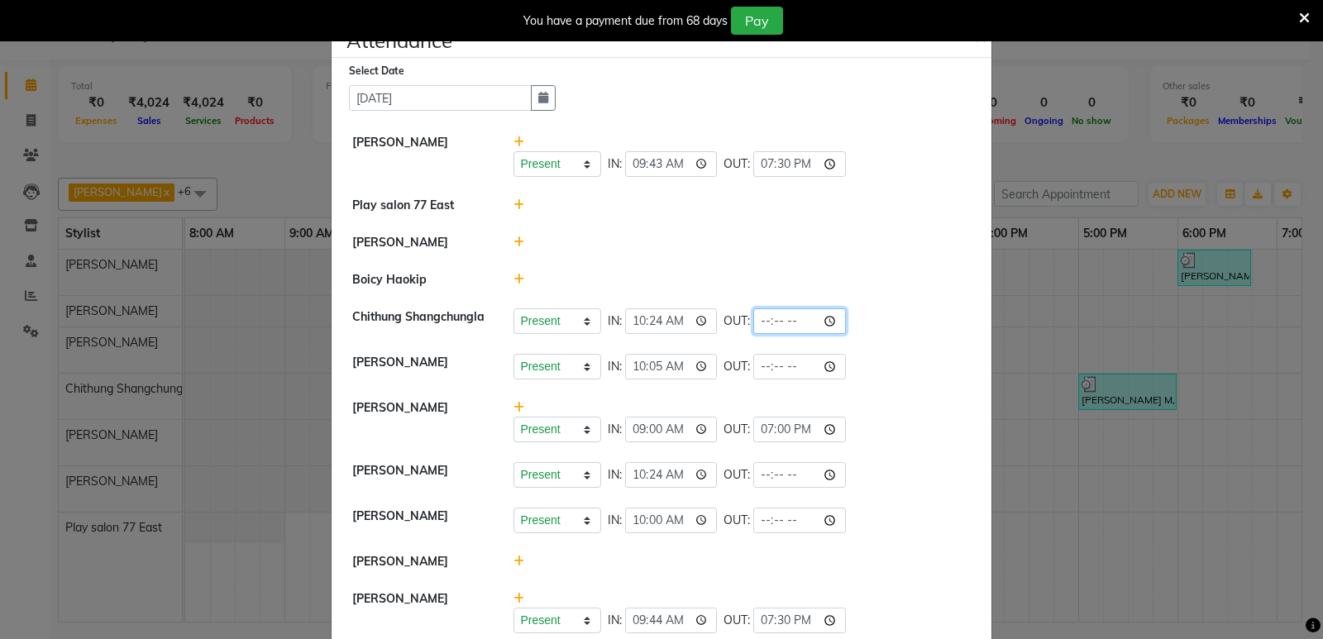
click at [779, 322] on input "time" at bounding box center [799, 321] width 93 height 26
type input "20:22"
click at [867, 358] on div "Present Absent Late Half Day Weekly Off IN: 10:05 OUT:" at bounding box center [743, 367] width 458 height 26
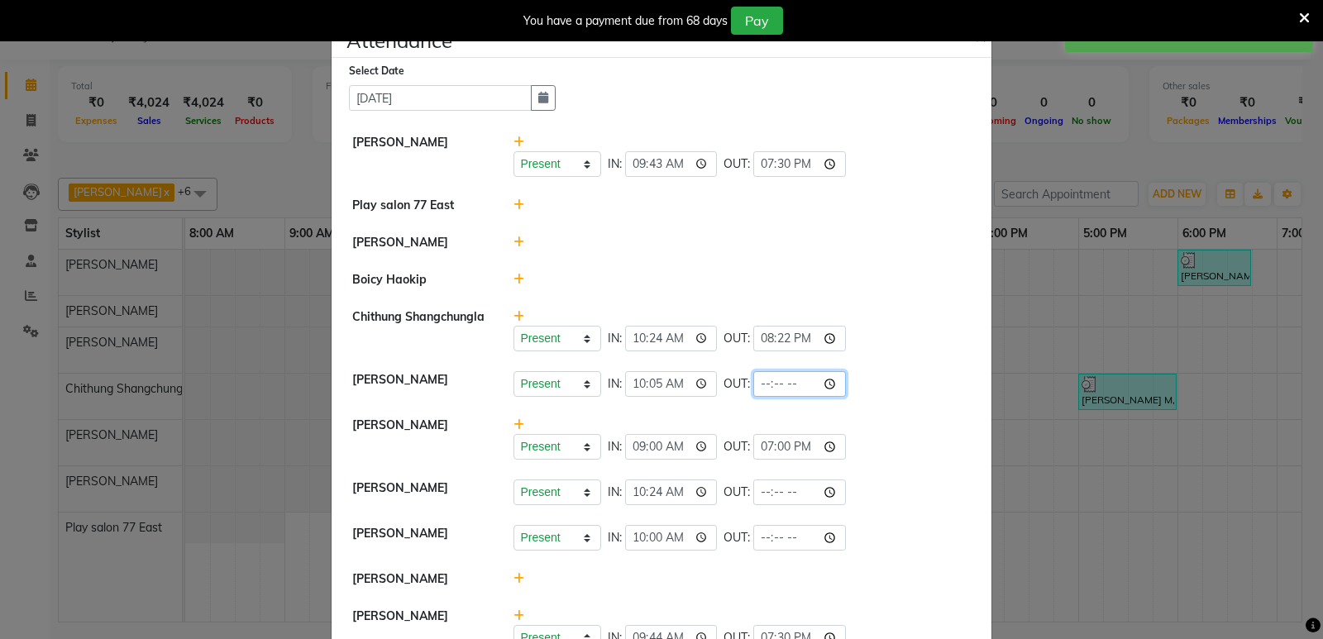
click at [783, 384] on input "time" at bounding box center [799, 384] width 93 height 26
type input "20:03"
click at [846, 401] on li "Sapna Tamang Present Absent Late Half Day Weekly Off IN: 10:05 OUT: 20:03" at bounding box center [662, 384] width 652 height 46
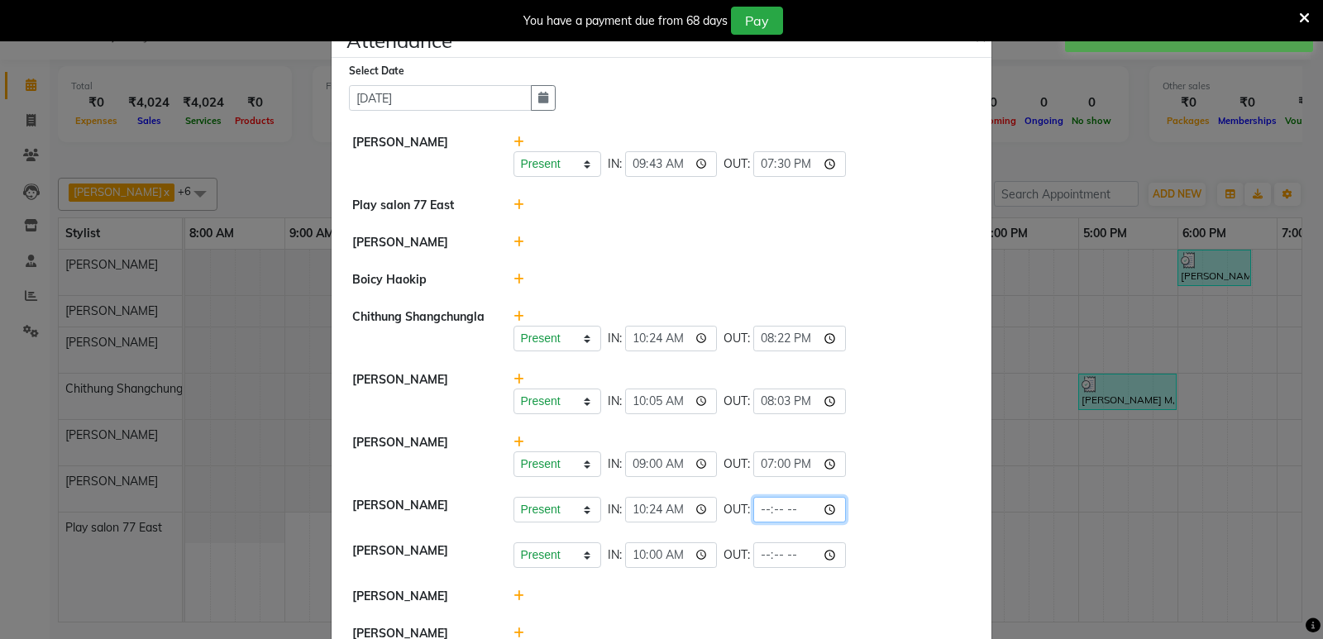
click at [783, 507] on input "time" at bounding box center [799, 510] width 93 height 26
type input "20:25"
click at [857, 434] on div "Present Absent Late Half Day Weekly Off IN: 09:00 OUT: 19:00" at bounding box center [742, 455] width 483 height 43
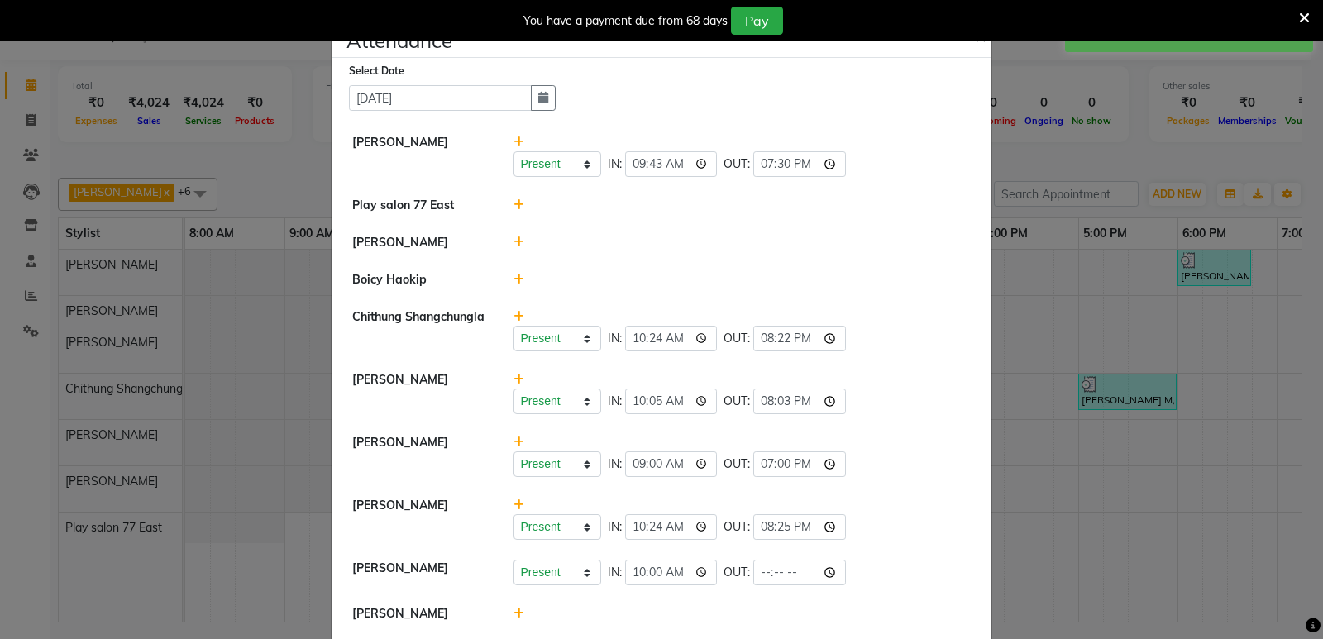
scroll to position [83, 0]
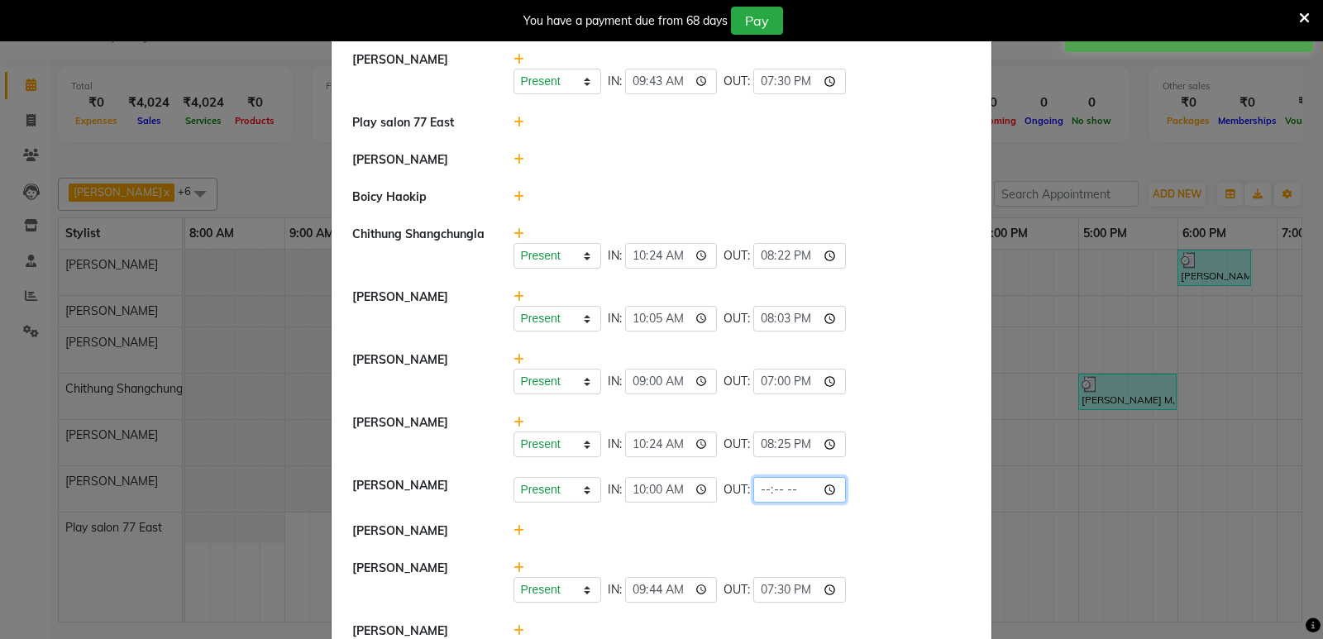
click at [784, 486] on input "time" at bounding box center [799, 490] width 93 height 26
type input "20:21"
click at [881, 350] on li "Bhidadar Mahatha Present Absent Late Half Day Weekly Off IN: 09:00 OUT: 19:00" at bounding box center [662, 374] width 652 height 64
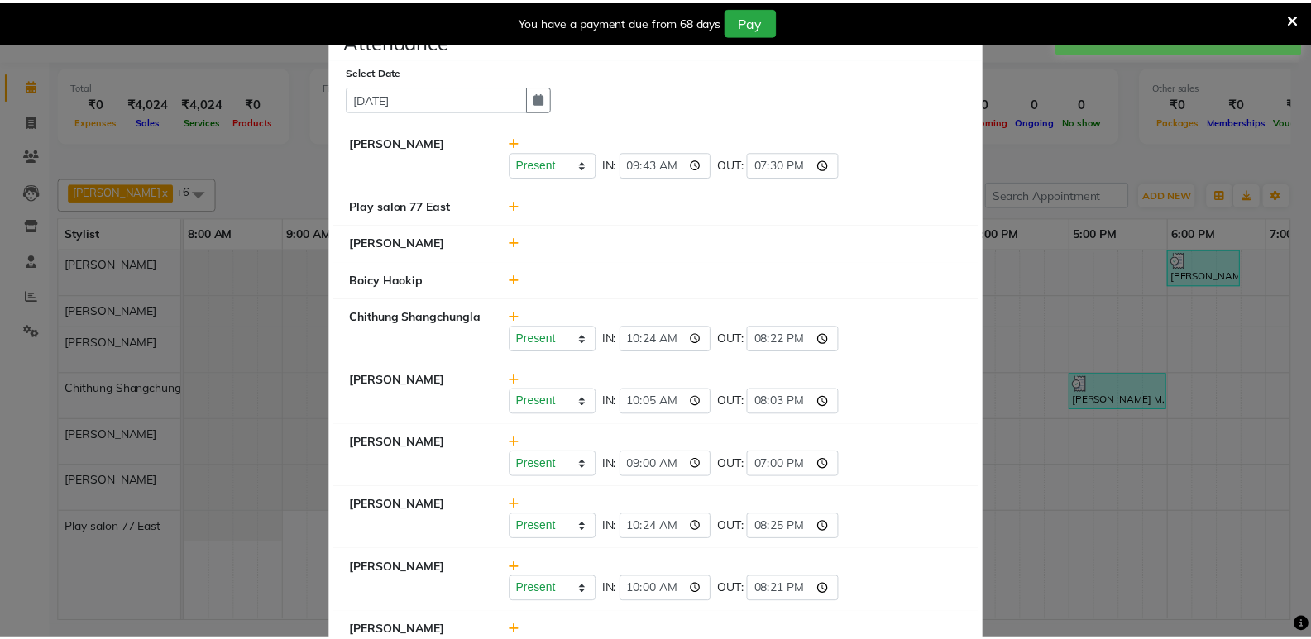
scroll to position [0, 0]
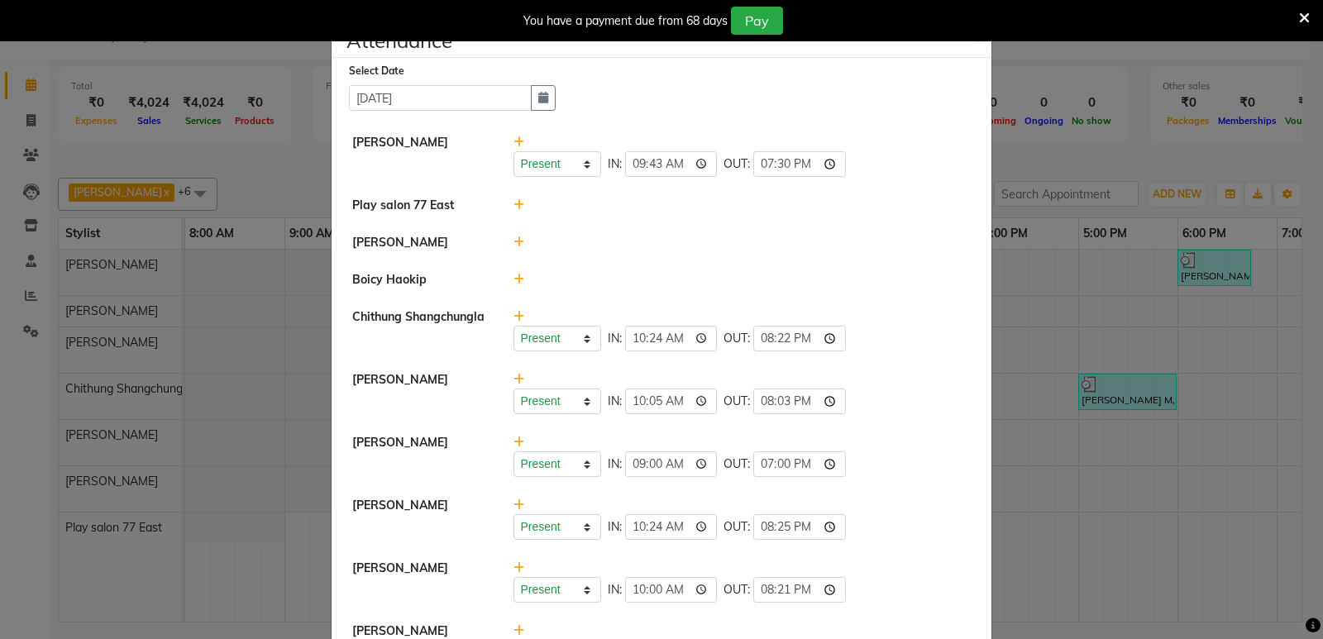
click at [1082, 372] on ngb-modal-window "Attendance × Select Date 01-09-2025 Manisha Gurung Present Absent Late Half Day…" at bounding box center [661, 319] width 1323 height 639
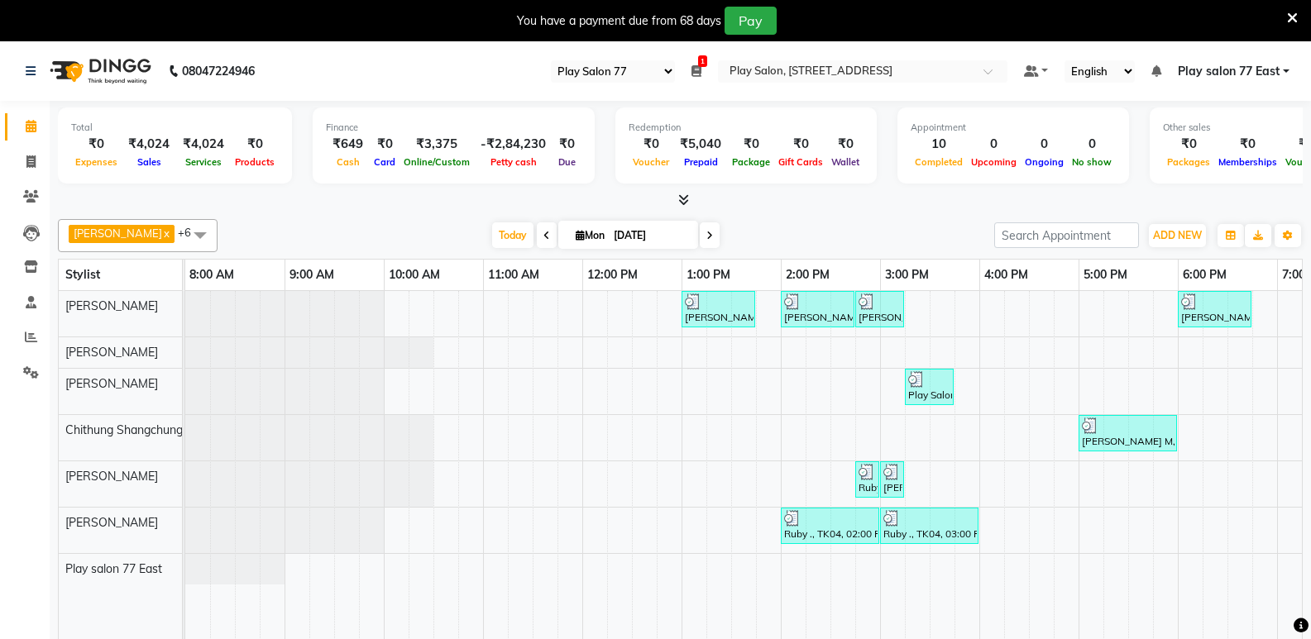
click at [695, 65] on icon at bounding box center [696, 71] width 10 height 12
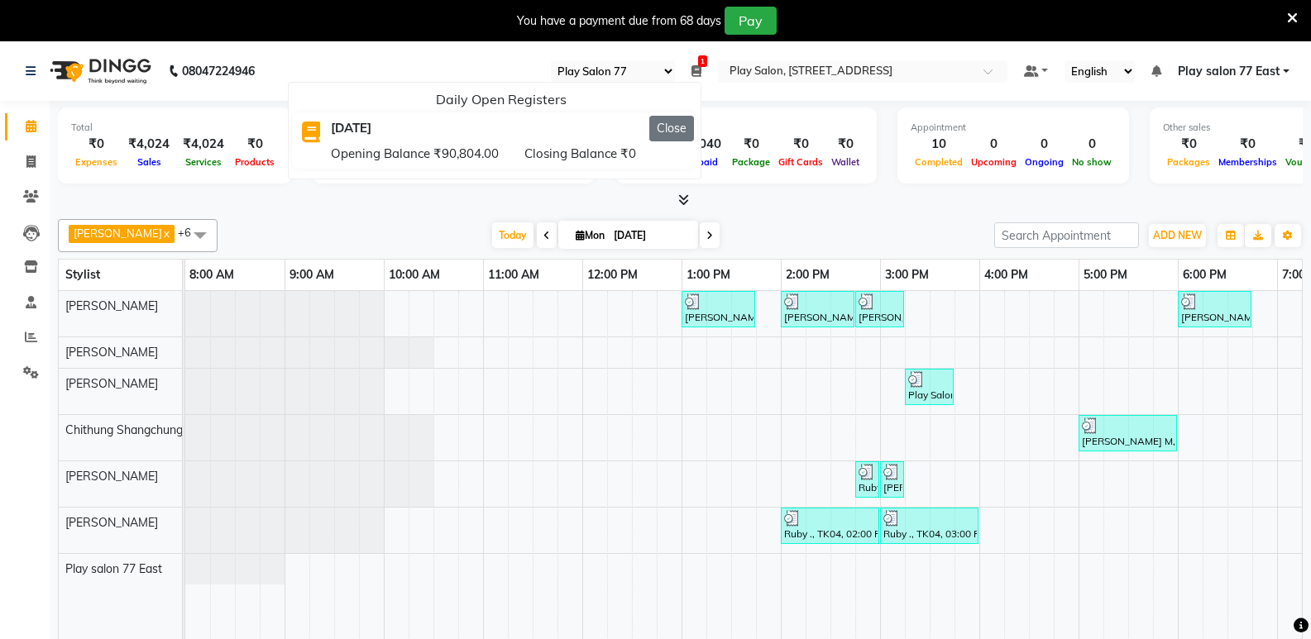
click at [676, 132] on button "Close" at bounding box center [671, 129] width 45 height 26
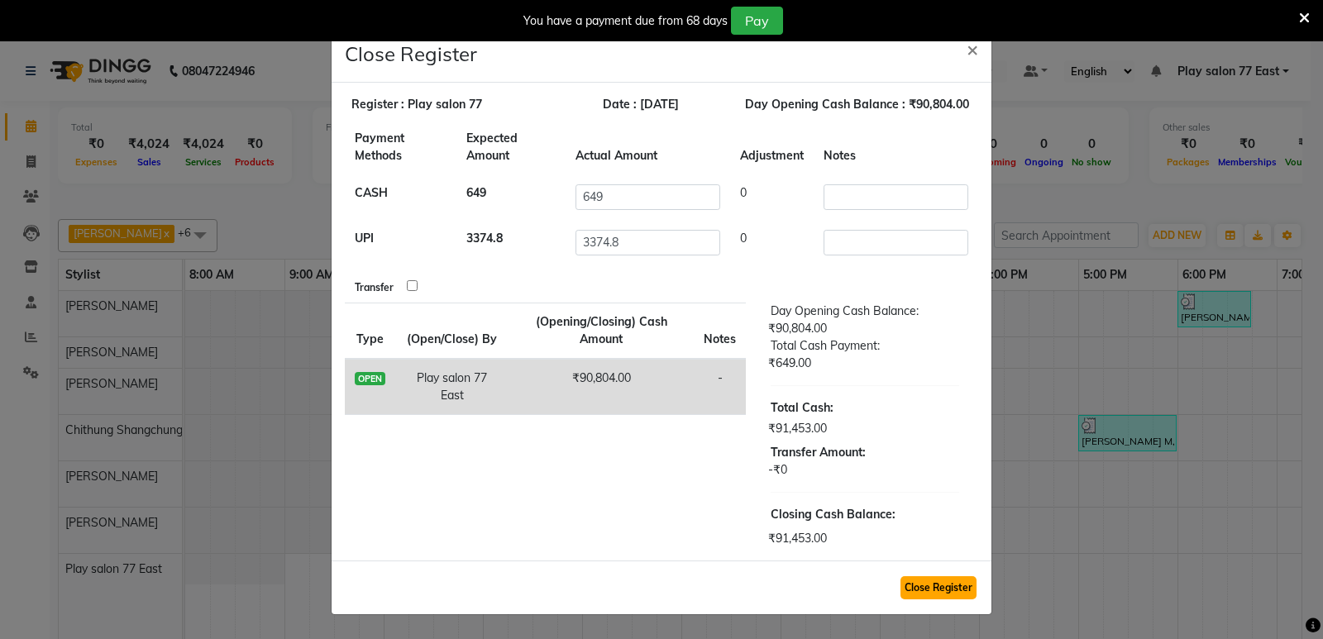
click at [920, 588] on button "Close Register" at bounding box center [939, 587] width 76 height 23
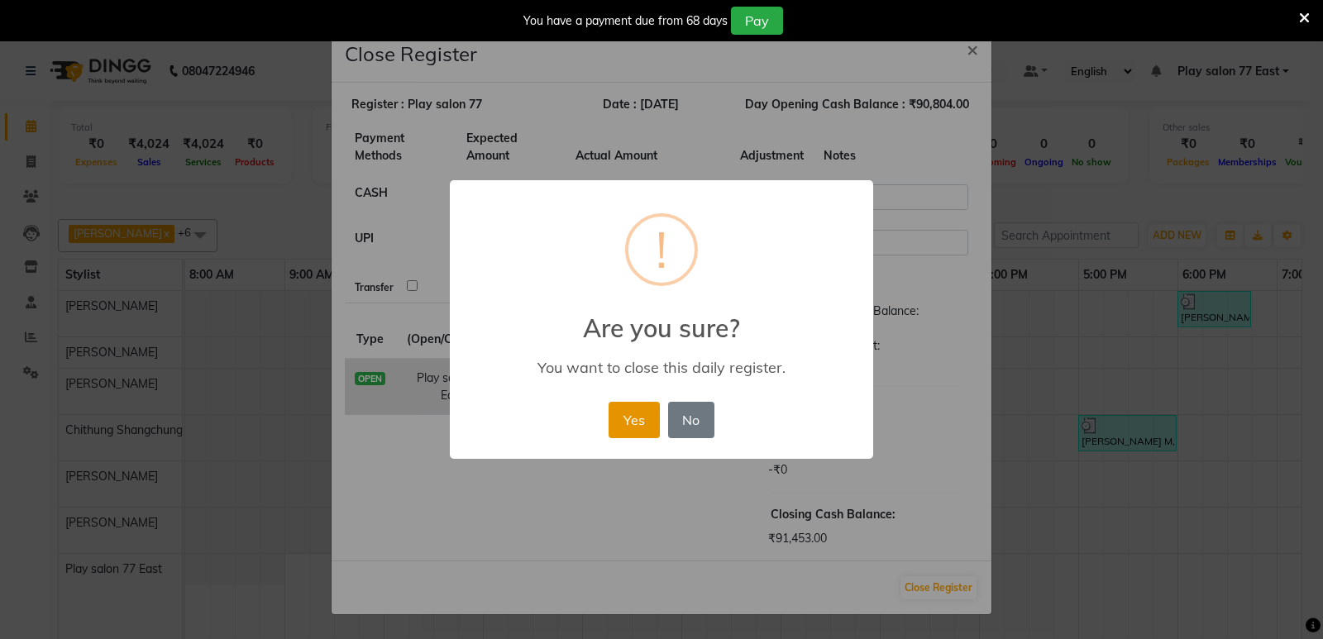
click at [651, 414] on button "Yes" at bounding box center [634, 420] width 50 height 36
